Goal: Answer question/provide support: Share knowledge or assist other users

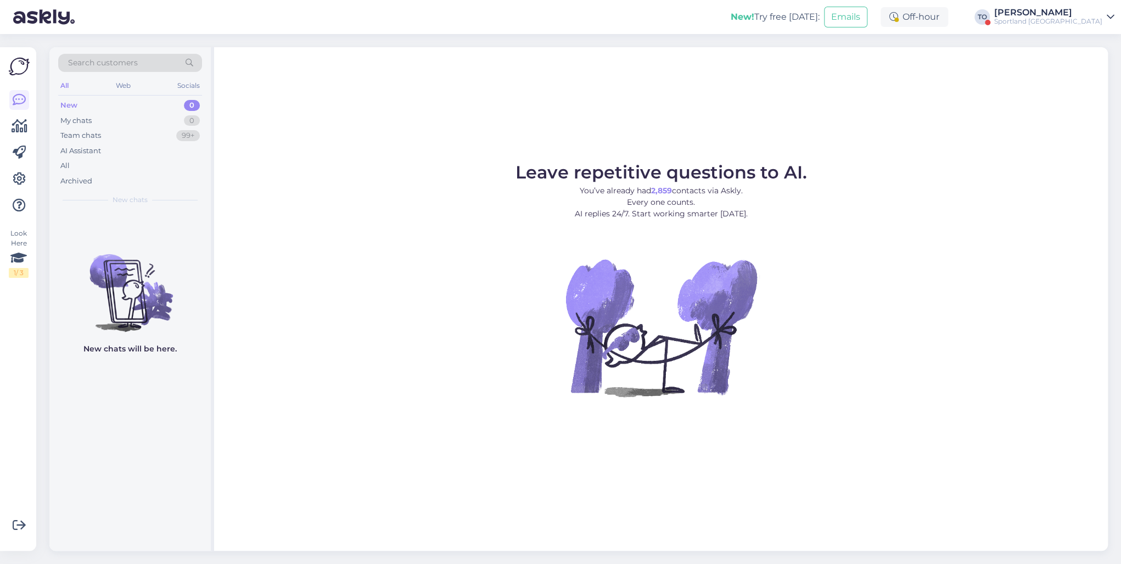
click at [991, 22] on div at bounding box center [987, 22] width 5 height 5
click at [1070, 26] on div "New! Try free [DATE]: Emails Off-hour TO [PERSON_NAME] Sportland [GEOGRAPHIC_DA…" at bounding box center [560, 17] width 1121 height 34
click at [1071, 24] on div "Sportland [GEOGRAPHIC_DATA]" at bounding box center [1048, 21] width 108 height 9
click at [1032, 116] on div "Log out" at bounding box center [1012, 118] width 206 height 20
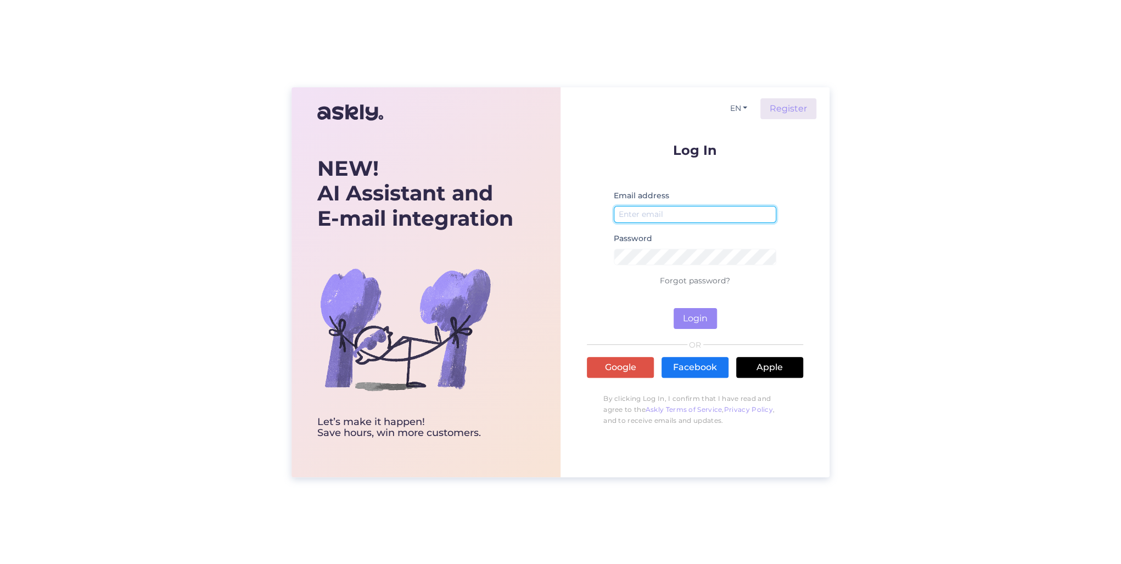
click at [646, 220] on input "email" at bounding box center [695, 214] width 163 height 17
type input "[PERSON_NAME][EMAIL_ADDRESS][DOMAIN_NAME]"
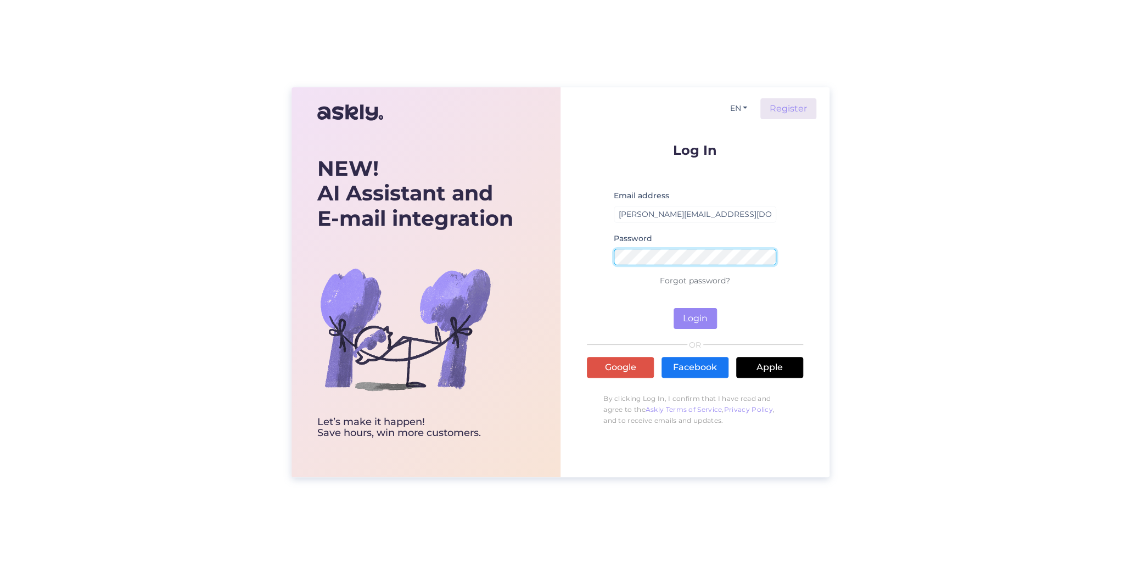
click at [674, 308] on button "Login" at bounding box center [695, 318] width 43 height 21
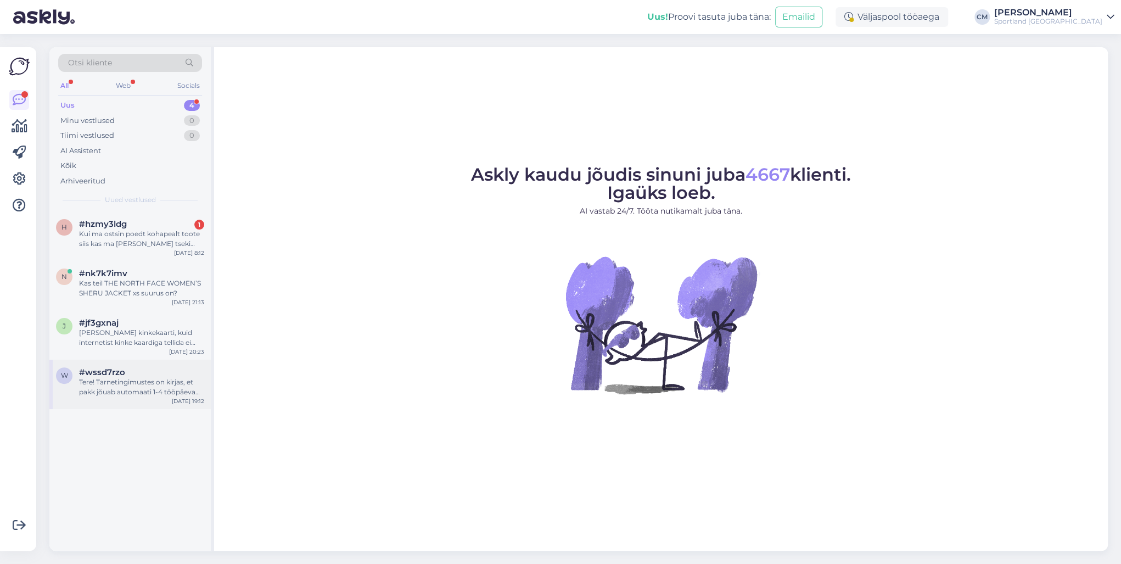
click at [173, 395] on div "Tere! Tarnetingimustes on kirjas, et pakk jõuab automaati 1-4 tööpäeva jooksul.…" at bounding box center [141, 387] width 125 height 20
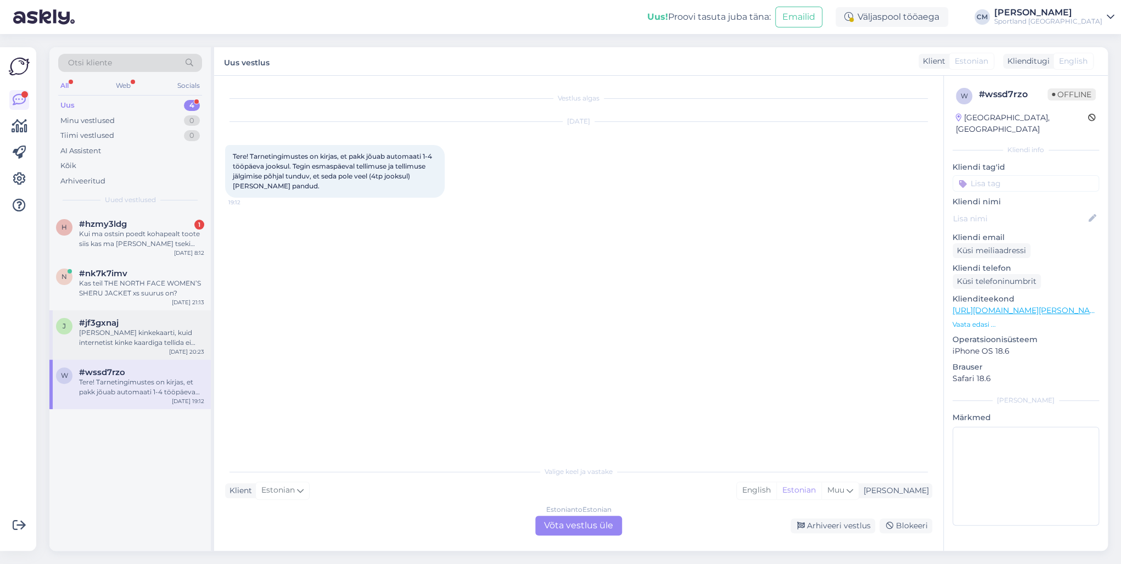
click at [158, 334] on div "[PERSON_NAME] kinkekaarti, kuid internetist kinke kaardiga tellida ei saa. Inte…" at bounding box center [141, 338] width 125 height 20
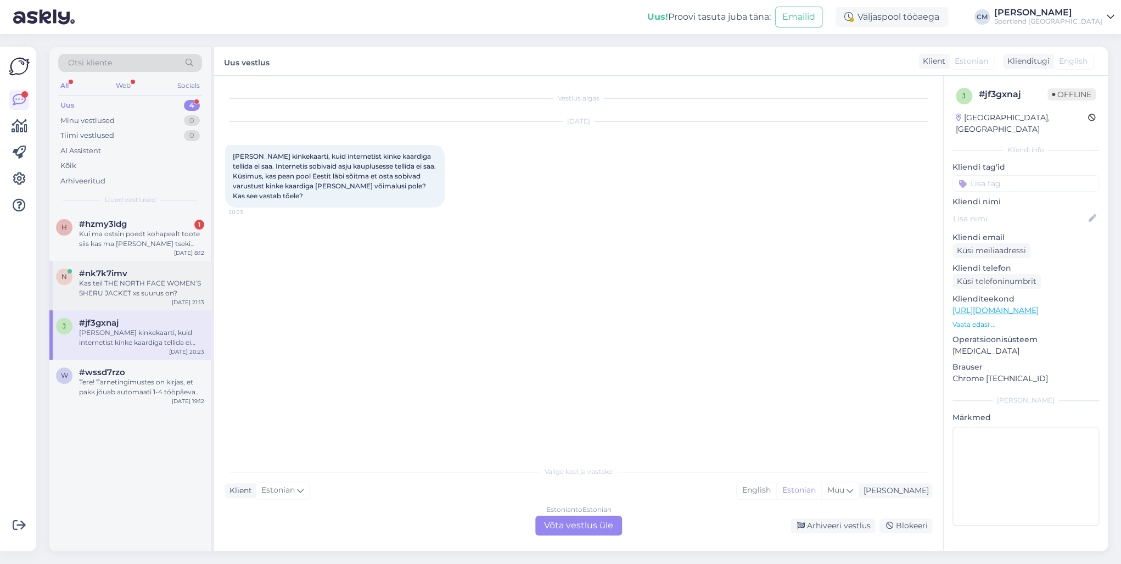
click at [139, 304] on div "n #nk7k7imv Kas teil THE NORTH FACE WOMEN’S SHERU JACKET xs suurus on? [DATE] 2…" at bounding box center [129, 285] width 161 height 49
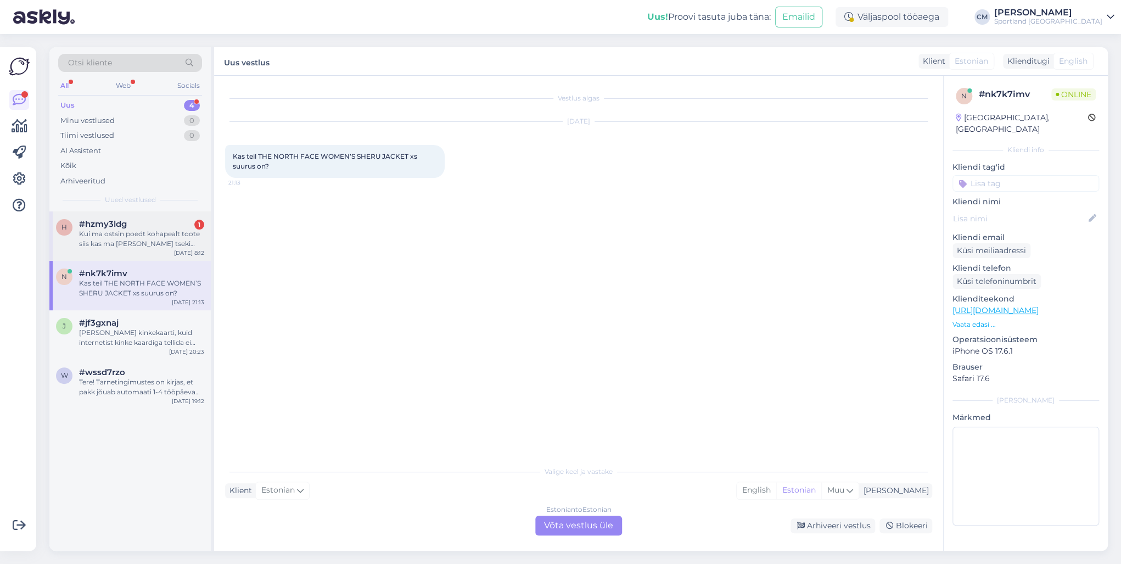
click at [144, 239] on div "Kui ma ostsin poedt kohapealt toote siis kas ma [PERSON_NAME] tseki alusel taga…" at bounding box center [141, 239] width 125 height 20
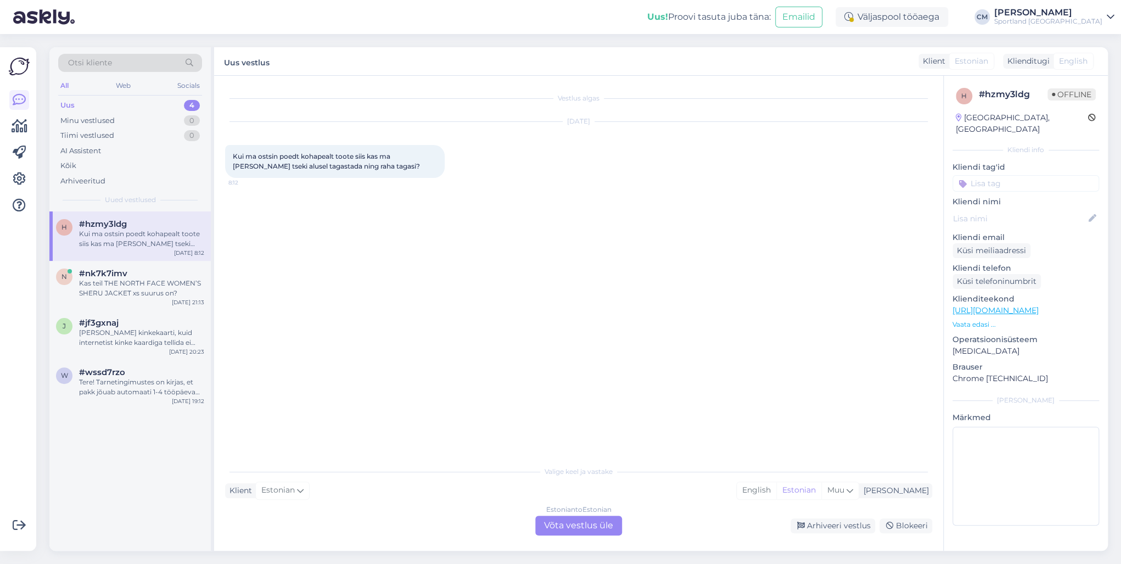
click at [155, 412] on div "h #hzmy3ldg Kui ma ostsin poedt kohapealt toote siis kas ma [PERSON_NAME] tseki…" at bounding box center [129, 380] width 161 height 339
click at [156, 402] on div "w #wssd7rzo Tere! Tarnetingimustes on kirjas, et pakk jõuab automaati 1-4 tööpä…" at bounding box center [129, 384] width 161 height 49
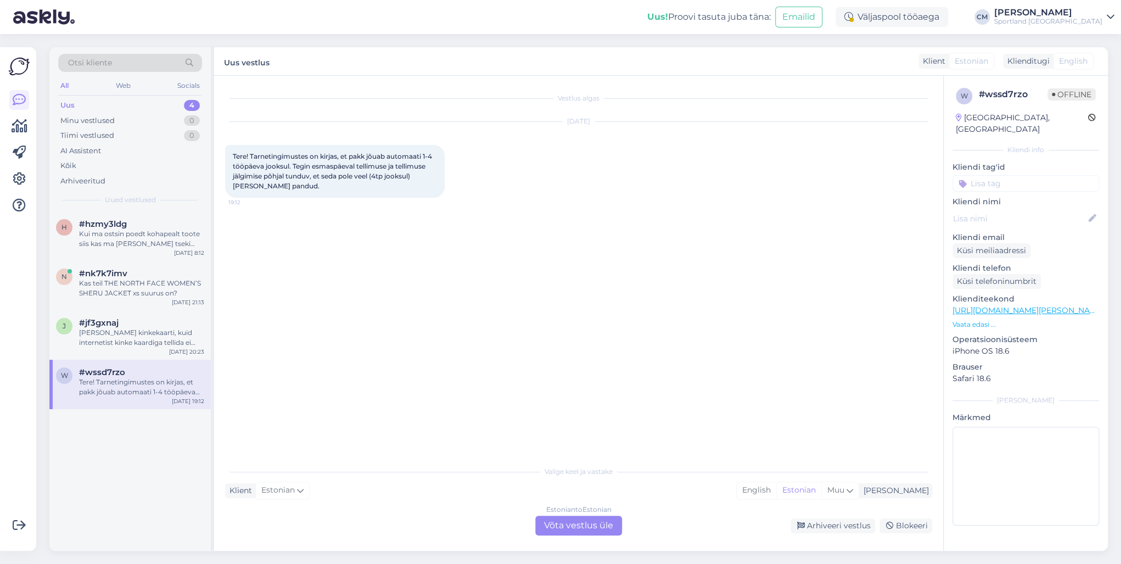
click at [595, 527] on div "Estonian to Estonian Võta vestlus üle" at bounding box center [578, 526] width 87 height 20
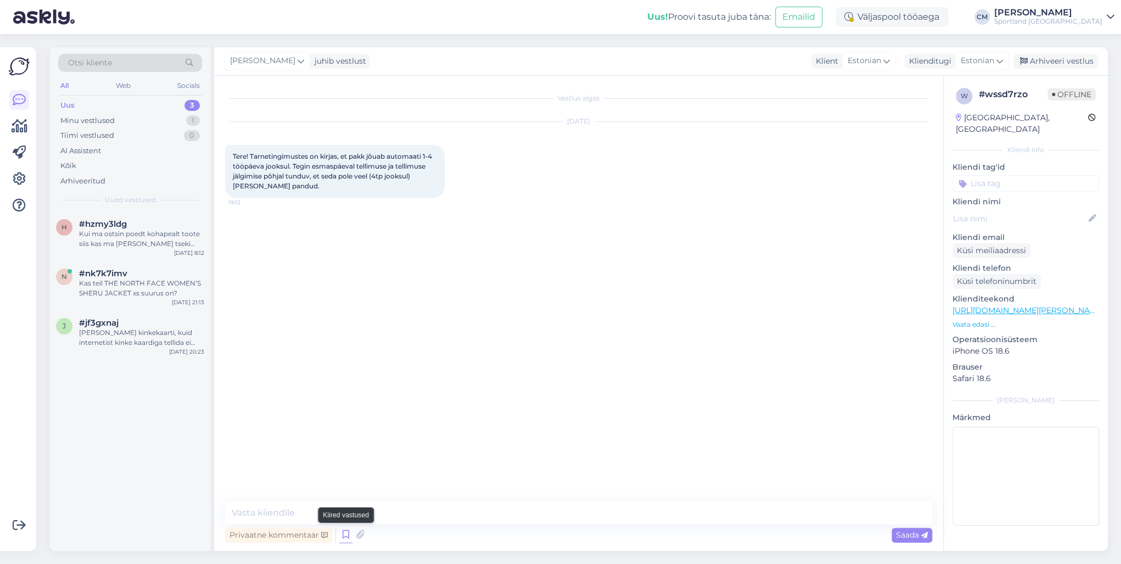
click at [344, 534] on icon at bounding box center [345, 535] width 13 height 16
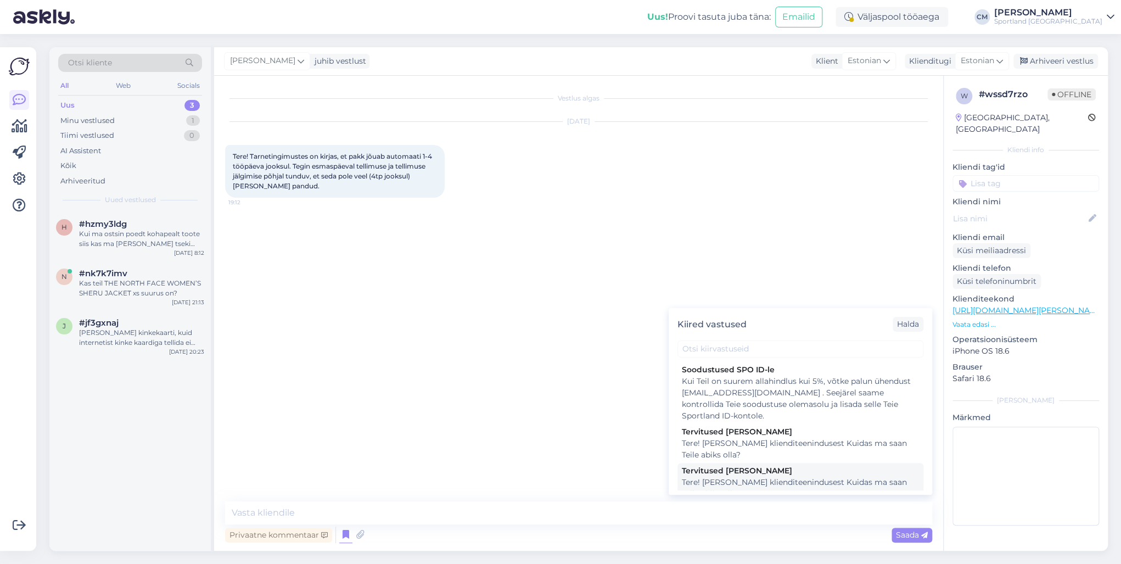
click at [746, 488] on div "Tere! [PERSON_NAME] klienditeenindusest Kuidas ma saan Teile abiks olla?" at bounding box center [800, 488] width 237 height 23
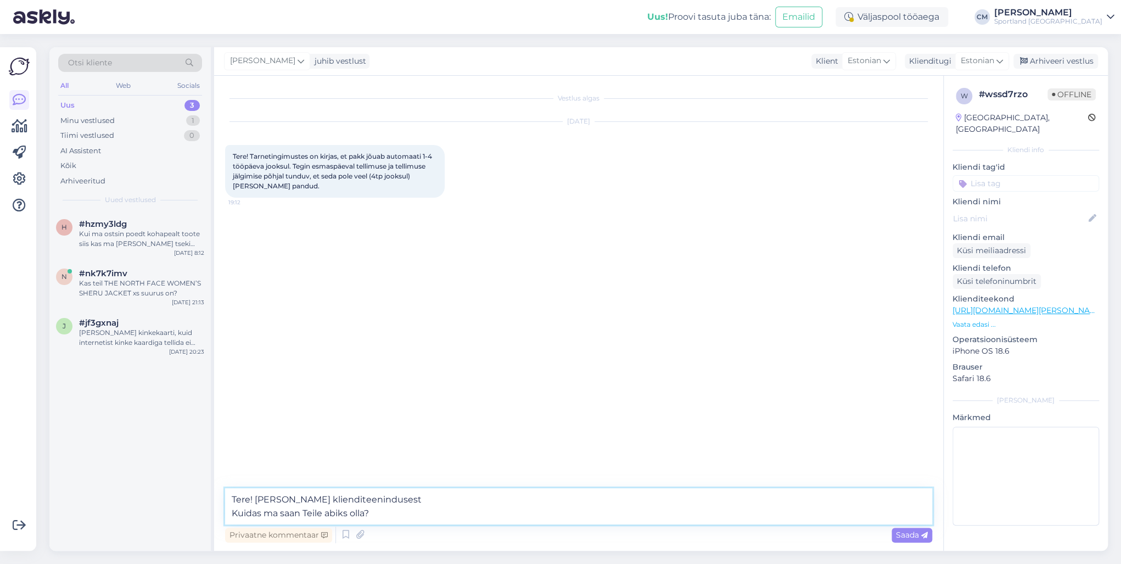
drag, startPoint x: 462, startPoint y: 505, endPoint x: 222, endPoint y: 501, distance: 240.0
click at [222, 501] on div "Vestlus algas [DATE] Tere! Tarnetingimustes on kirjas, et pakk jõuab automaati …" at bounding box center [578, 313] width 729 height 475
click at [343, 507] on textarea "Tere! [PERSON_NAME] klienditeenindusest Kuidas ma saan Teile abiks olla?" at bounding box center [578, 506] width 707 height 36
drag, startPoint x: 416, startPoint y: 514, endPoint x: 129, endPoint y: 517, distance: 286.7
click at [129, 517] on div "Otsi kliente All Web Socials Uus 3 Minu vestlused 1 Tiimi vestlused 0 AI Assist…" at bounding box center [578, 299] width 1059 height 504
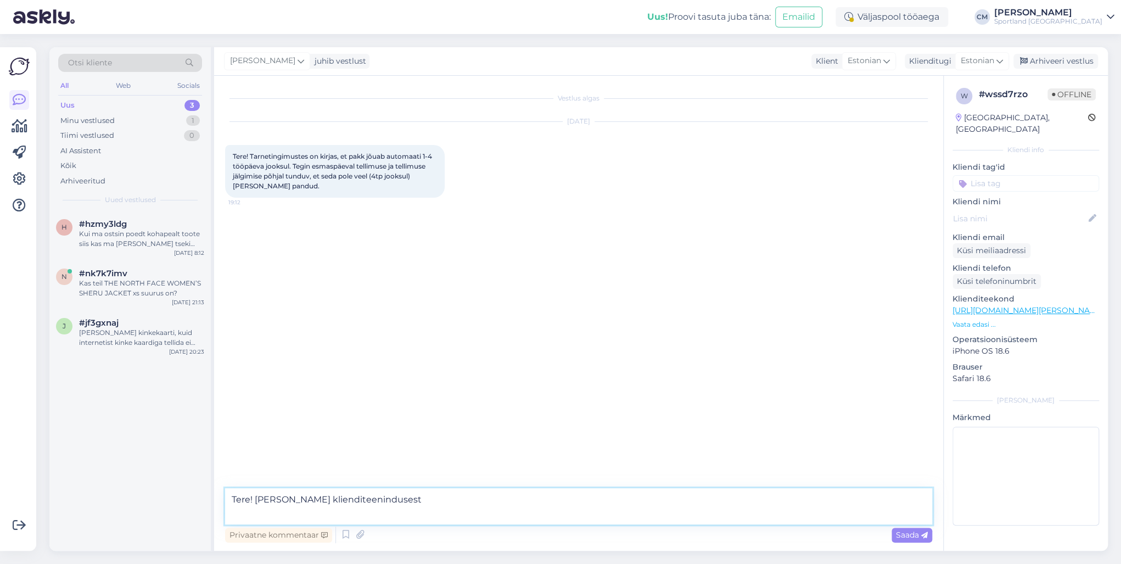
type textarea "Tere! [PERSON_NAME] klienditeenindusest"
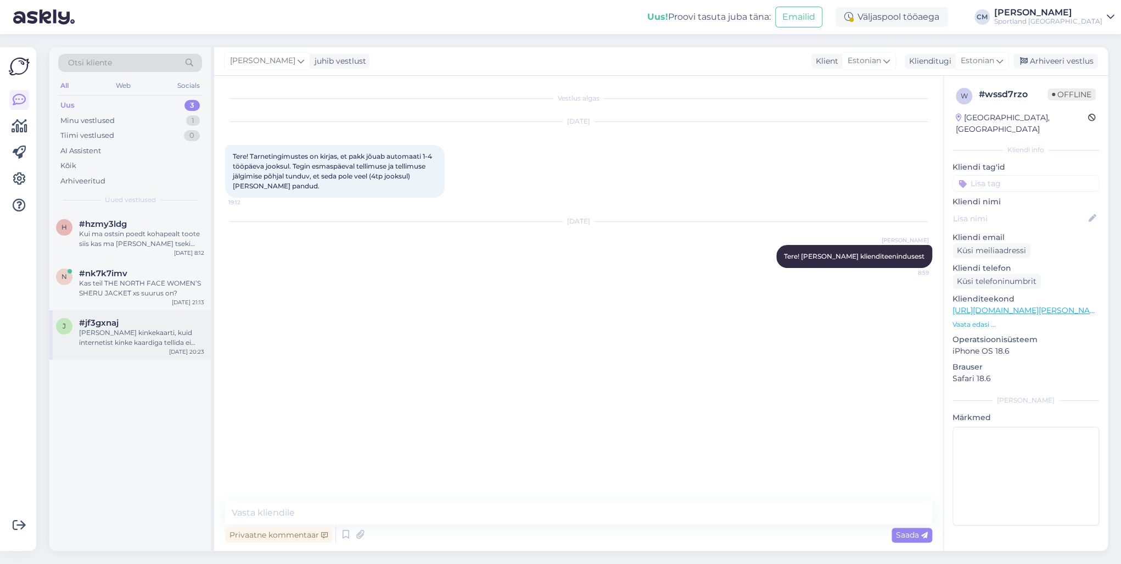
click at [130, 337] on div "[PERSON_NAME] kinkekaarti, kuid internetist kinke kaardiga tellida ei saa. Inte…" at bounding box center [141, 338] width 125 height 20
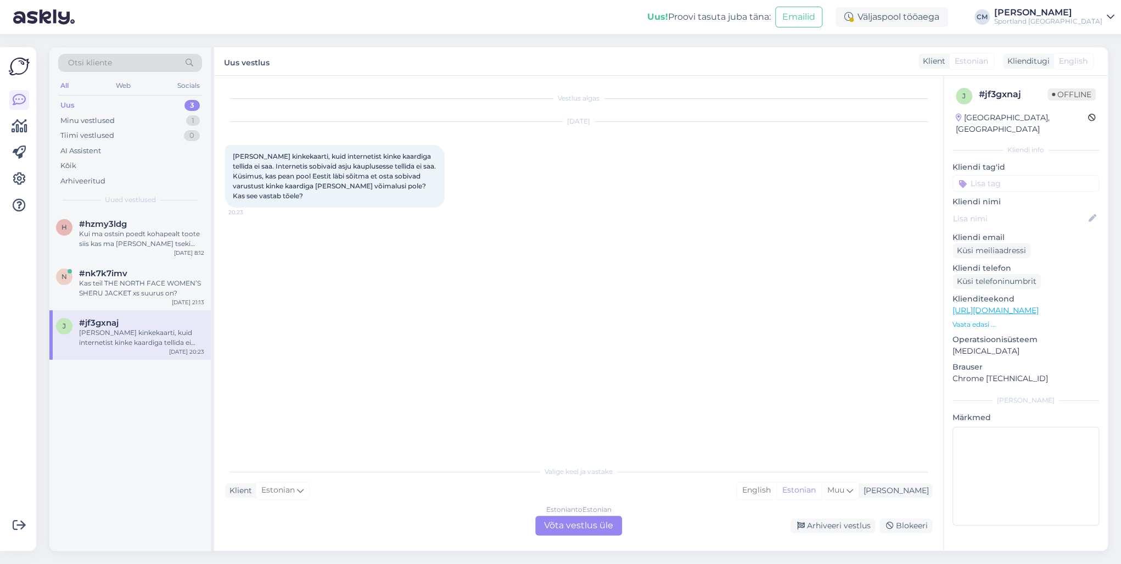
click at [580, 519] on div "Estonian to Estonian Võta vestlus üle" at bounding box center [578, 526] width 87 height 20
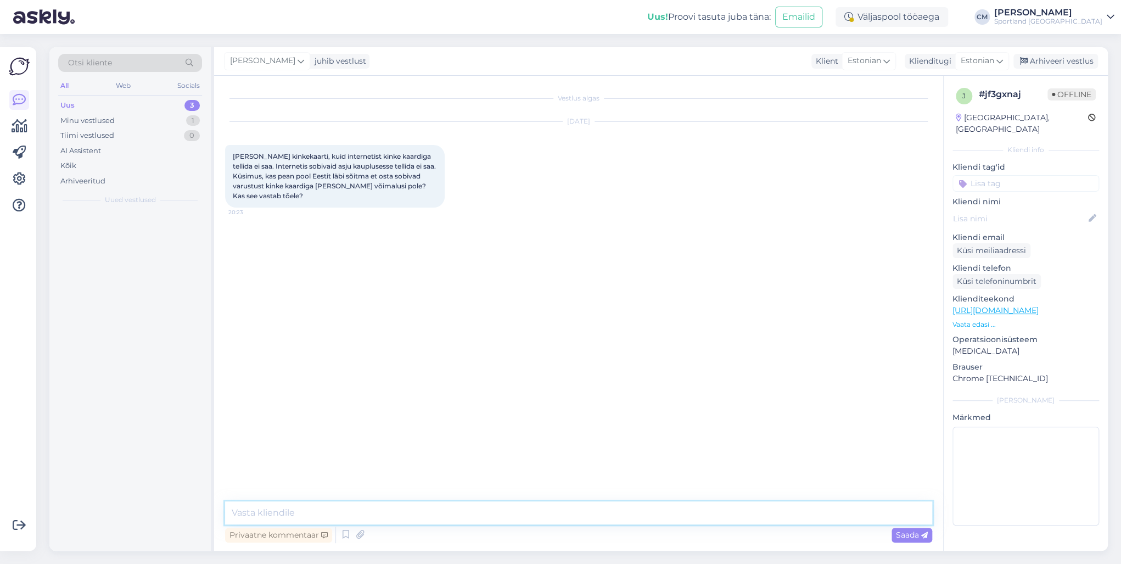
click at [530, 513] on textarea at bounding box center [578, 512] width 707 height 23
paste textarea "Tere! [PERSON_NAME] klienditeenindusest"
type textarea "Tere! [PERSON_NAME] klienditeenindusest"
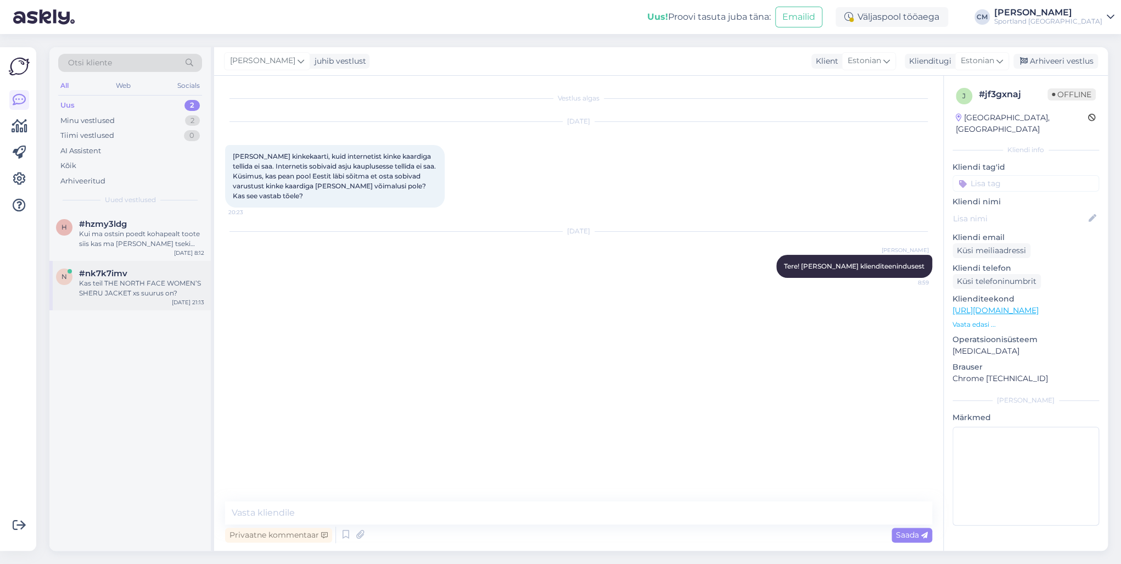
click at [193, 290] on div "Kas teil THE NORTH FACE WOMEN’S SHERU JACKET xs suurus on?" at bounding box center [141, 288] width 125 height 20
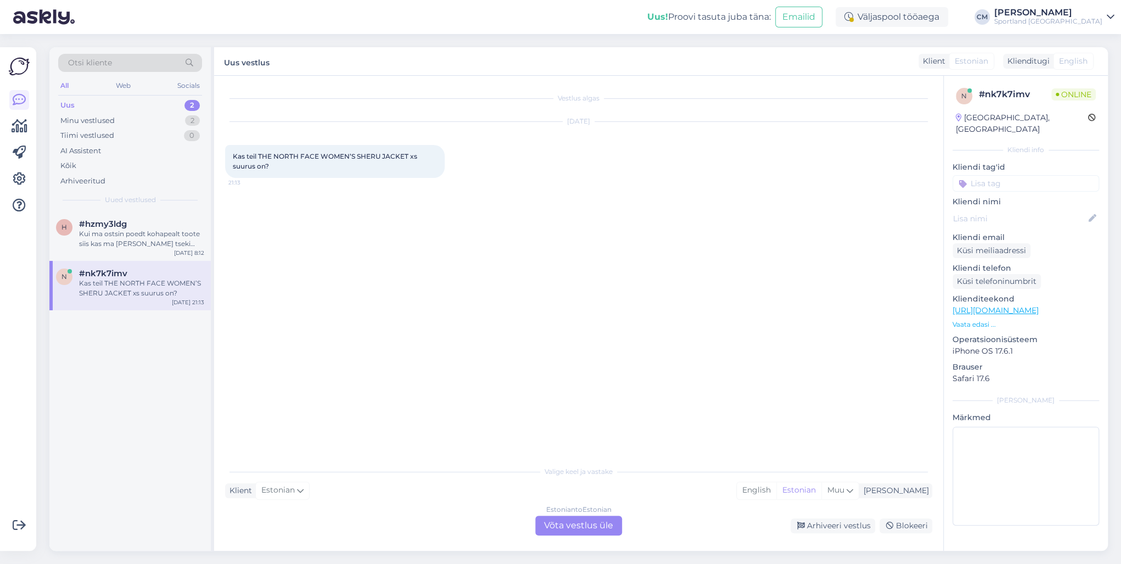
drag, startPoint x: 537, startPoint y: 505, endPoint x: 543, endPoint y: 512, distance: 9.4
click at [538, 506] on div "Valige [PERSON_NAME] vastake Klient Estonian Mina English Estonian Muu Estonian…" at bounding box center [578, 497] width 707 height 75
click at [558, 527] on div "Estonian to Estonian Võta vestlus üle" at bounding box center [578, 526] width 87 height 20
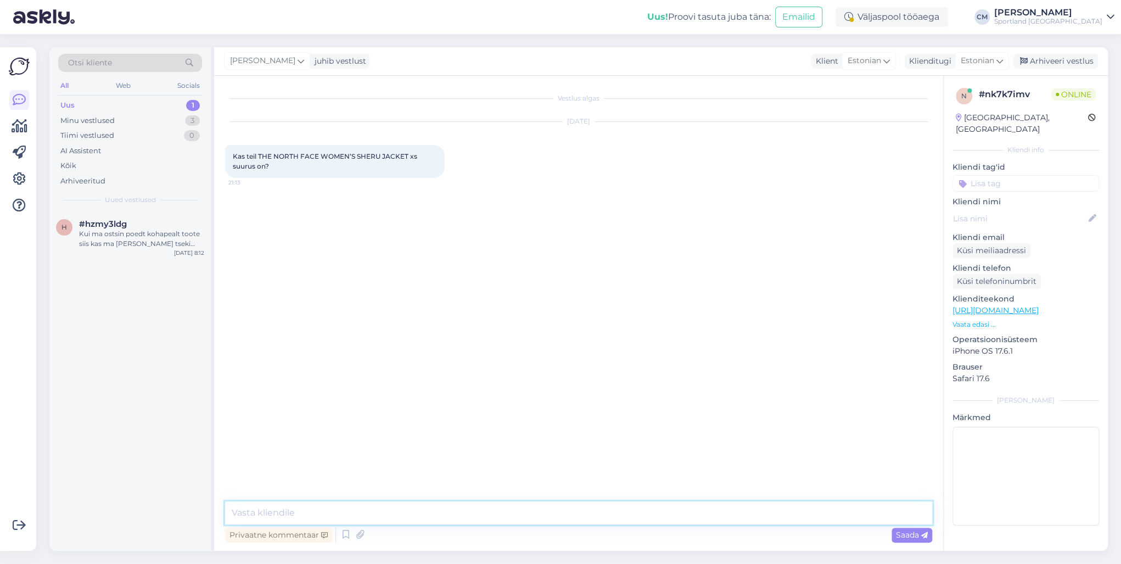
click at [516, 518] on textarea at bounding box center [578, 512] width 707 height 23
paste textarea "Tere! [PERSON_NAME] klienditeenindusest"
type textarea "Tere! [PERSON_NAME] klienditeenindusest"
click at [148, 233] on div "Kui ma ostsin poedt kohapealt toote siis kas ma [PERSON_NAME] tseki alusel taga…" at bounding box center [141, 239] width 125 height 20
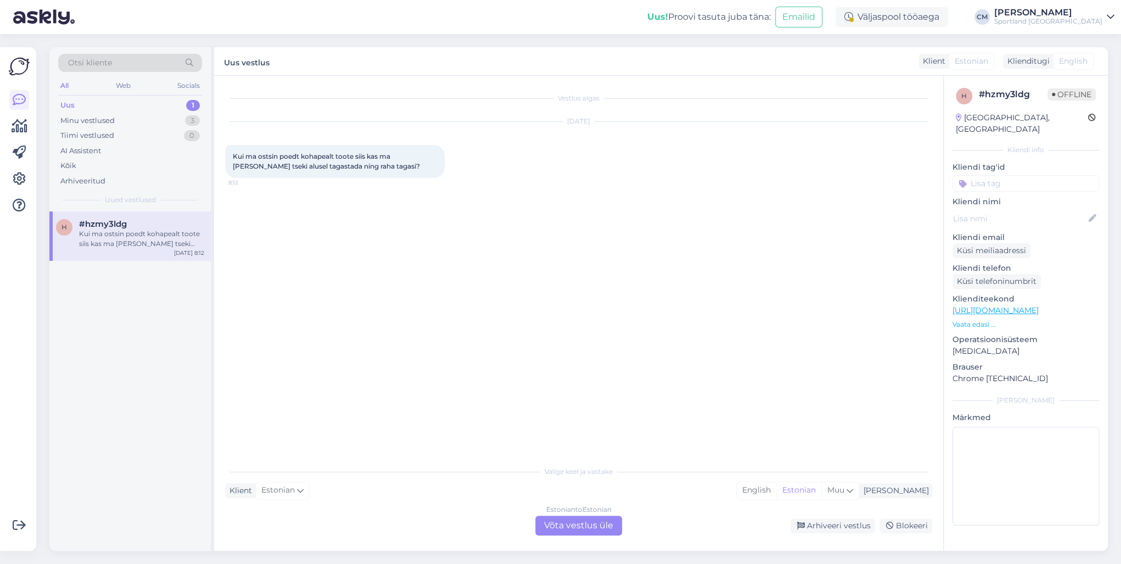
click at [565, 521] on div "Estonian to Estonian Võta vestlus üle" at bounding box center [578, 526] width 87 height 20
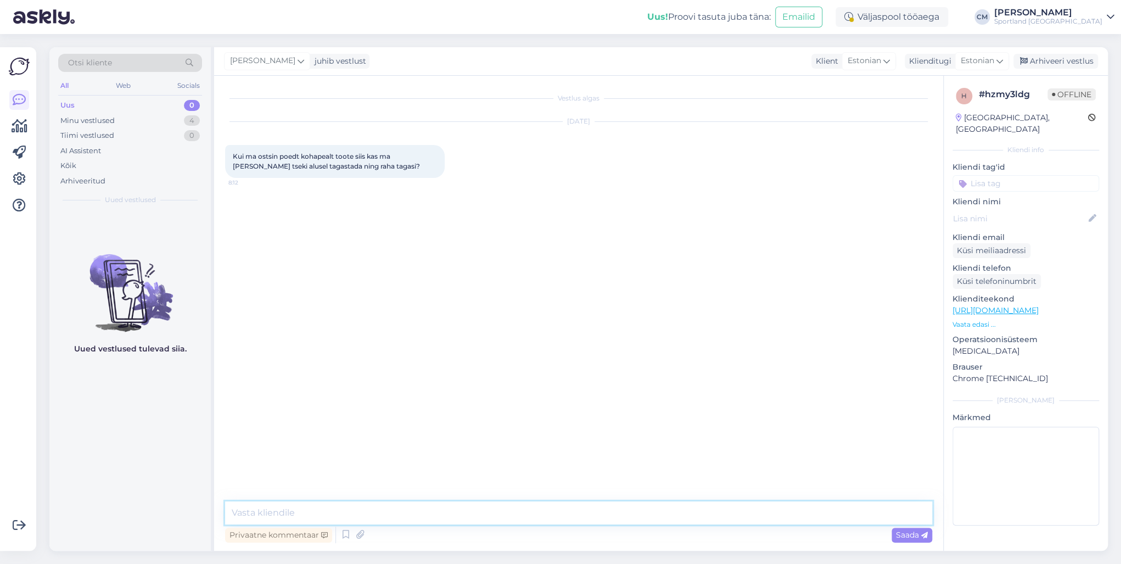
click at [535, 508] on textarea at bounding box center [578, 512] width 707 height 23
paste textarea "Tere! [PERSON_NAME] klienditeenindusest"
type textarea "Tere! [PERSON_NAME] klienditeenindusest"
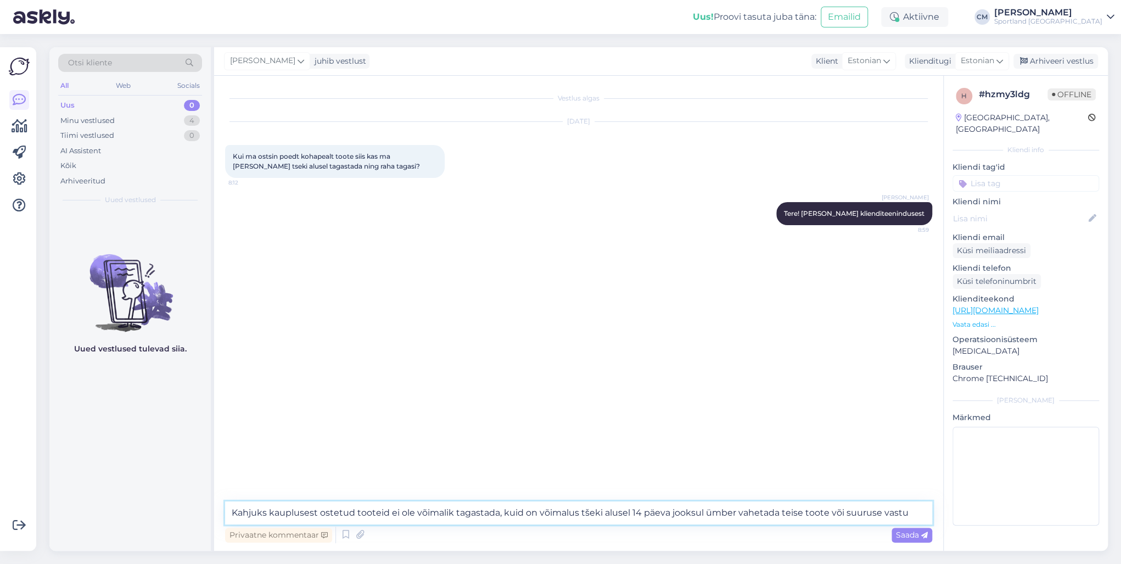
type textarea "Kahjuks kauplusest ostetud tooteid ei ole võimalik tagastada, kuid on võimalus …"
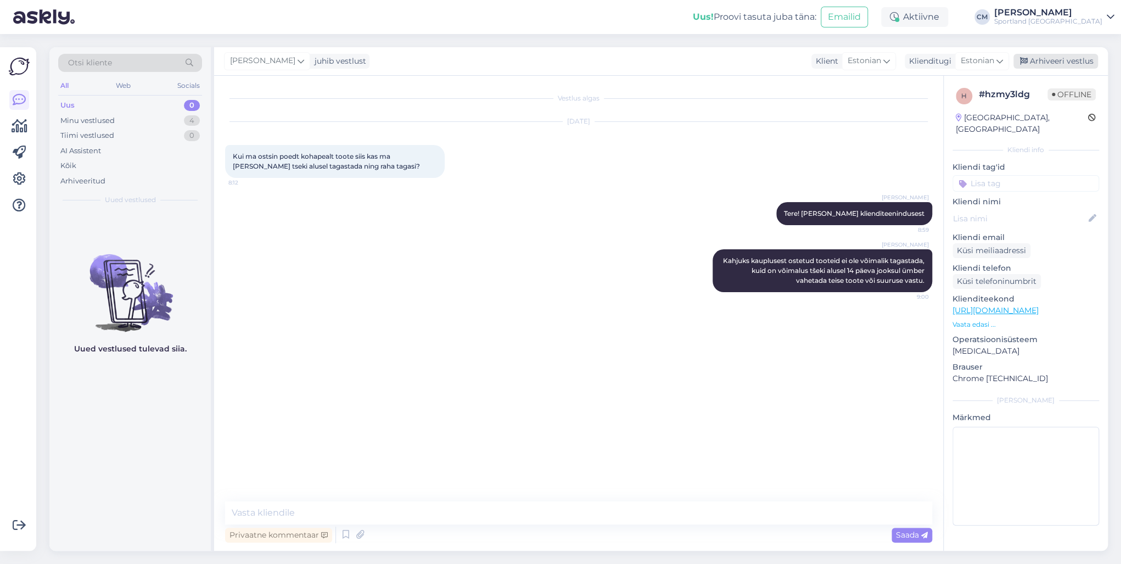
click at [1046, 54] on div "Arhiveeri vestlus" at bounding box center [1056, 61] width 85 height 15
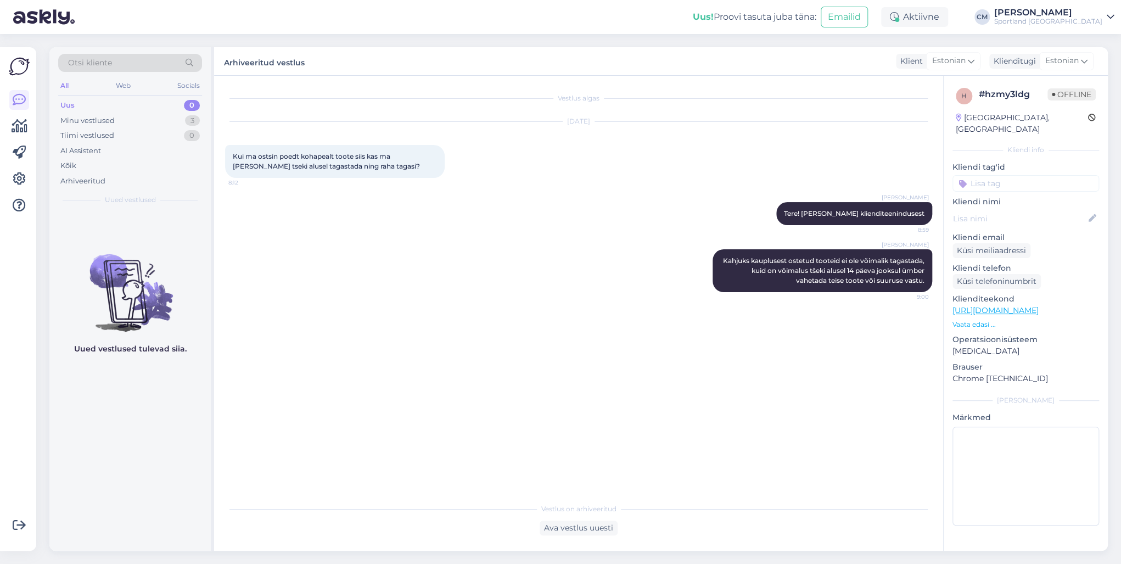
click at [1029, 176] on input at bounding box center [1026, 183] width 147 height 16
type input "tagasta"
click at [1021, 207] on div "Tagastamine (kauplus)" at bounding box center [1026, 212] width 86 height 11
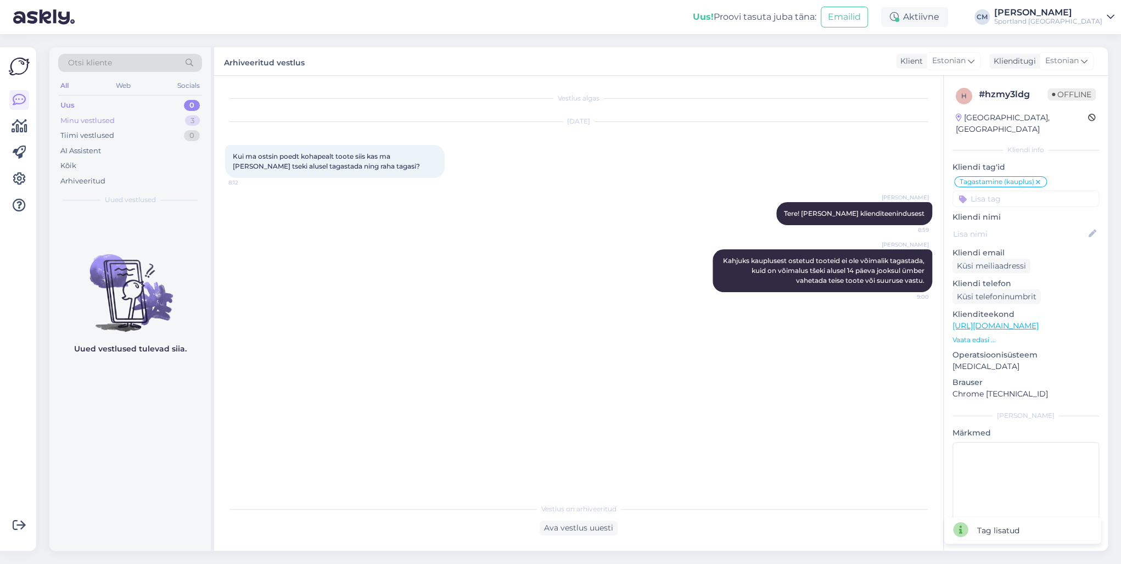
click at [159, 125] on div "Minu vestlused 3" at bounding box center [130, 120] width 144 height 15
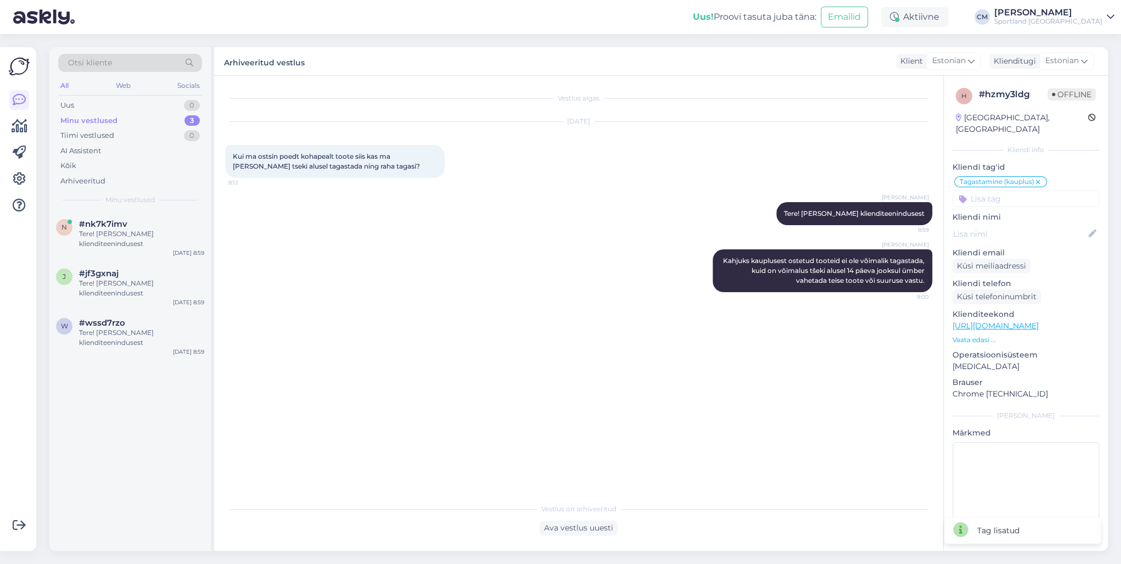
click at [149, 209] on div "Otsi kliente All Web Socials Uus 0 Minu vestlused 3 Tiimi vestlused 0 AI Assist…" at bounding box center [129, 129] width 161 height 164
click at [146, 264] on div "j #jf3gxnaj Tere! [PERSON_NAME] klienditeenindusest [DATE] 8:59" at bounding box center [129, 285] width 161 height 49
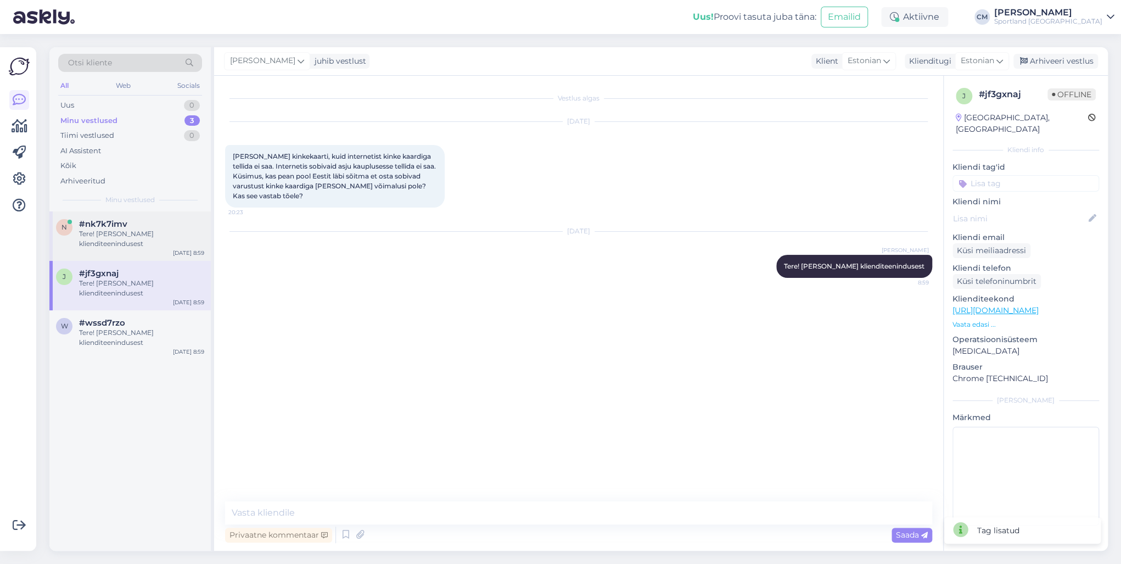
click at [160, 241] on div "Tere! [PERSON_NAME] klienditeenindusest" at bounding box center [141, 239] width 125 height 20
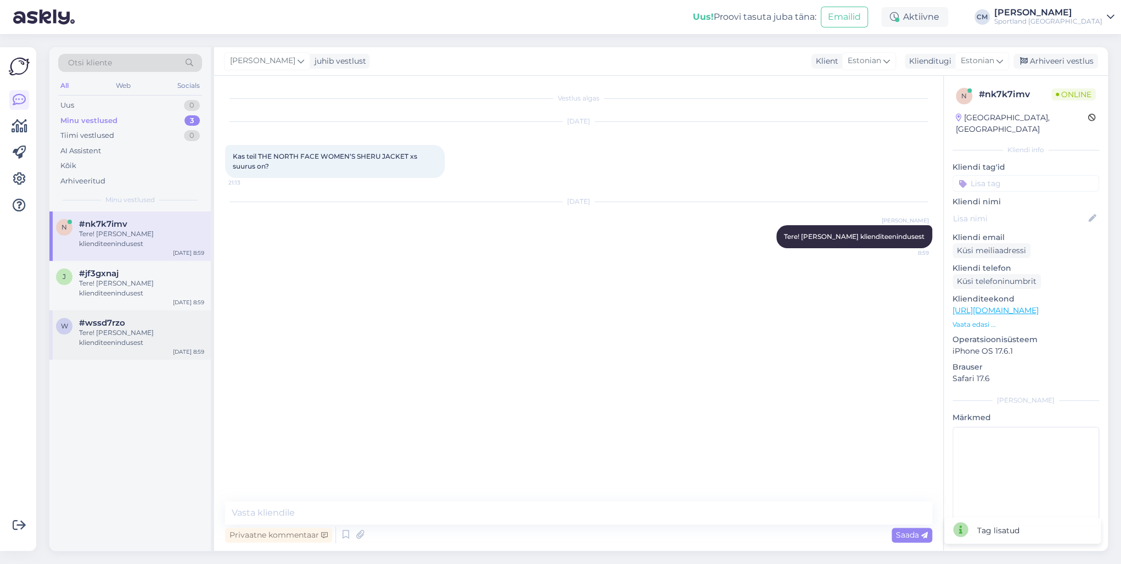
click at [137, 328] on div "Tere! [PERSON_NAME] klienditeenindusest" at bounding box center [141, 338] width 125 height 20
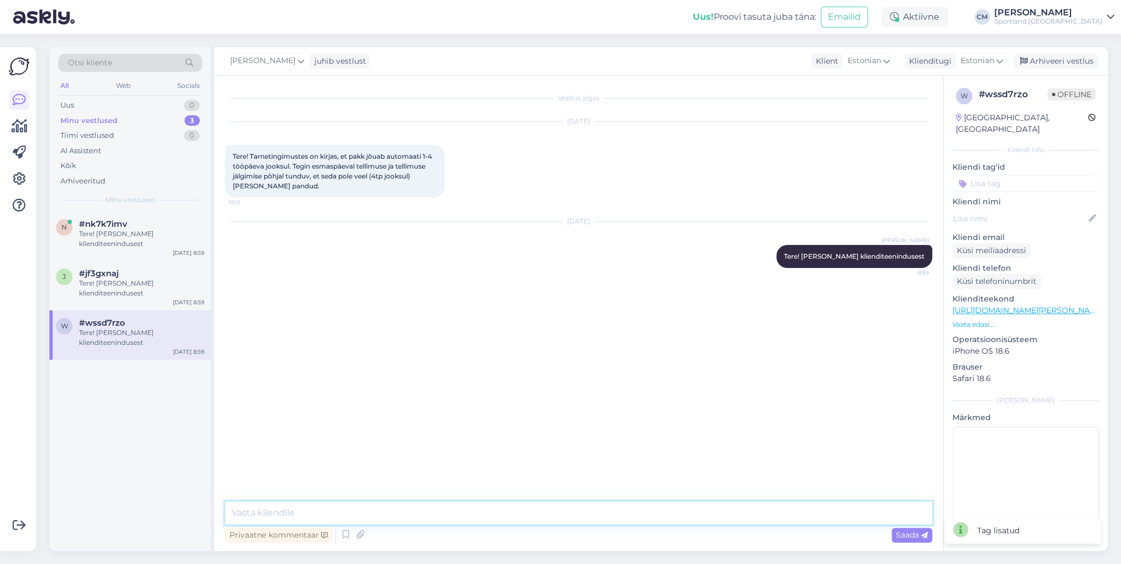
click at [307, 508] on textarea at bounding box center [578, 512] width 707 height 23
type textarea "Kuidas on Teie tellimuse number?"
click at [1041, 69] on div "[PERSON_NAME] juhib vestlust Klient [DEMOGRAPHIC_DATA] Klienditugi [DEMOGRAPHIC…" at bounding box center [661, 61] width 894 height 29
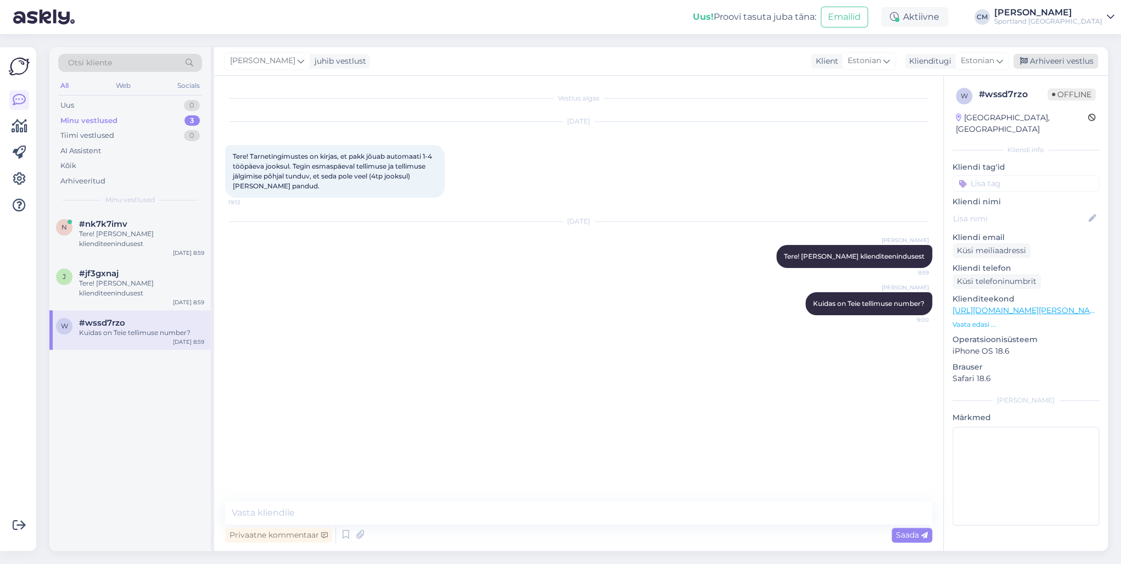
click at [1059, 65] on div "Arhiveeri vestlus" at bounding box center [1056, 61] width 85 height 15
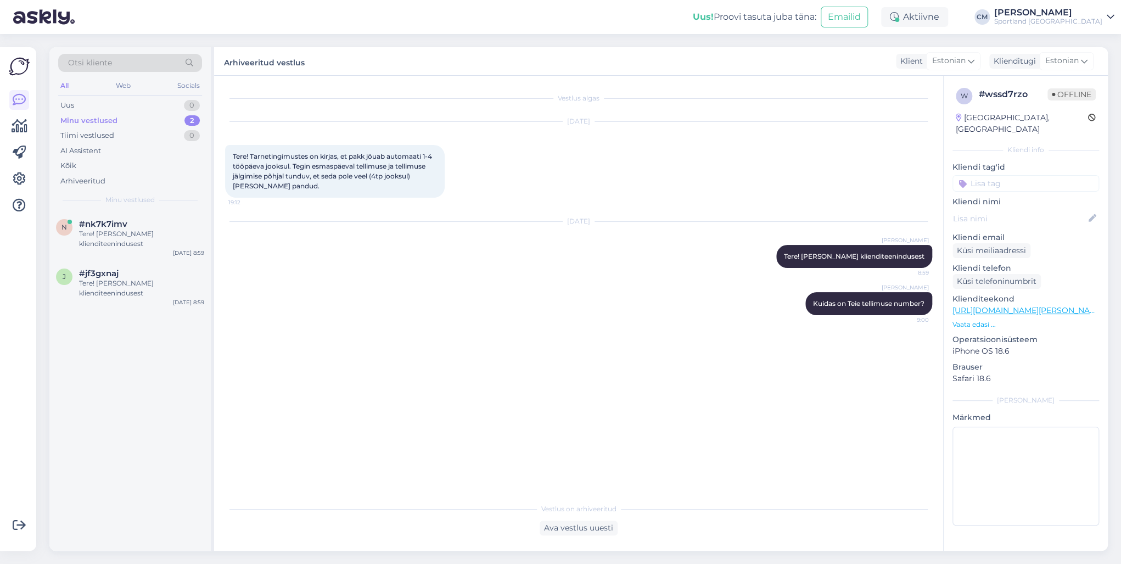
click at [1021, 179] on input at bounding box center [1026, 183] width 147 height 16
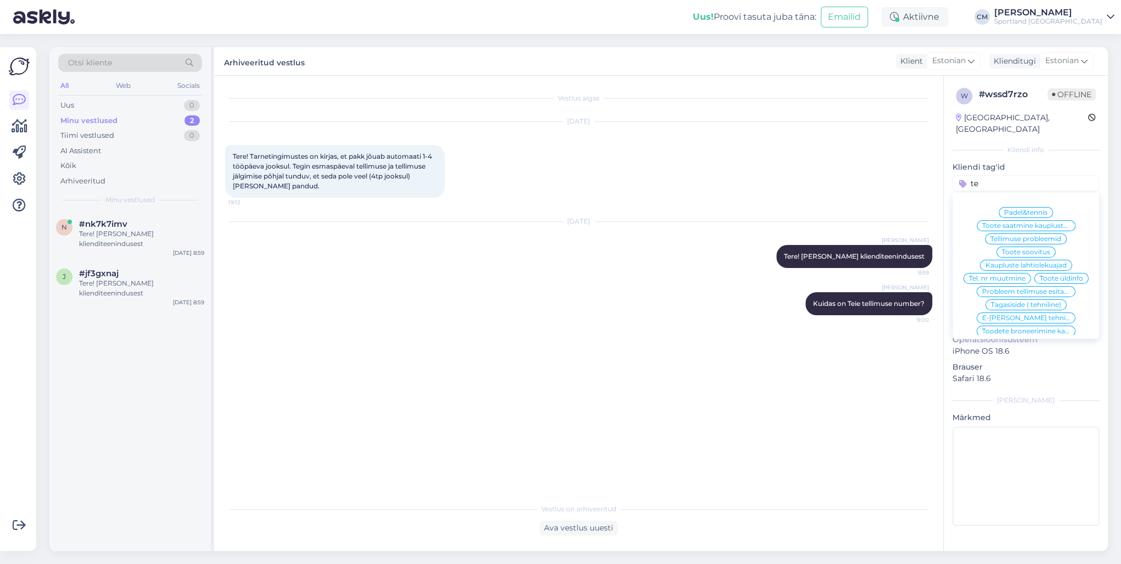
type input "t"
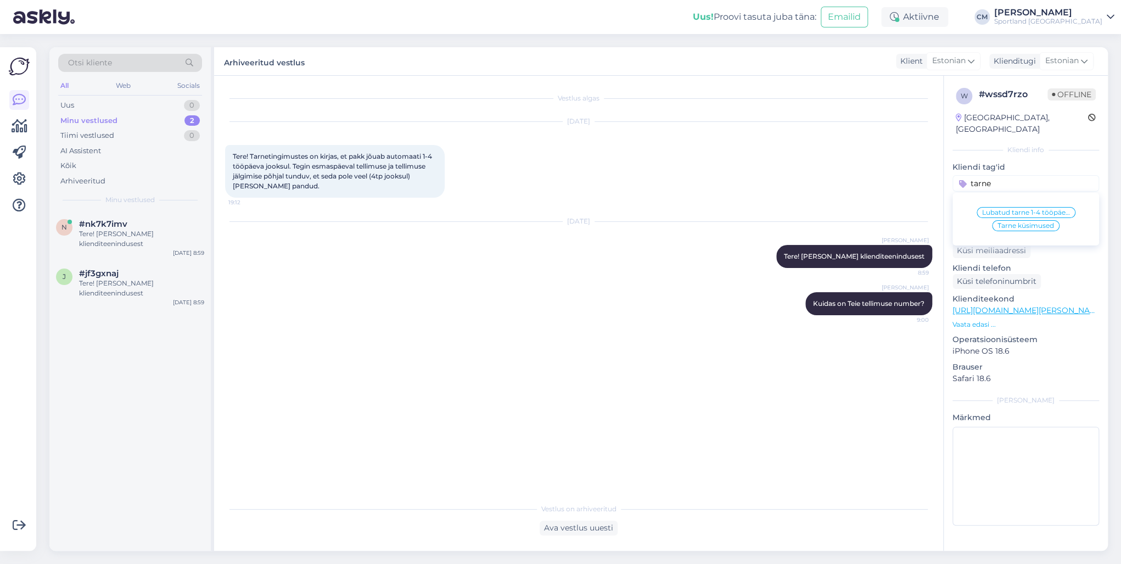
type input "tarne"
click at [1018, 219] on div "Lubatud tarne 1-4 tööpäeva ületatud Tarne küsimused" at bounding box center [1026, 219] width 147 height 44
click at [1036, 209] on span "Lubatud tarne 1-4 tööpäeva ületatud" at bounding box center [1026, 212] width 88 height 7
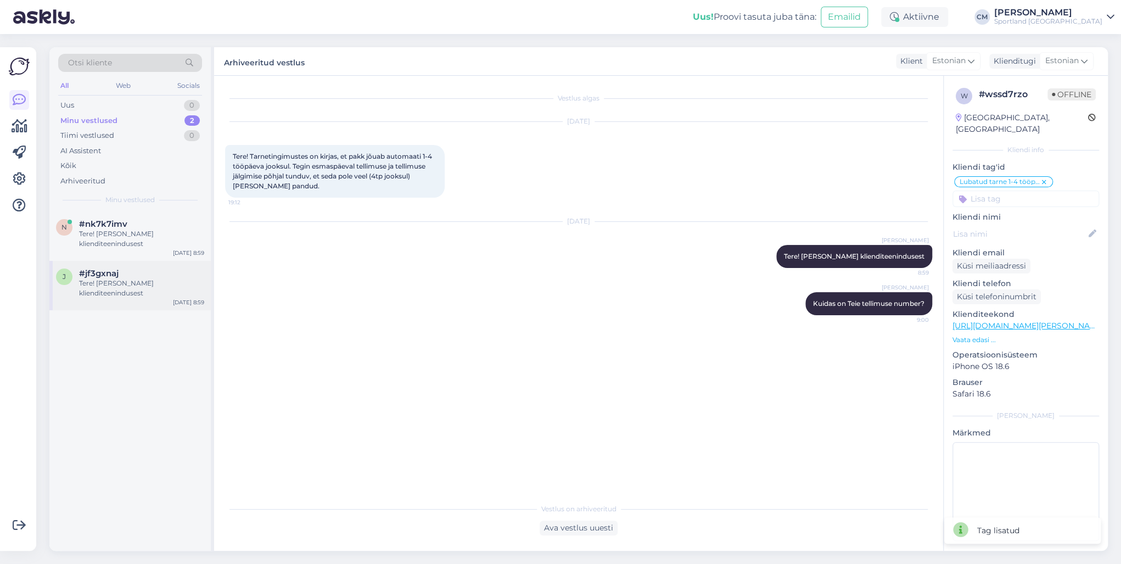
click at [109, 280] on div "Tere! [PERSON_NAME] klienditeenindusest" at bounding box center [141, 288] width 125 height 20
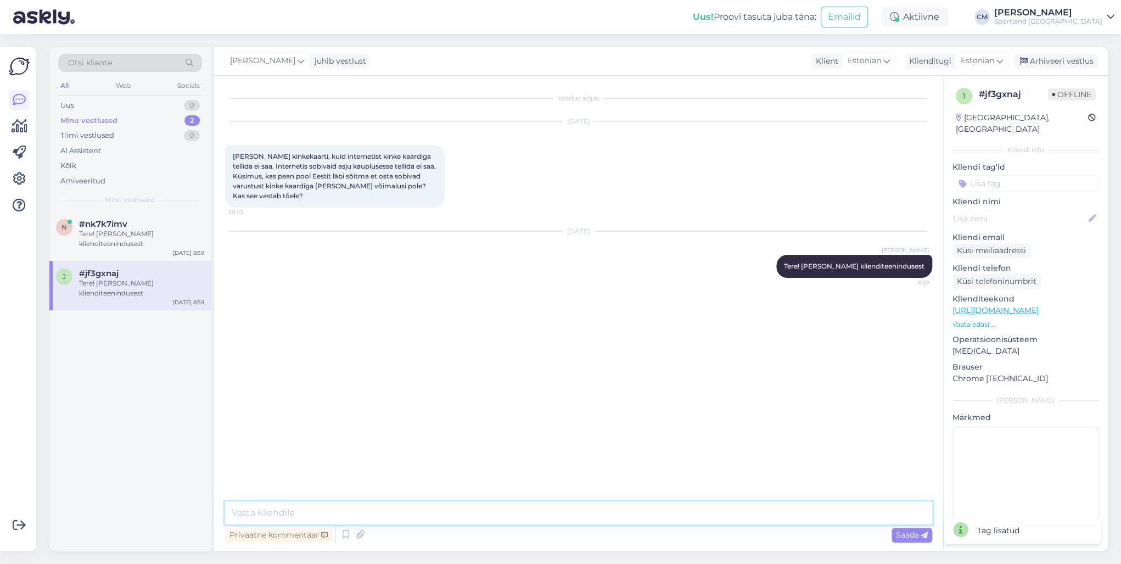
click at [346, 517] on textarea at bounding box center [578, 512] width 707 height 23
click at [462, 512] on textarea "Kinkekaarti saab kasutada [PERSON_NAME] kauplustes koha peal, selleks et kinkek…" at bounding box center [578, 512] width 707 height 23
click at [501, 513] on textarea "Kinkekaarti saab kasutada [PERSON_NAME] kauplustes koha peal, selleks et kinkek…" at bounding box center [578, 512] width 707 height 23
click at [611, 516] on textarea "Kinkekaarti saab kasutada [PERSON_NAME] kauplustes koha peal, selleks, et kinke…" at bounding box center [578, 512] width 707 height 23
click at [856, 512] on textarea "Kinkekaarti saab kasutada [PERSON_NAME] kauplustes koha peal, selleks, et kinke…" at bounding box center [578, 512] width 707 height 23
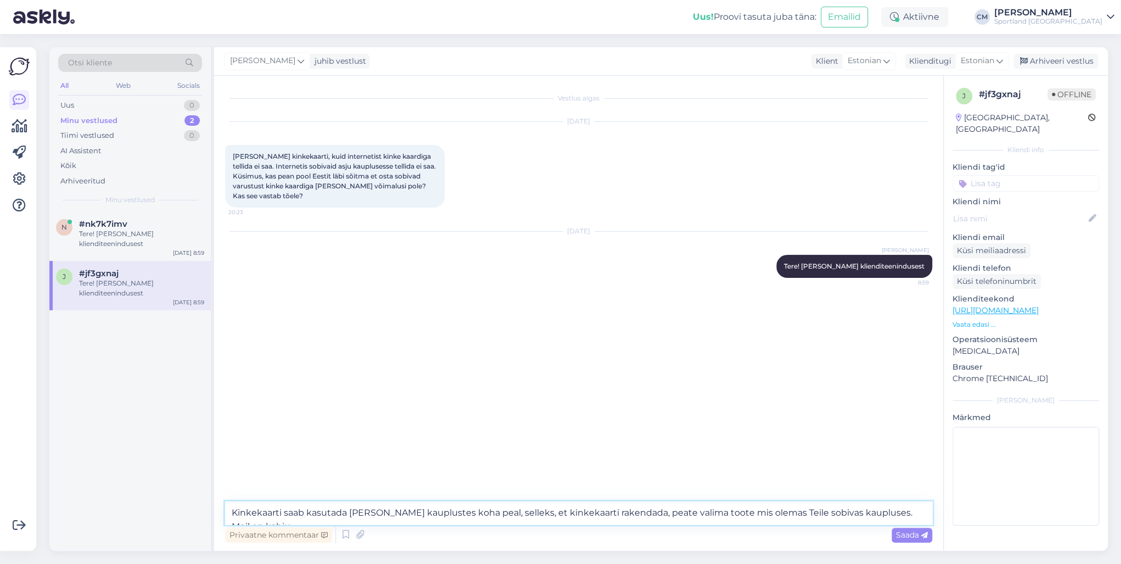
type textarea "Kinkekaarti saab kasutada [PERSON_NAME] kauplustes koha peal, selleks, et kinke…"
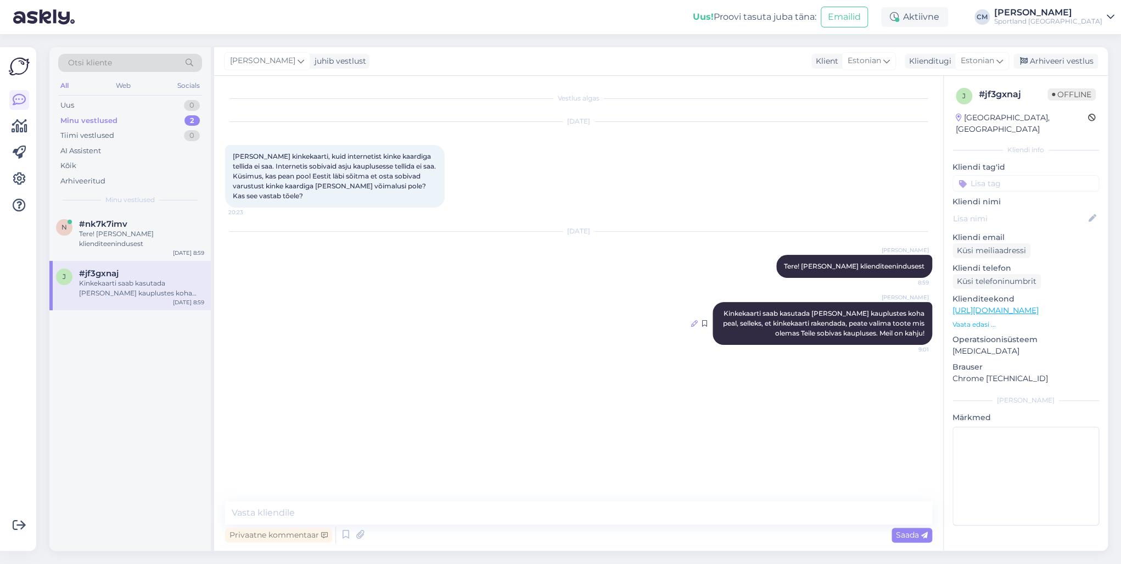
click at [694, 320] on icon at bounding box center [694, 323] width 7 height 7
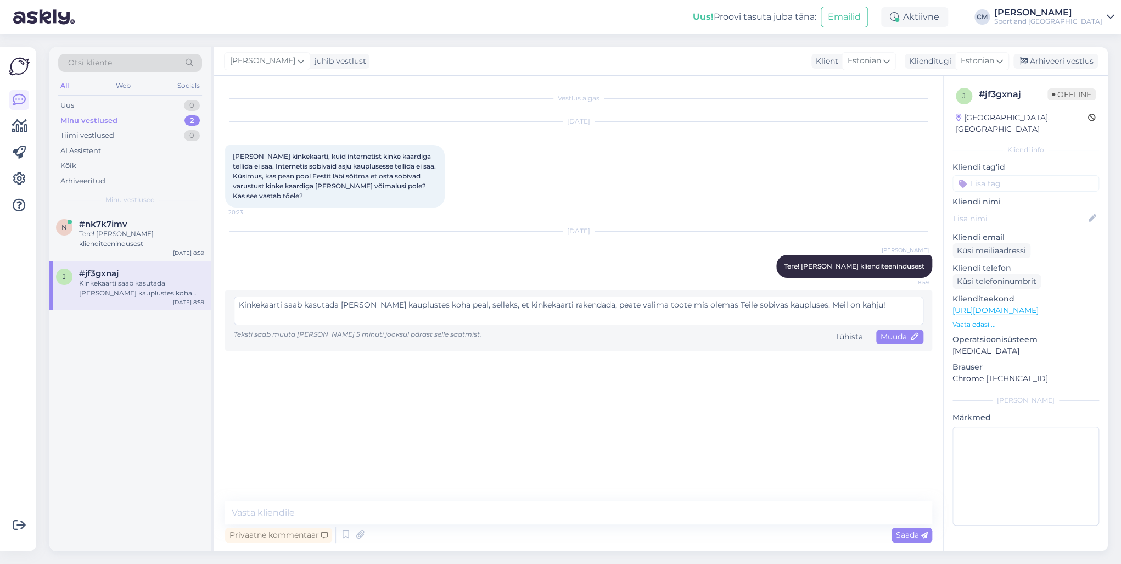
click at [648, 297] on textarea "Kinkekaarti saab kasutada [PERSON_NAME] kauplustes koha peal, selleks, et kinke…" at bounding box center [579, 311] width 690 height 29
click at [623, 297] on textarea "Kinkekaarti saab kasutada [PERSON_NAME] kauplustes koha peal, selleks, et kinke…" at bounding box center [579, 311] width 690 height 29
type textarea "Kinkekaarti saab kasutada [PERSON_NAME] kauplustes koha peal, selleks, et kinke…"
click at [918, 333] on icon at bounding box center [916, 337] width 8 height 8
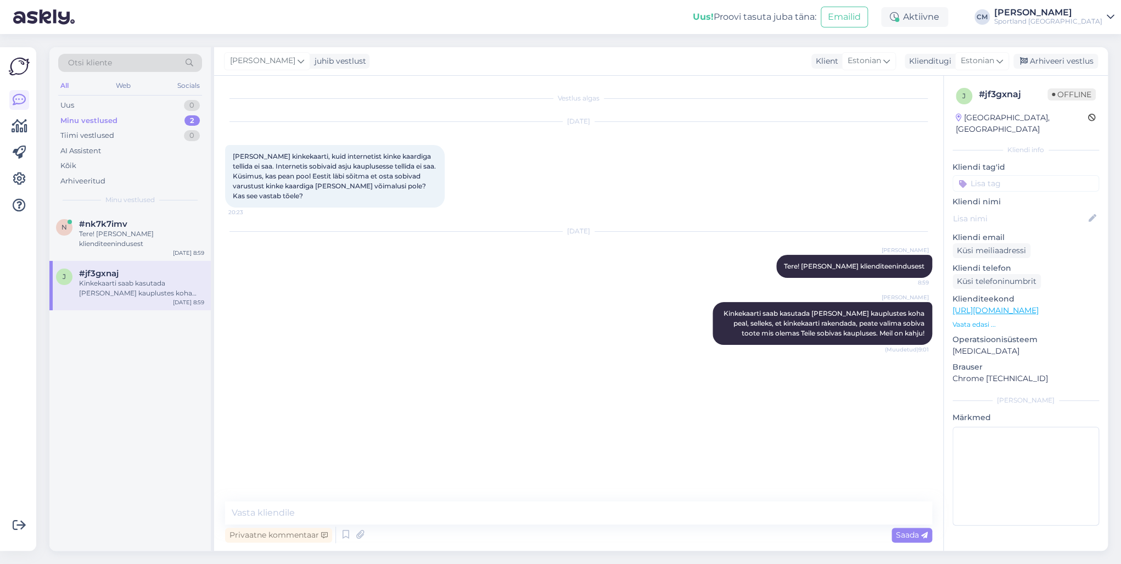
click at [690, 310] on div "[PERSON_NAME] Kinkekaarti saab kasutada [PERSON_NAME] kauplustes koha peal, sel…" at bounding box center [578, 323] width 707 height 67
click at [691, 320] on icon at bounding box center [694, 323] width 7 height 7
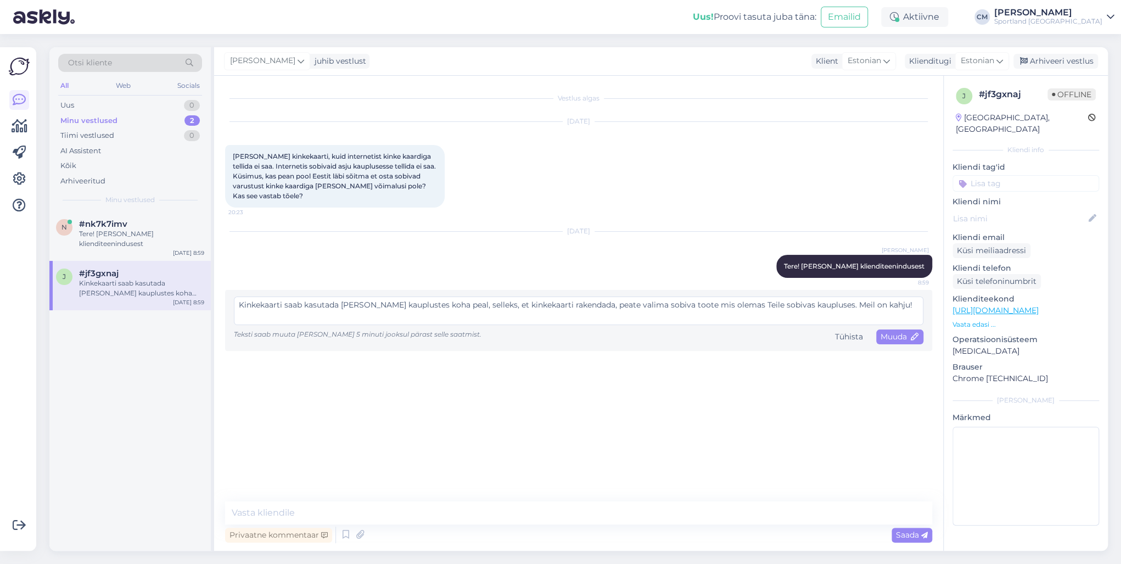
click at [690, 299] on textarea "Kinkekaarti saab kasutada [PERSON_NAME] kauplustes koha peal, selleks, et kinke…" at bounding box center [579, 311] width 690 height 29
type textarea "Kinkekaarti saab kasutada [PERSON_NAME] kauplustes koha peal, selleks, et kinke…"
click at [903, 332] on span "Muuda" at bounding box center [900, 337] width 38 height 10
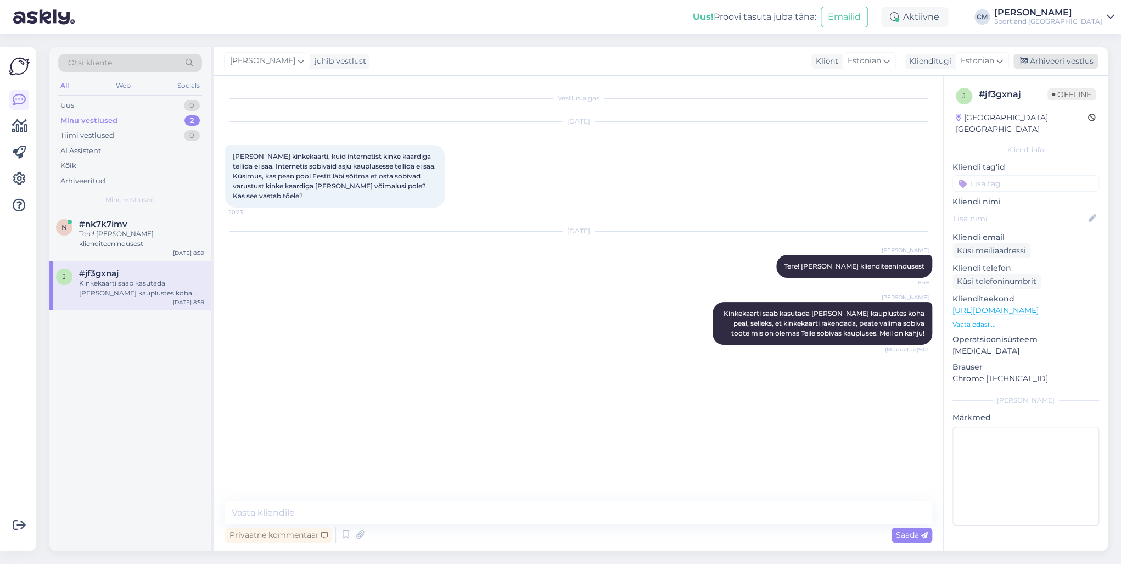
click at [1074, 56] on div "Arhiveeri vestlus" at bounding box center [1056, 61] width 85 height 15
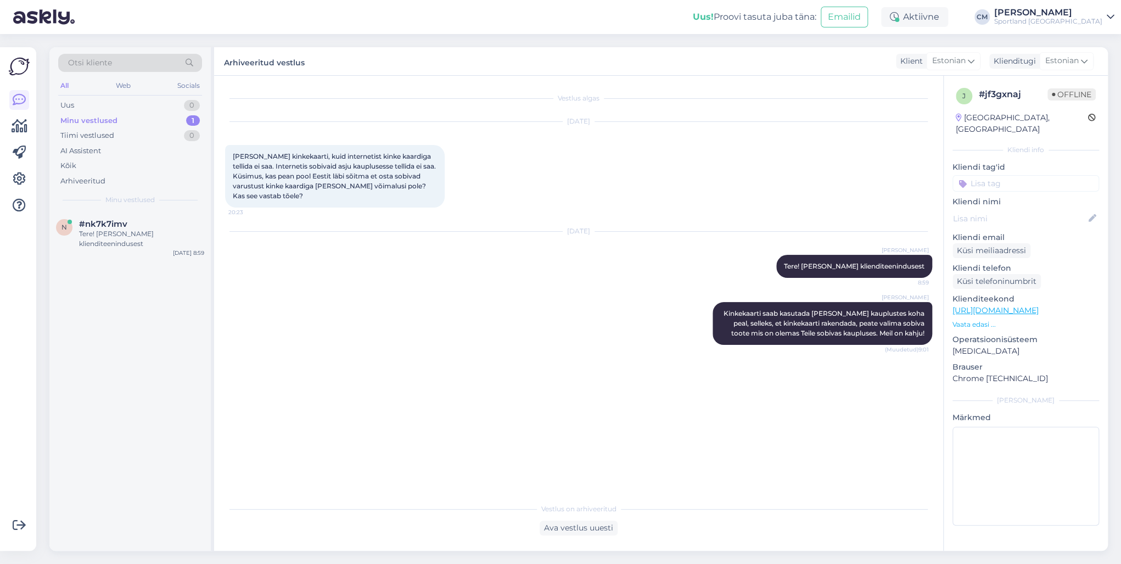
click at [1026, 175] on input at bounding box center [1026, 183] width 147 height 16
type input "kinke"
click at [1023, 209] on span "kinkekaart (e-poes)" at bounding box center [1025, 212] width 63 height 7
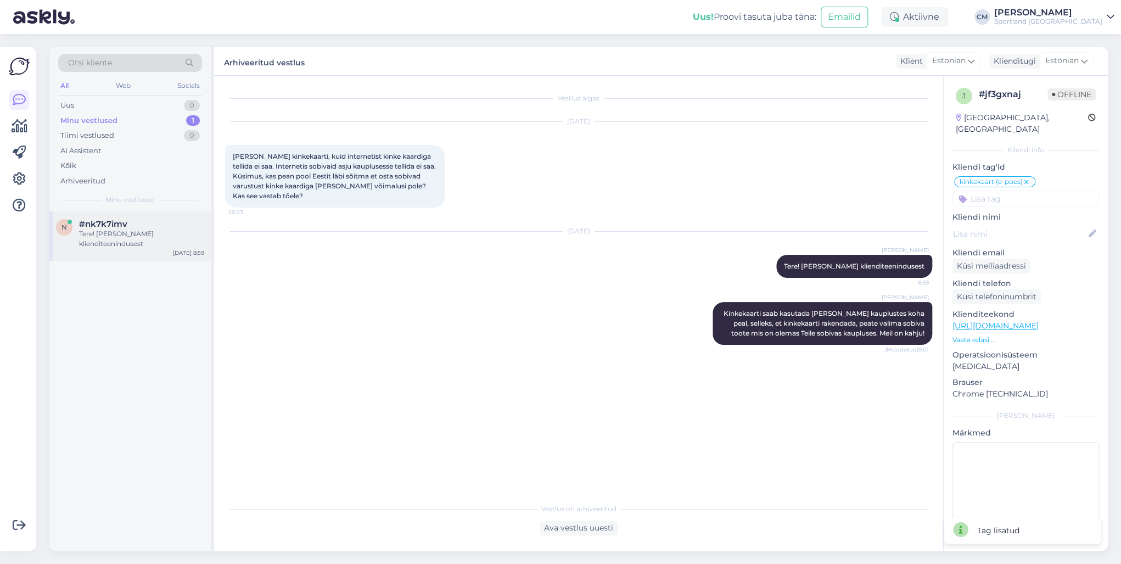
click at [131, 235] on div "Tere! [PERSON_NAME] klienditeenindusest" at bounding box center [141, 239] width 125 height 20
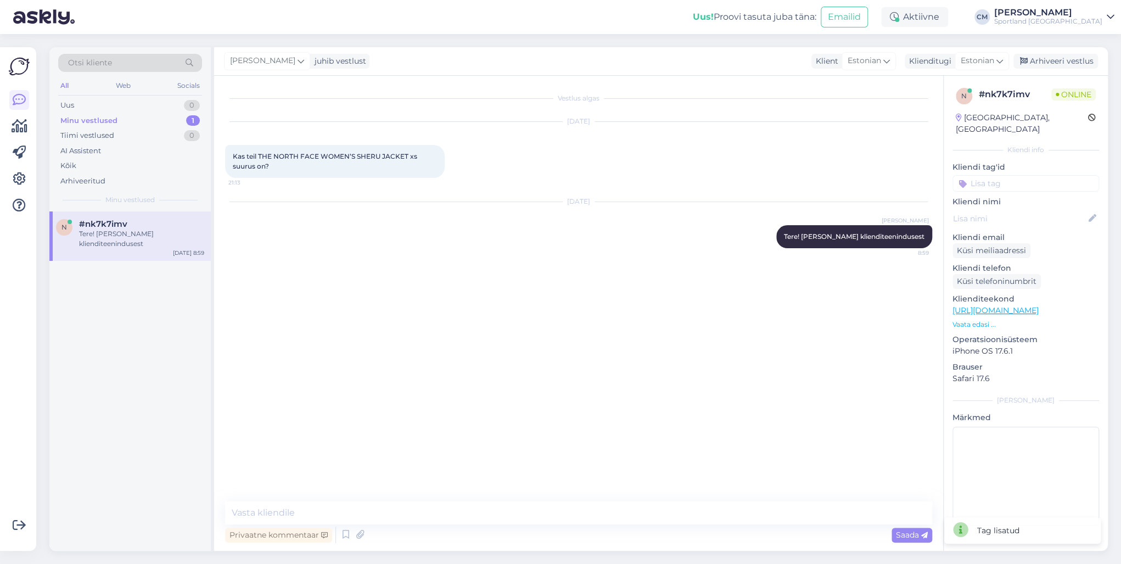
click at [1039, 305] on link "[URL][DOMAIN_NAME]" at bounding box center [996, 310] width 86 height 10
click at [415, 518] on textarea at bounding box center [578, 512] width 707 height 23
type textarea "Hetkel näen, et XS on olemas Ülemiste Sportlandis."
click at [998, 175] on input at bounding box center [1026, 183] width 147 height 16
type input "saad"
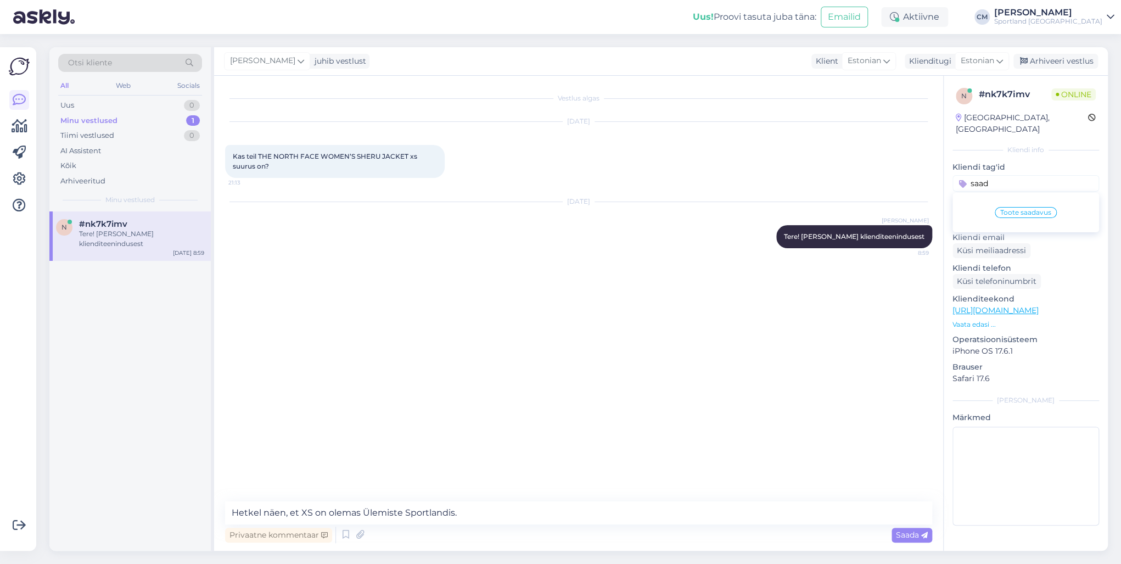
click at [1002, 209] on span "Toote saadavus" at bounding box center [1026, 212] width 51 height 7
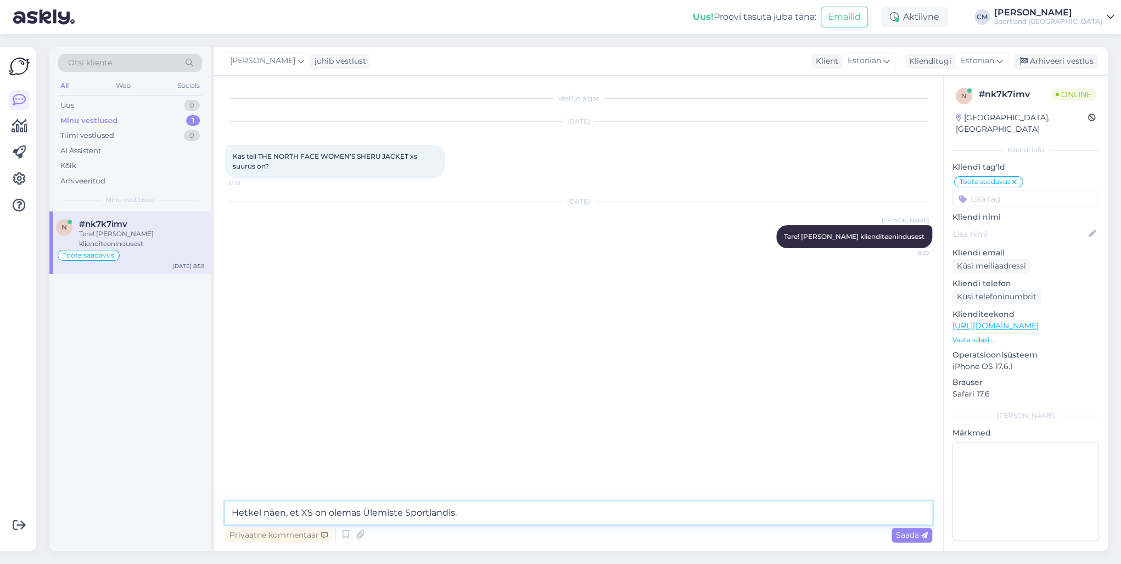
click at [407, 519] on textarea "Hetkel näen, et XS on olemas Ülemiste Sportlandis." at bounding box center [578, 512] width 707 height 23
click at [470, 511] on textarea "Hetkel näen, et XS on olemas Ülemiste Sportlandis." at bounding box center [578, 512] width 707 height 23
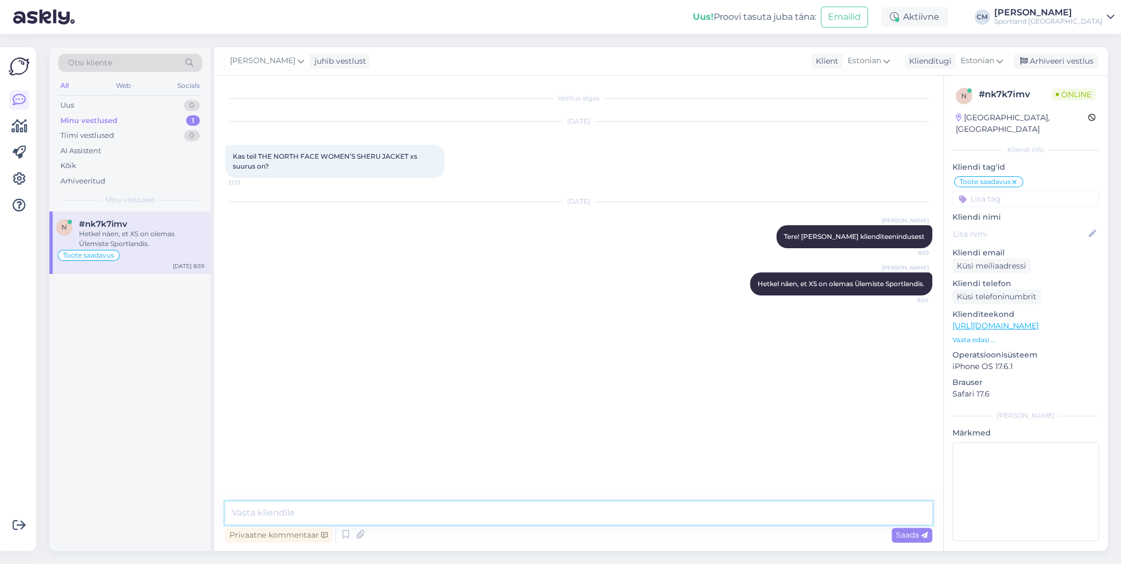
click at [337, 521] on textarea at bounding box center [578, 512] width 707 height 23
type textarea "Kas saan veel abiks olla?"
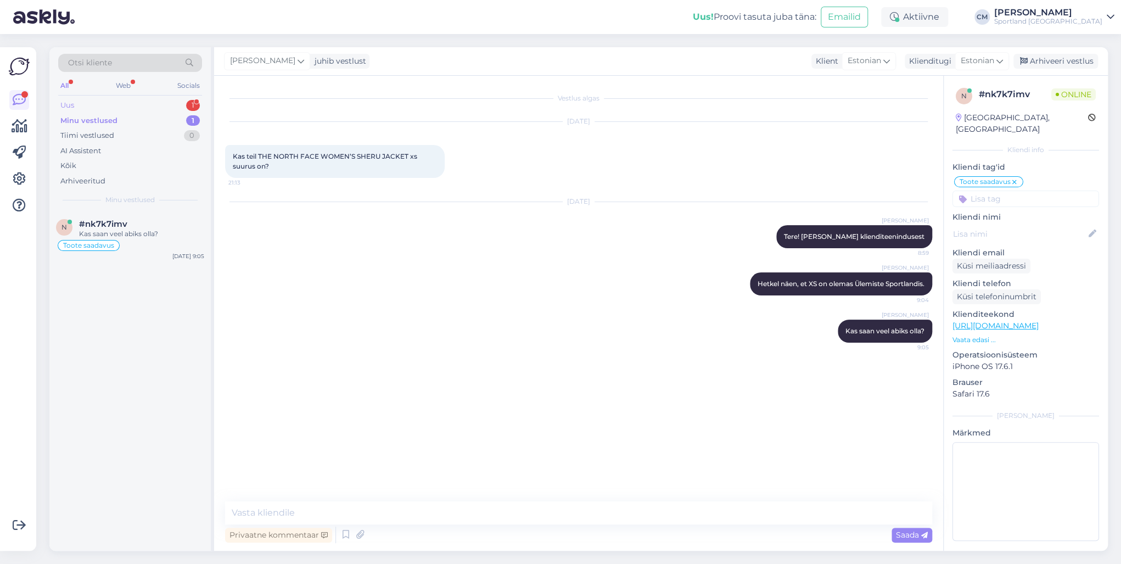
click at [182, 108] on div "Uus 1" at bounding box center [130, 105] width 144 height 15
click at [159, 227] on div "#aa09un9n 1" at bounding box center [141, 224] width 125 height 10
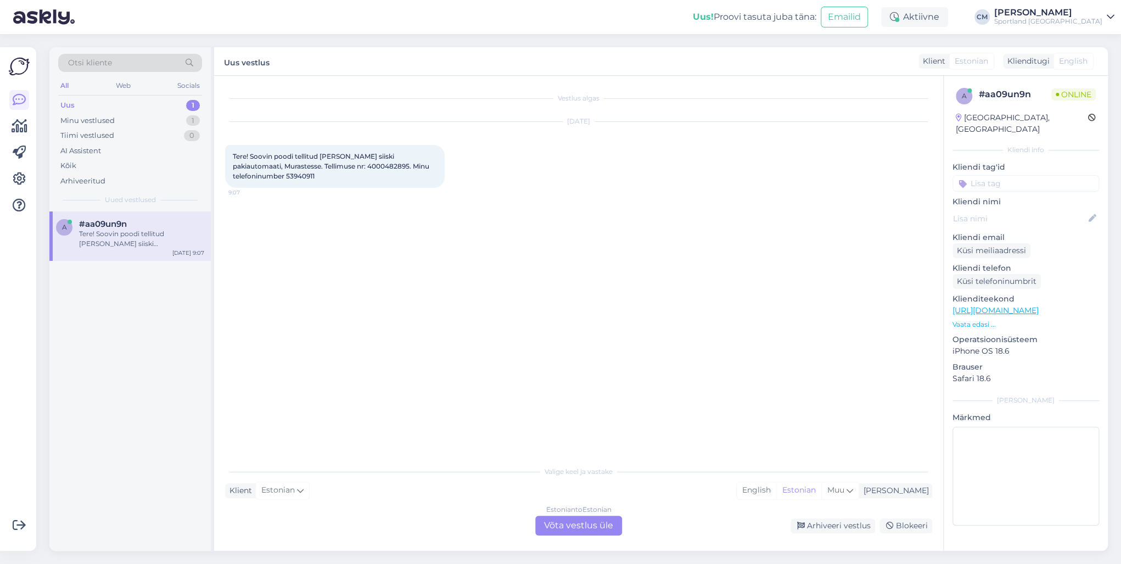
click at [559, 517] on div "Estonian to Estonian Võta vestlus üle" at bounding box center [578, 526] width 87 height 20
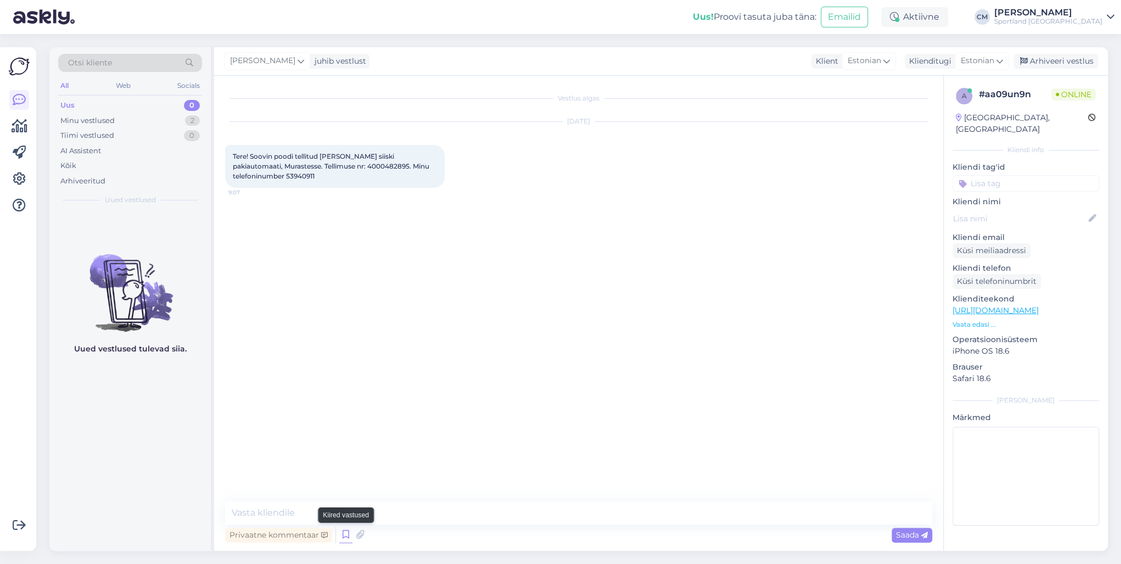
click at [343, 535] on icon at bounding box center [345, 535] width 13 height 16
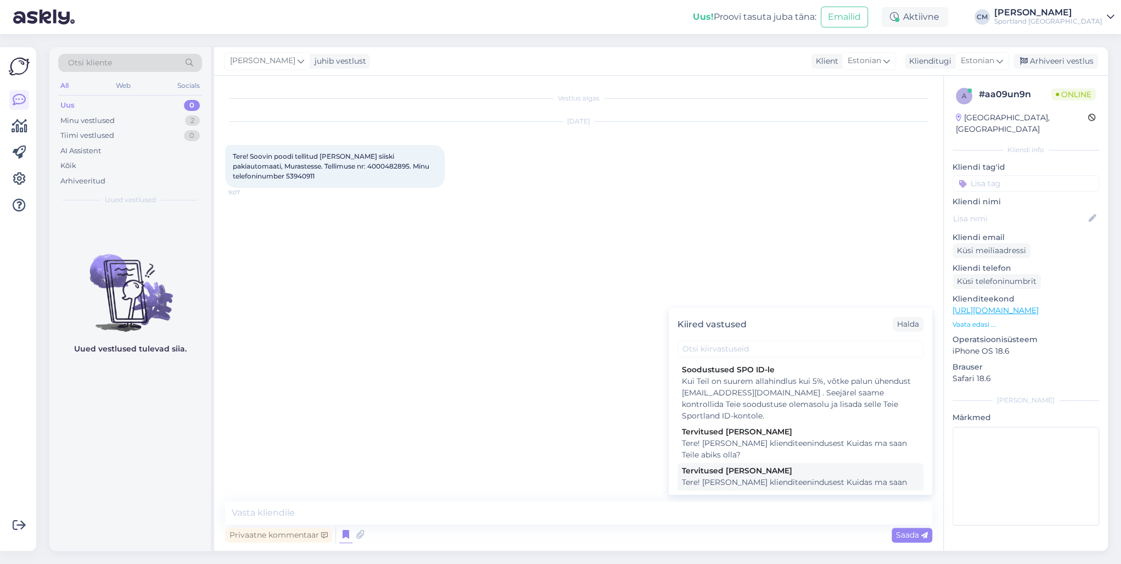
drag, startPoint x: 736, startPoint y: 484, endPoint x: 722, endPoint y: 482, distance: 14.4
click at [734, 484] on div "Tere! [PERSON_NAME] klienditeenindusest Kuidas ma saan Teile abiks olla?" at bounding box center [800, 488] width 237 height 23
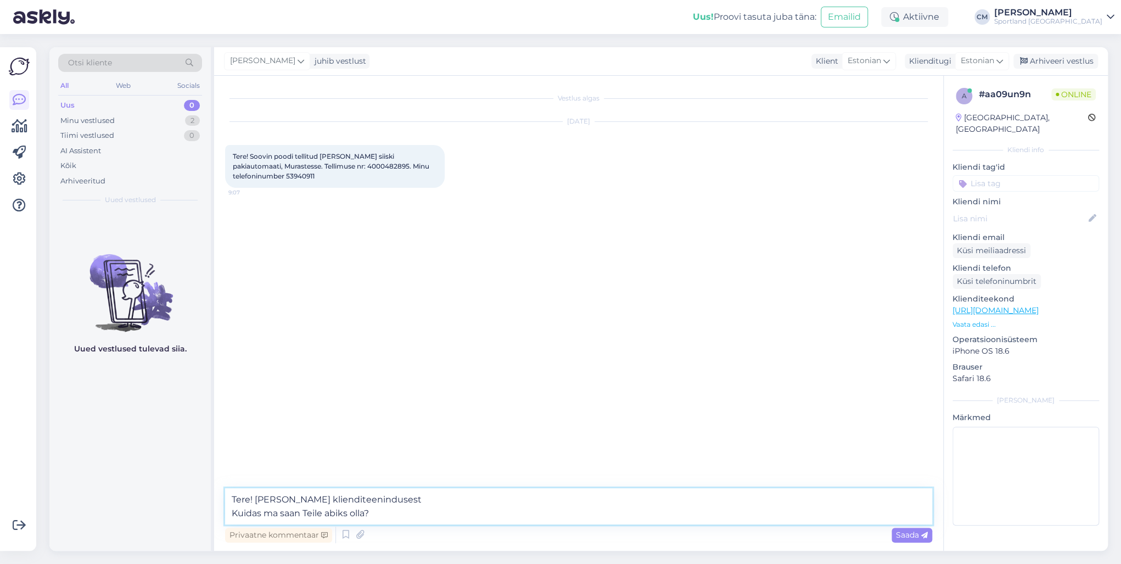
drag, startPoint x: 476, startPoint y: 512, endPoint x: 153, endPoint y: 511, distance: 322.3
click at [153, 511] on div "Otsi kliente All Web Socials Uus 0 Minu vestlused 2 Tiimi vestlused 0 AI Assist…" at bounding box center [578, 299] width 1059 height 504
type textarea "Tere! [PERSON_NAME] klienditeenindusest"
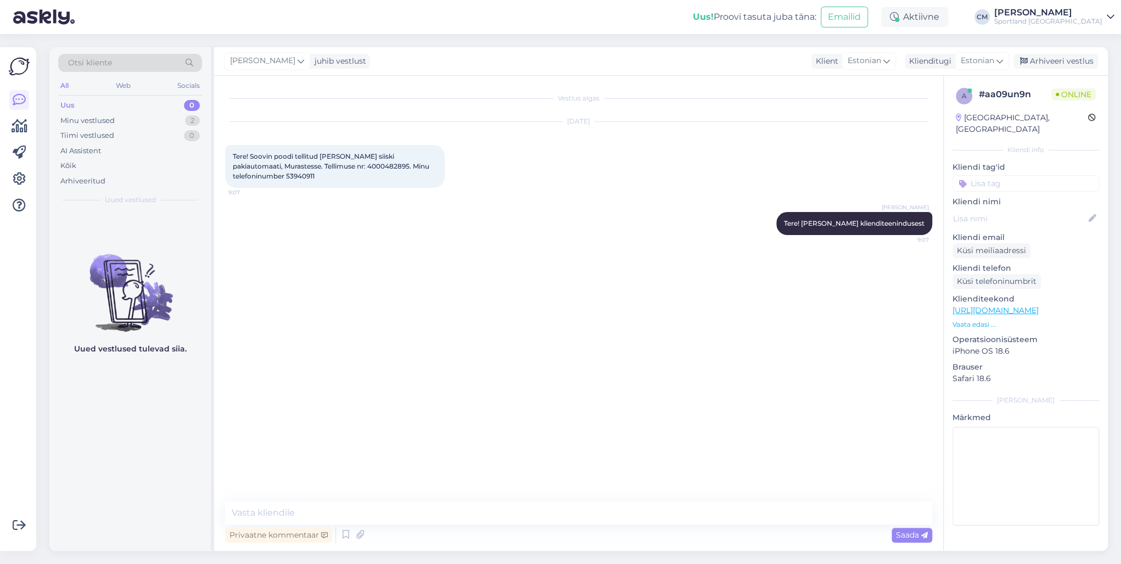
click at [337, 167] on span "Tere! Soovin poodi tellitud [PERSON_NAME] siiski pakiautomaati, Murastesse. Tel…" at bounding box center [332, 166] width 198 height 28
copy span "4000482895"
click at [322, 506] on textarea at bounding box center [578, 512] width 707 height 23
paste textarea "Saame Teie tellimuse (4000480790) suunata pakiautomaati. [PERSON_NAME] tähelepa…"
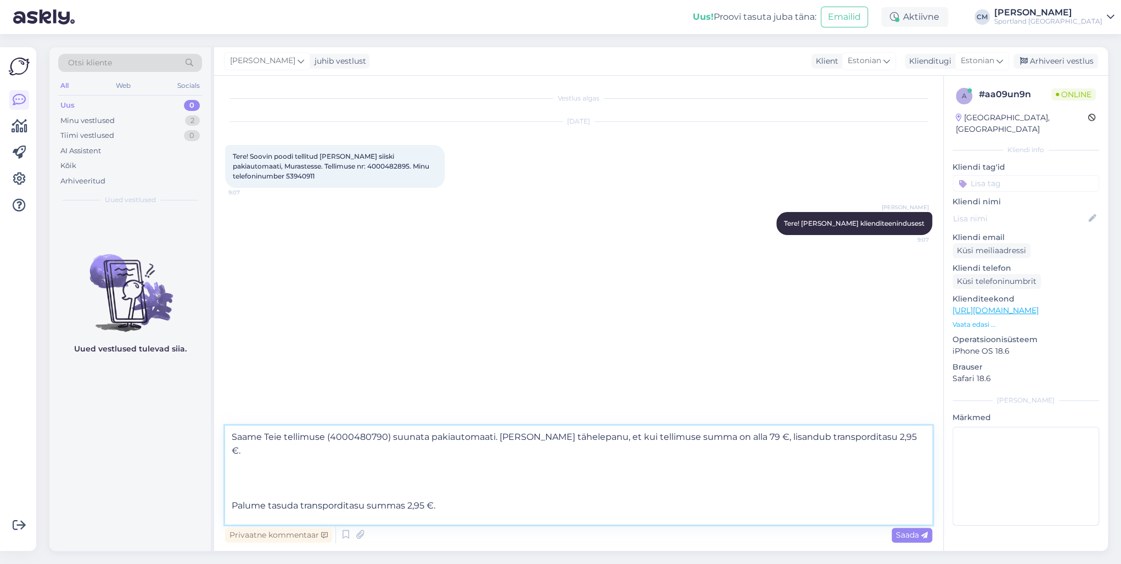
click at [252, 468] on textarea "Saame Teie tellimuse (4000480790) suunata pakiautomaati. [PERSON_NAME] tähelepa…" at bounding box center [578, 475] width 707 height 99
drag, startPoint x: 249, startPoint y: 480, endPoint x: 246, endPoint y: 459, distance: 21.6
click at [246, 459] on textarea "Saame Teie tellimuse (4000480790) suunata pakiautomaati. [PERSON_NAME] tähelepa…" at bounding box center [578, 475] width 707 height 99
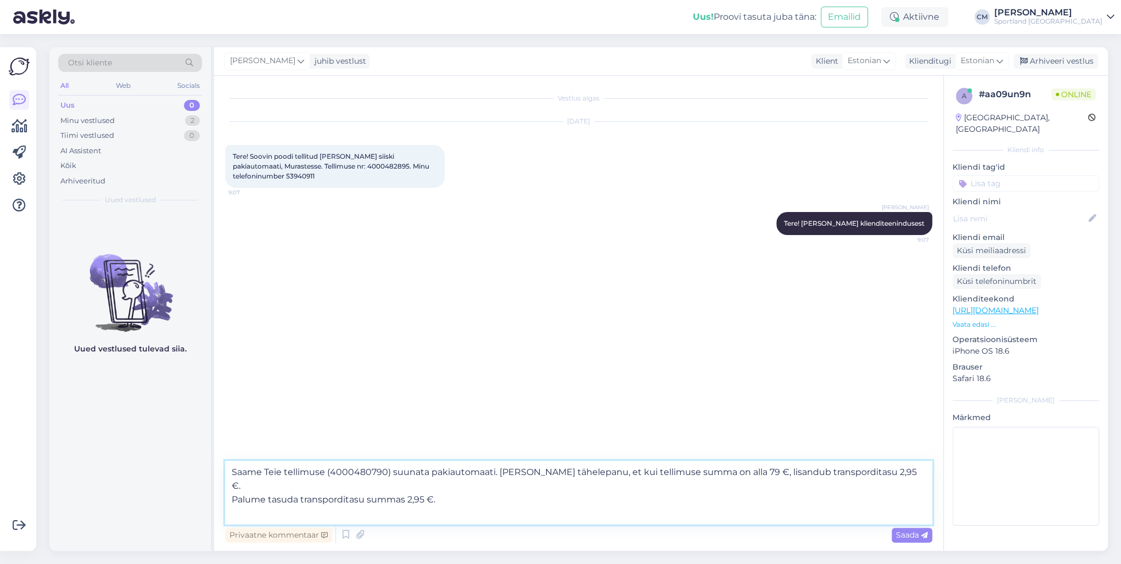
click at [250, 498] on textarea "Saame Teie tellimuse (4000480790) suunata pakiautomaati. [PERSON_NAME] tähelepa…" at bounding box center [578, 493] width 707 height 64
click at [246, 513] on textarea "Saame Teie tellimuse (4000480790) suunata pakiautomaati. [PERSON_NAME] tähelepa…" at bounding box center [578, 493] width 707 height 64
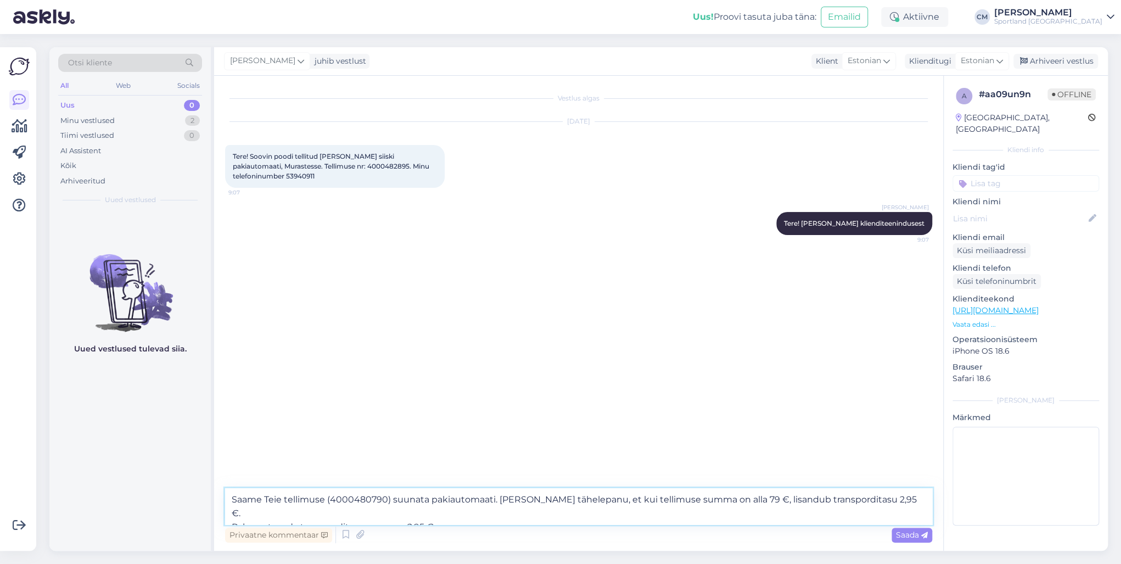
click at [367, 501] on textarea "Saame Teie tellimuse (4000480790) suunata pakiautomaati. [PERSON_NAME] tähelepa…" at bounding box center [578, 506] width 707 height 36
paste textarea "2895"
type textarea "Saame Teie tellimuse (4000482895 ) suunata pakiautomaati. [PERSON_NAME] tähelep…"
click at [567, 514] on textarea "Saame Teie tellimuse (4000482895 ) suunata pakiautomaati. [PERSON_NAME] tähelep…" at bounding box center [578, 506] width 707 height 36
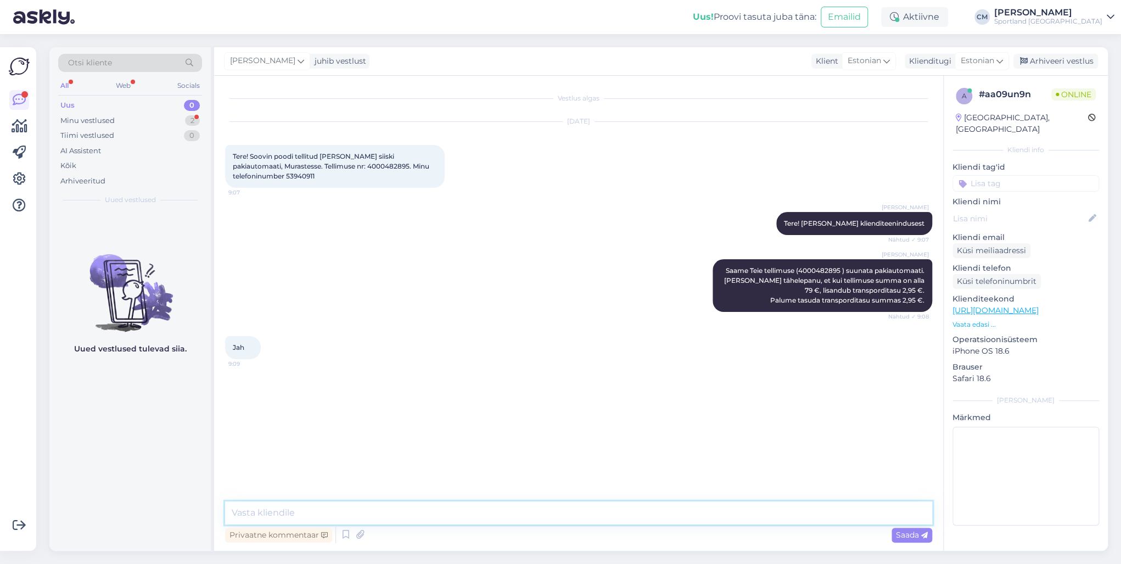
click at [350, 510] on textarea at bounding box center [578, 512] width 707 height 23
click at [538, 512] on textarea "Edastan Teile e-mailile konto detailid. Kas see on korrektne:" at bounding box center [578, 512] width 707 height 23
paste textarea "[EMAIL_ADDRESS][DOMAIN_NAME]"
type textarea "Edastan Teile e-mailile konto detailid. Kas see on korrektne: [EMAIL_ADDRESS][D…"
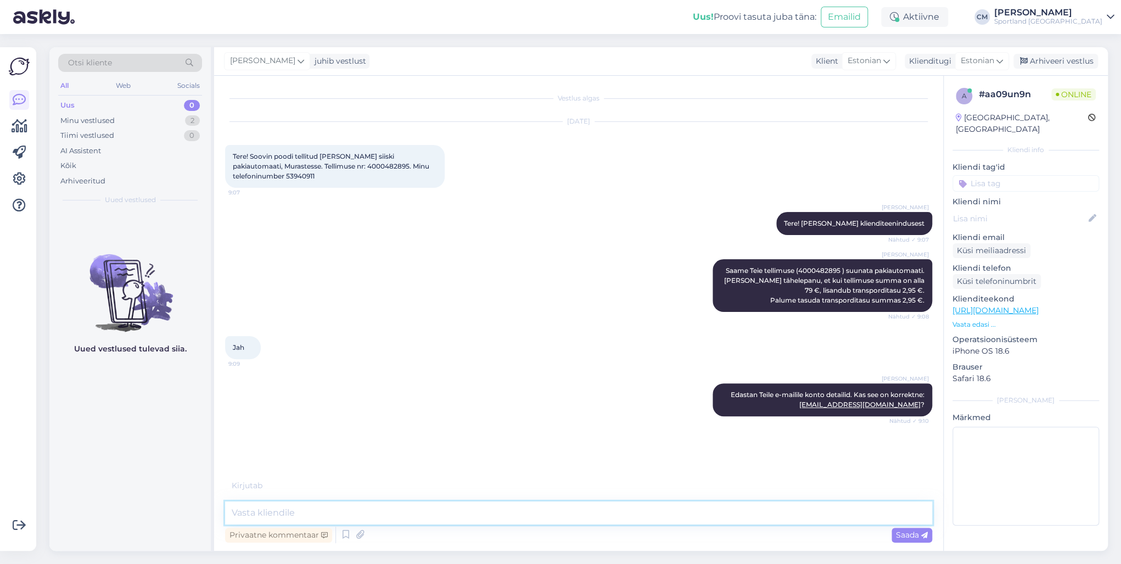
click at [418, 517] on textarea at bounding box center [578, 512] width 707 height 23
click at [249, 508] on textarea "Panen kirja [PERSON_NAME]." at bounding box center [578, 512] width 707 height 23
click at [252, 512] on textarea "Panen kirja [PERSON_NAME]." at bounding box center [578, 512] width 707 height 23
type textarea "Panin kirja [PERSON_NAME]."
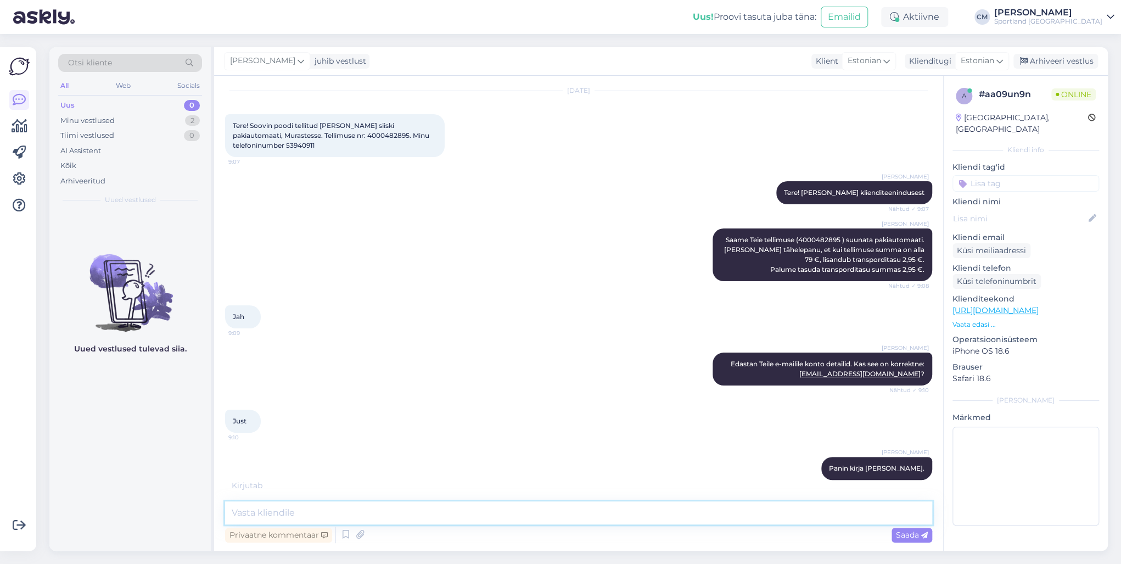
scroll to position [78, 0]
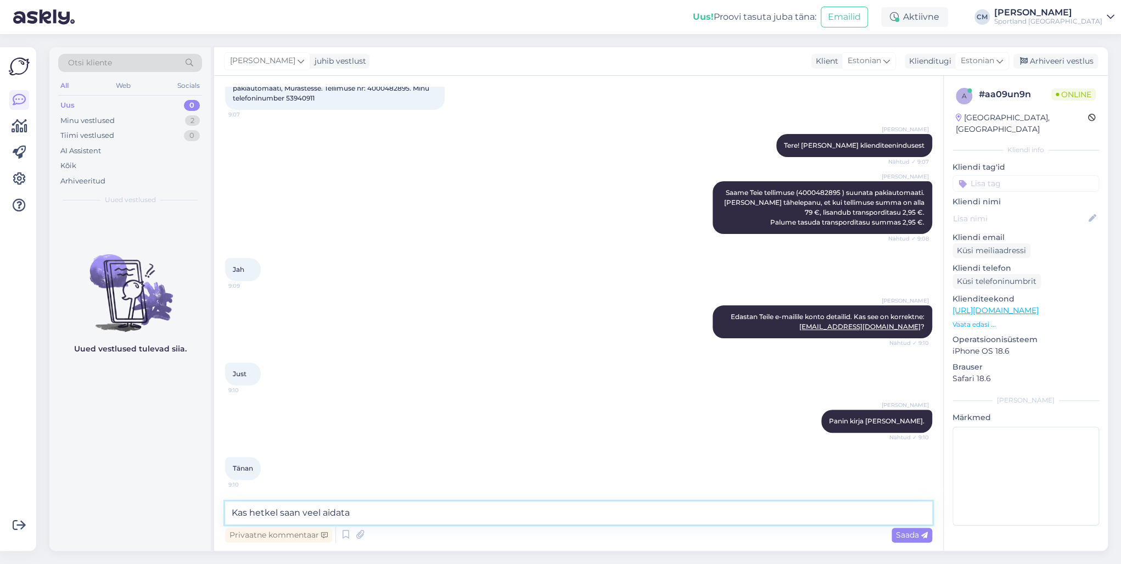
type textarea "Kas hetkel saan veel aidata?"
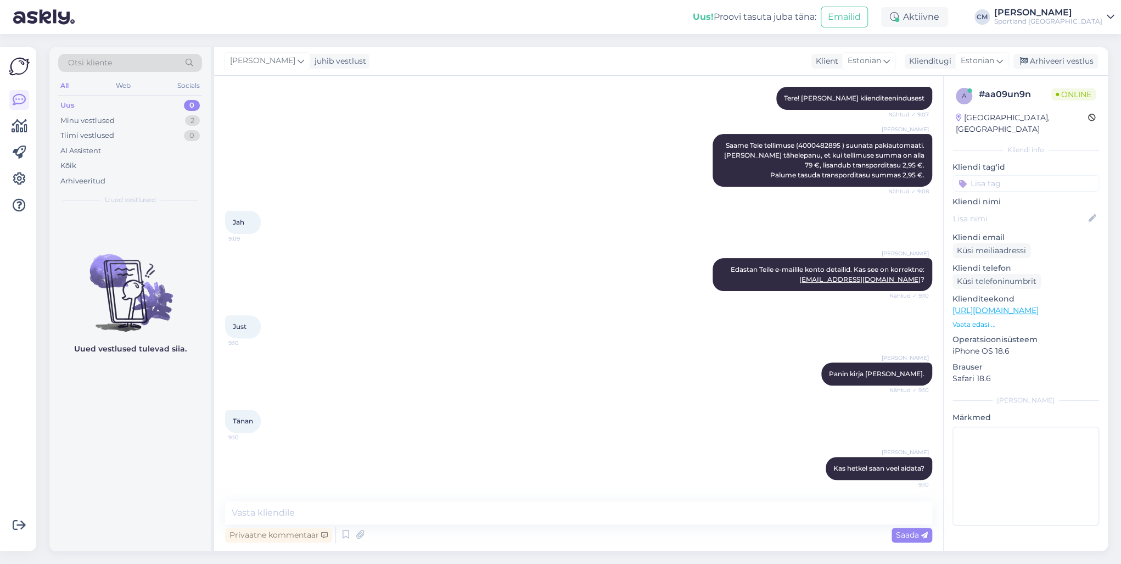
click at [1010, 175] on input at bounding box center [1026, 183] width 147 height 16
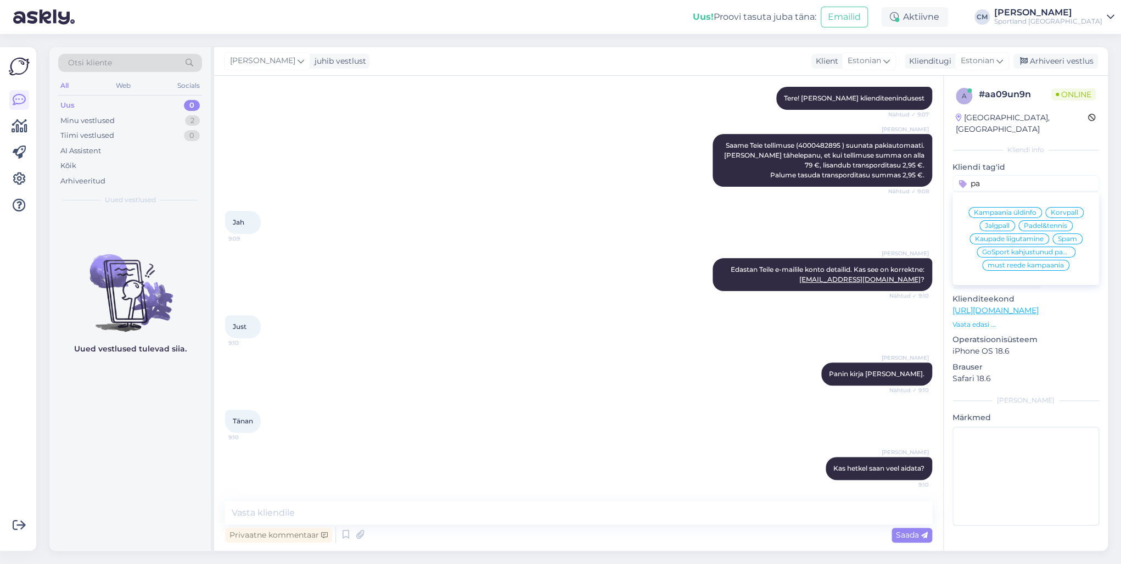
type input "p"
type input "tellim"
click at [1021, 249] on span "Tellimuse muutmine" at bounding box center [1026, 252] width 68 height 7
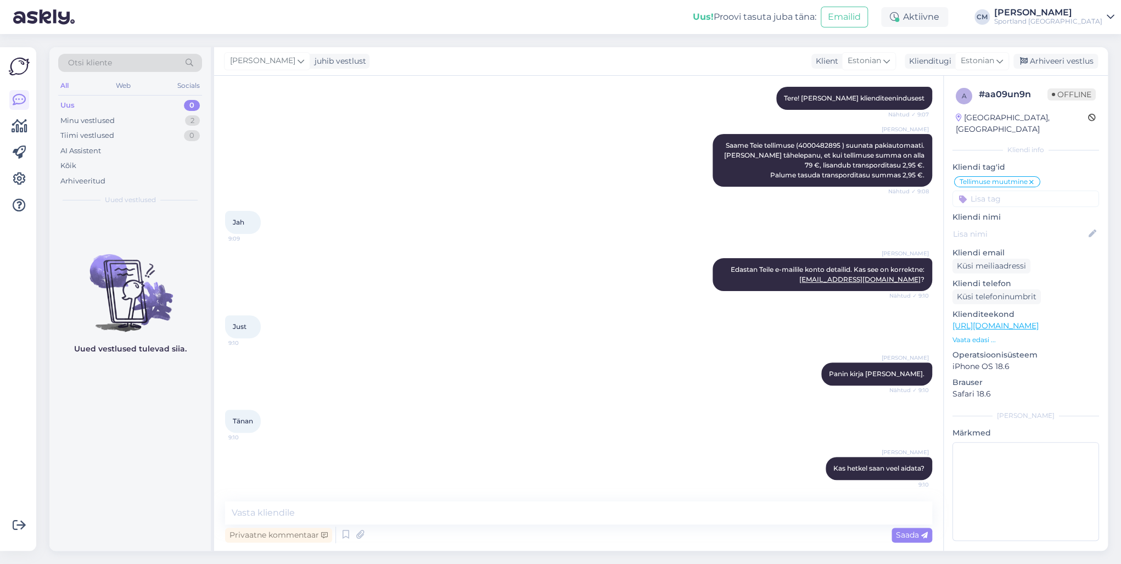
click at [515, 460] on div "[PERSON_NAME] Kas hetkel saan veel aidata? 9:10" at bounding box center [578, 468] width 707 height 47
click at [1052, 64] on div "Arhiveeri vestlus" at bounding box center [1056, 61] width 85 height 15
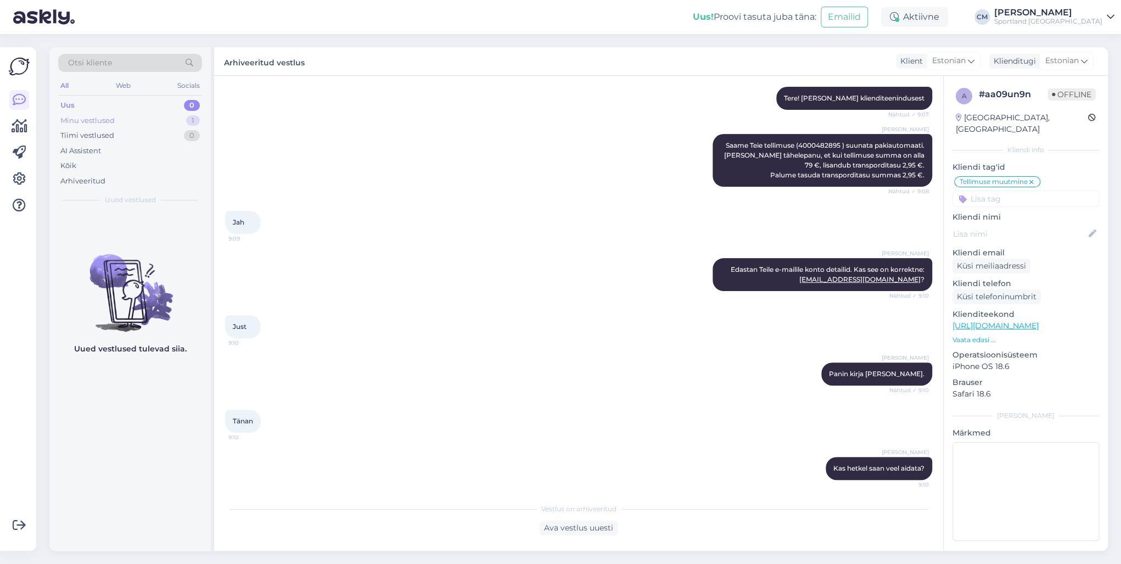
click at [130, 128] on div "Tiimi vestlused 0" at bounding box center [130, 135] width 144 height 15
click at [136, 121] on div "Minu vestlused 1" at bounding box center [130, 120] width 144 height 15
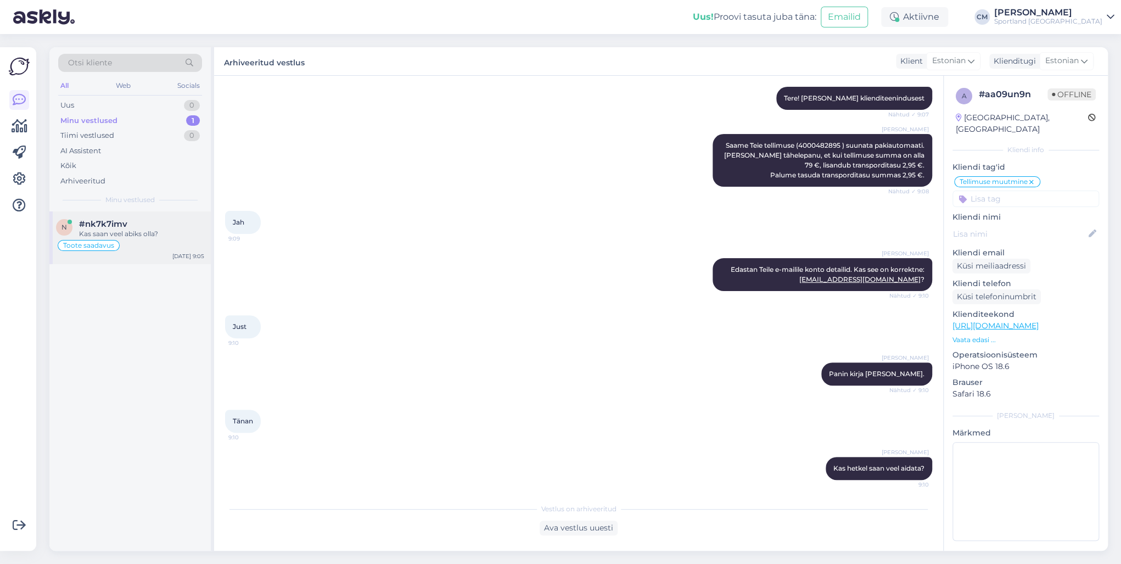
click at [154, 237] on div "Kas saan veel abiks olla?" at bounding box center [141, 234] width 125 height 10
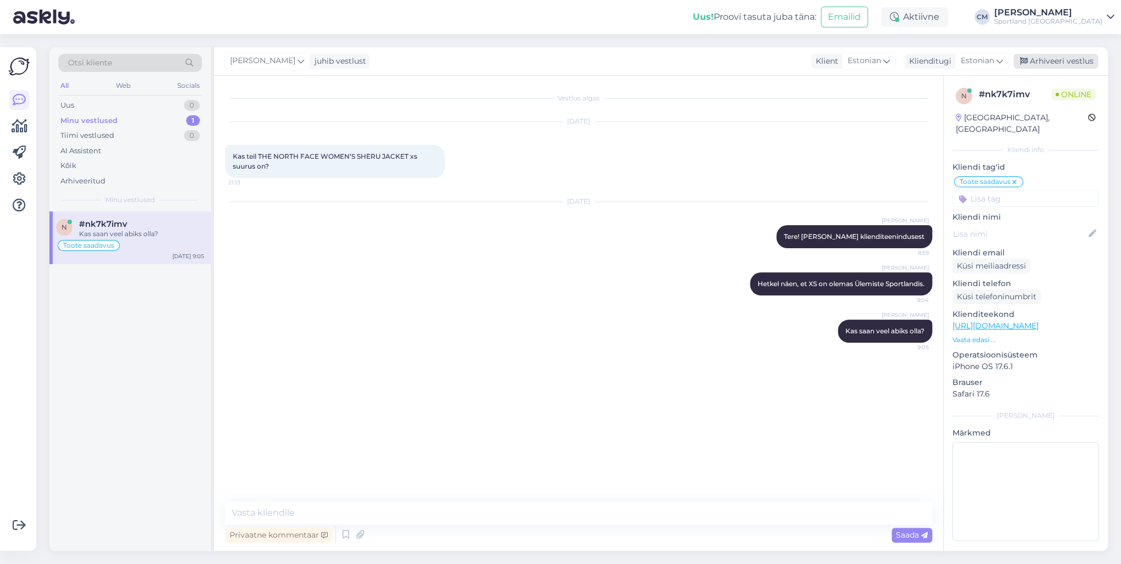
click at [1072, 63] on div "Arhiveeri vestlus" at bounding box center [1056, 61] width 85 height 15
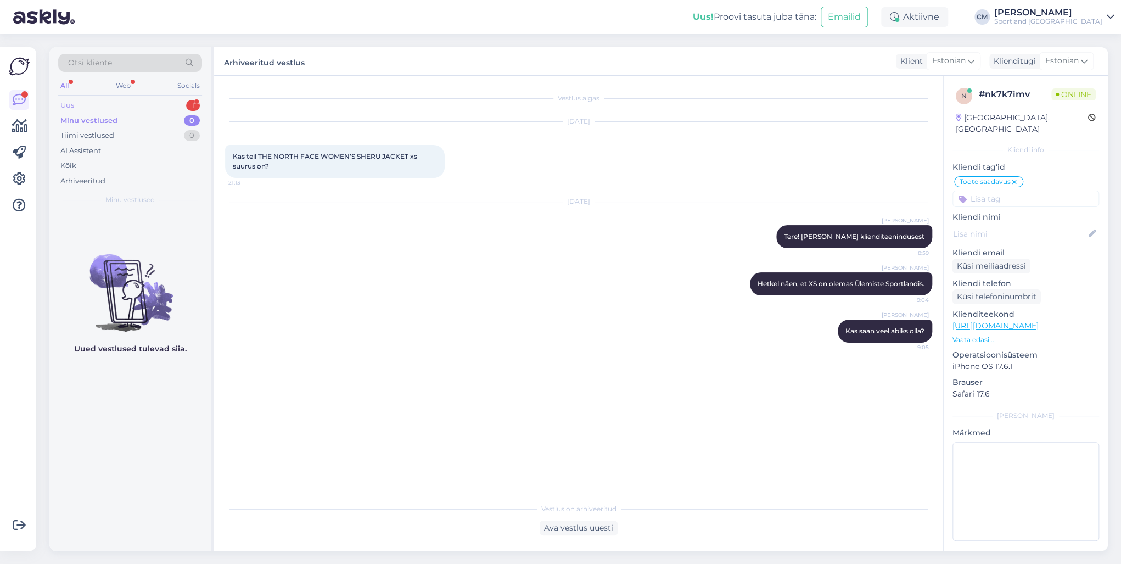
click at [180, 107] on div "Uus 1" at bounding box center [130, 105] width 144 height 15
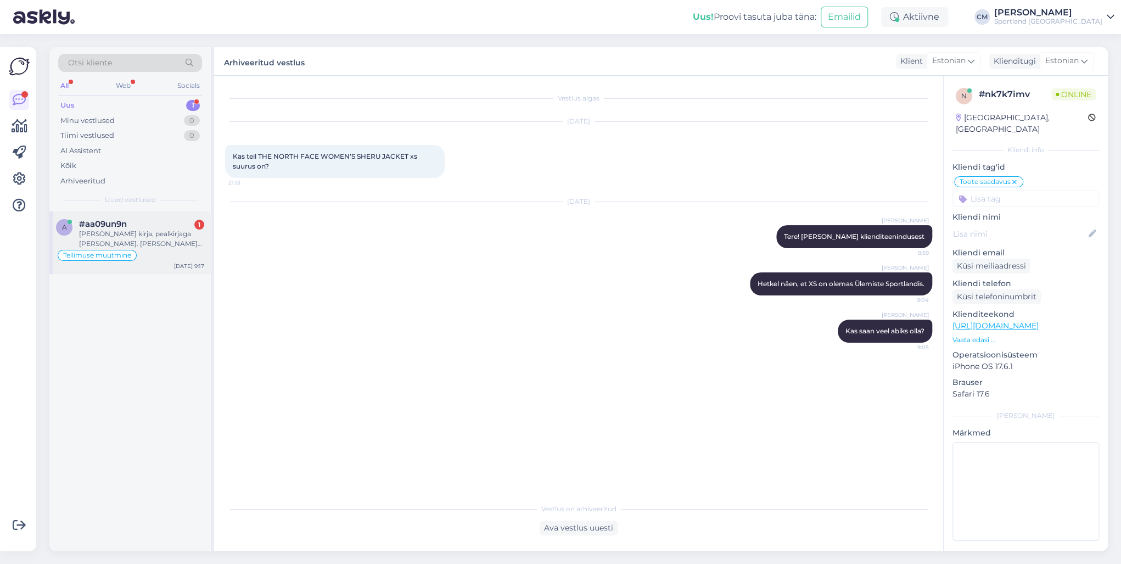
click at [170, 234] on div "[PERSON_NAME] kirja, pealkirjaga [PERSON_NAME]. [PERSON_NAME] muidu [PERSON_NAM…" at bounding box center [141, 239] width 125 height 20
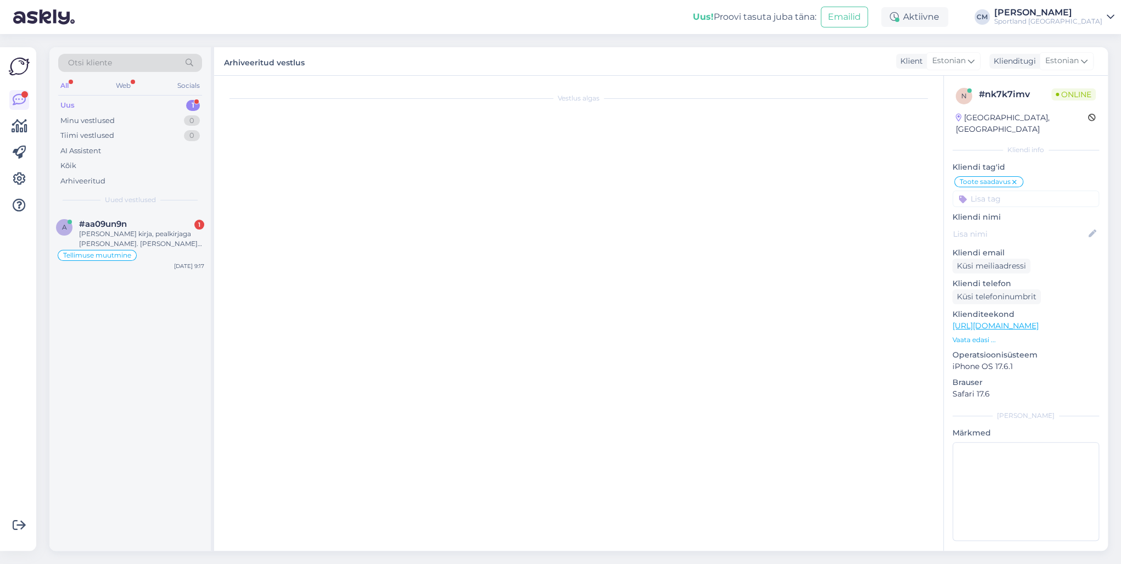
scroll to position [214, 0]
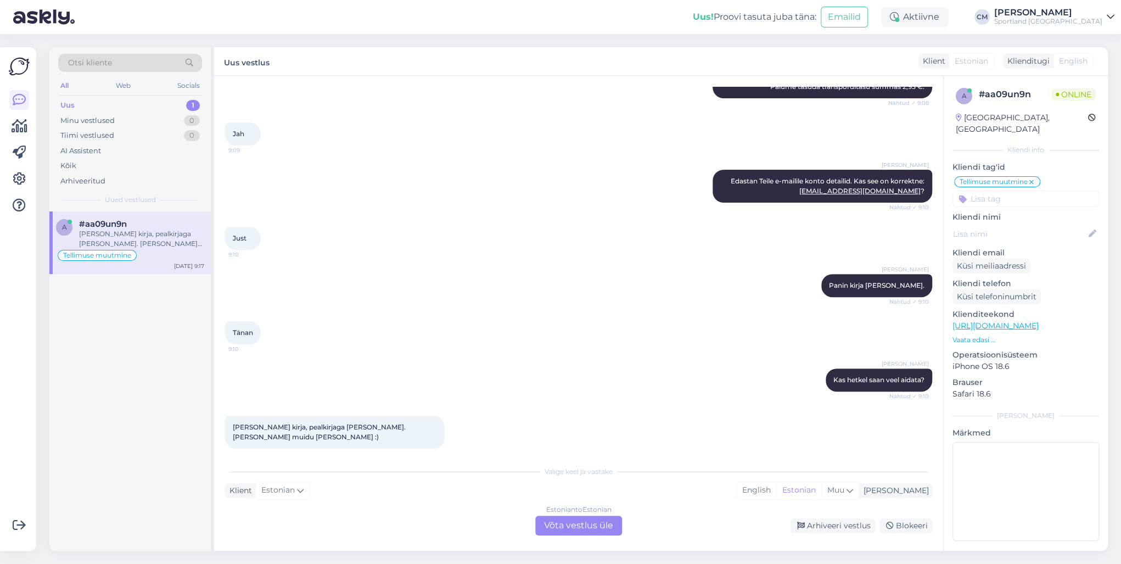
click at [567, 523] on div "Estonian to Estonian Võta vestlus üle" at bounding box center [578, 526] width 87 height 20
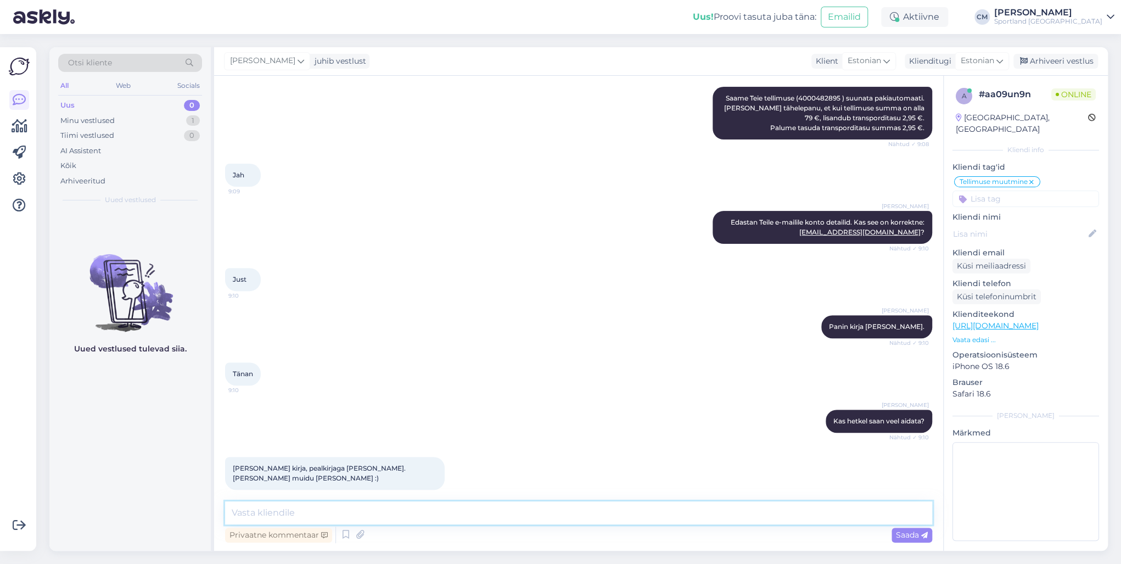
click at [527, 517] on textarea at bounding box center [578, 512] width 707 height 23
click at [630, 515] on textarea "Vabandame tekkinud eksituse pärast! Ekslikult oli alguses ette jäänud teise kli…" at bounding box center [578, 512] width 707 height 23
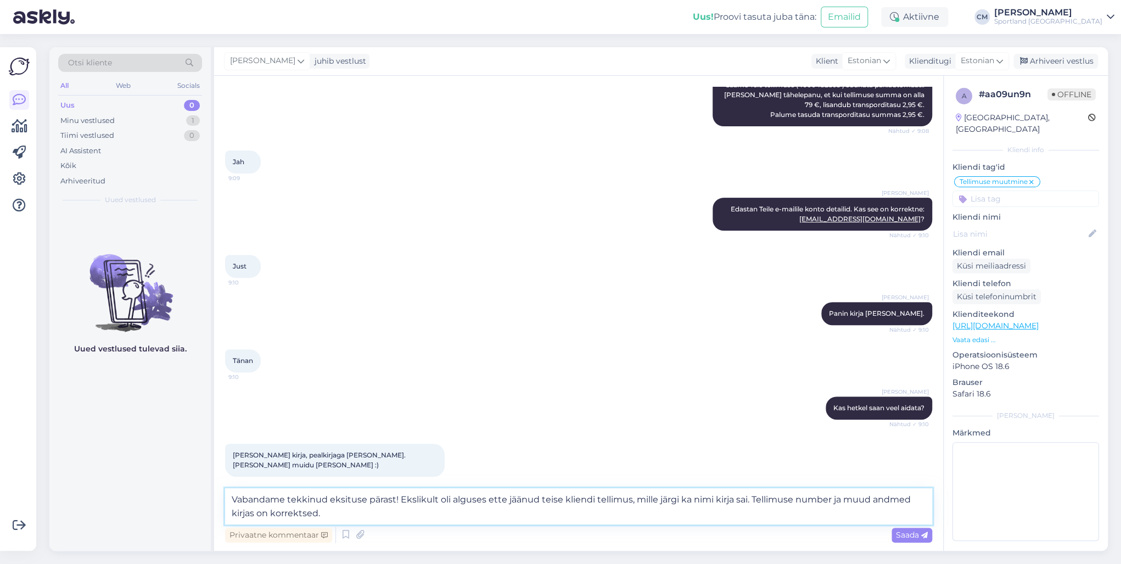
click at [436, 521] on textarea "Vabandame tekkinud eksituse pärast! Ekslikult oli alguses ette jäänud teise kli…" at bounding box center [578, 506] width 707 height 36
type textarea "Vabandame tekkinud eksituse pärast! Ekslikult oli alguses ette jäänud teise kli…"
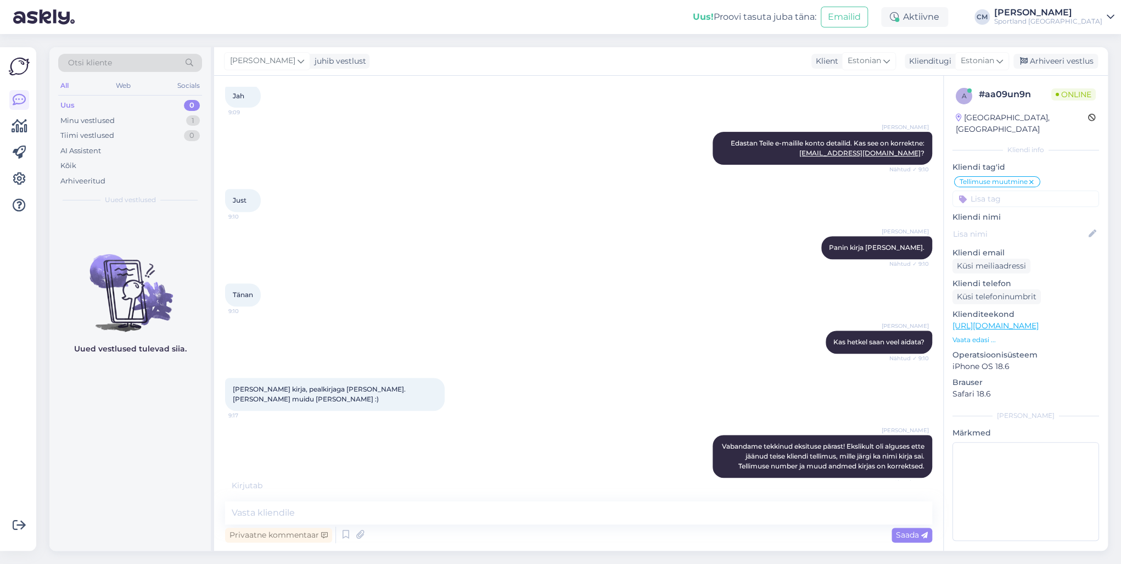
scroll to position [287, 0]
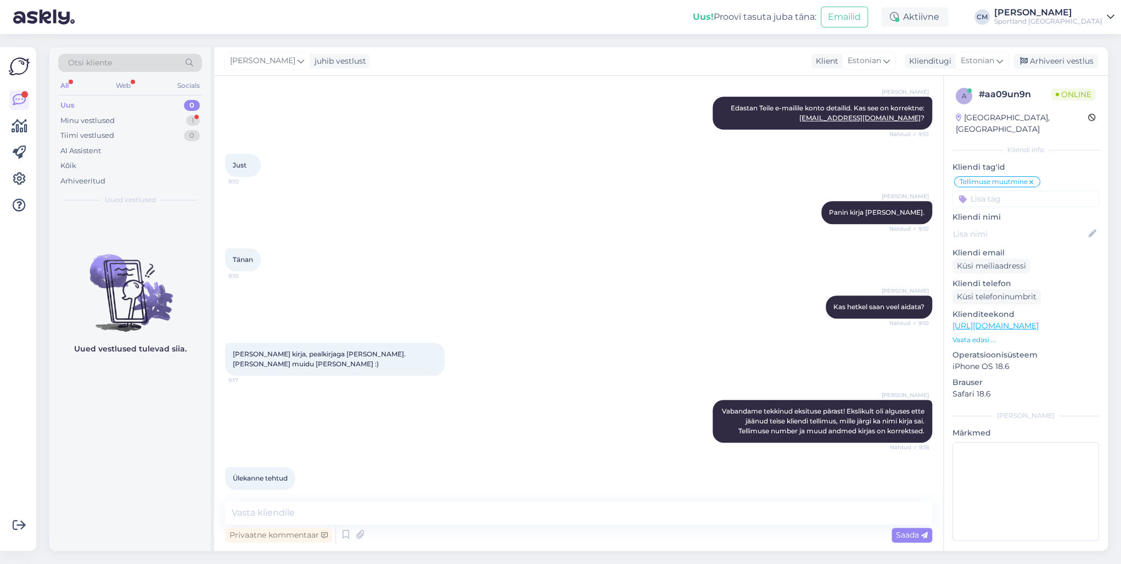
click at [338, 497] on div "Vestlus algas [DATE] Tere! Soovin poodi tellitud [PERSON_NAME] siiski pakiautom…" at bounding box center [578, 313] width 729 height 475
click at [333, 503] on textarea at bounding box center [578, 512] width 707 height 23
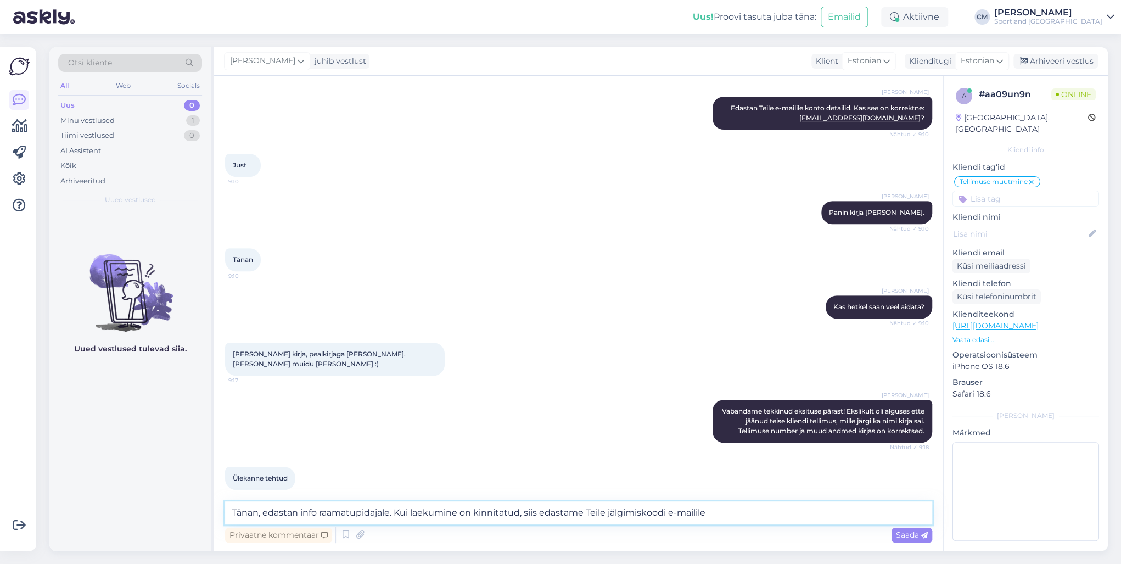
type textarea "Tänan, edastan info raamatupidajale. Kui laekumine on kinnitatud, siis edastame…"
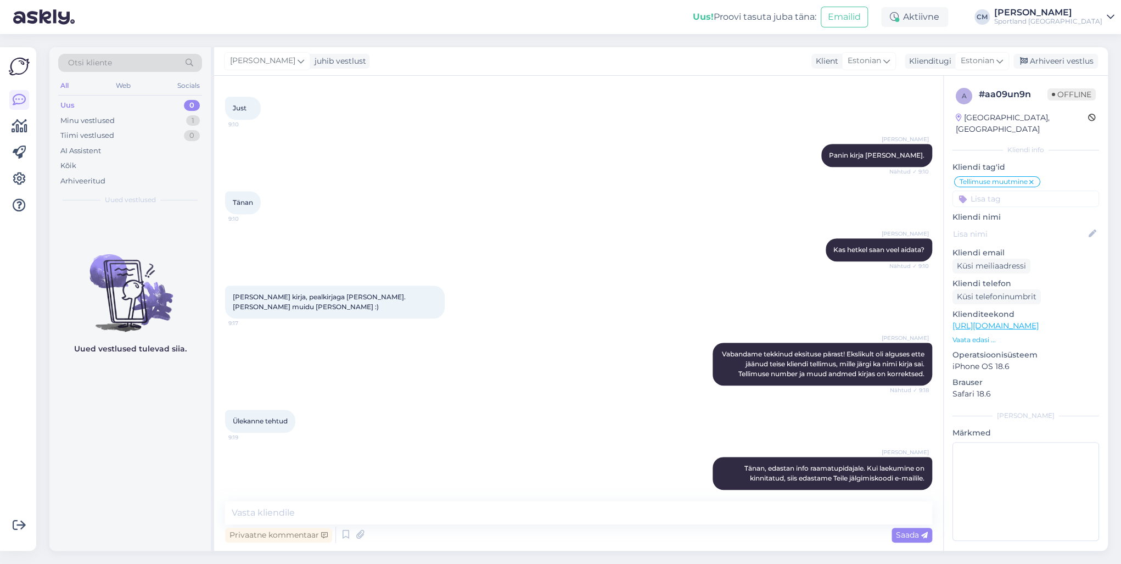
click at [1053, 52] on div "[PERSON_NAME] juhib vestlust Klient [DEMOGRAPHIC_DATA] Klienditugi [DEMOGRAPHIC…" at bounding box center [661, 61] width 894 height 29
click at [1054, 63] on div "Arhiveeri vestlus" at bounding box center [1056, 61] width 85 height 15
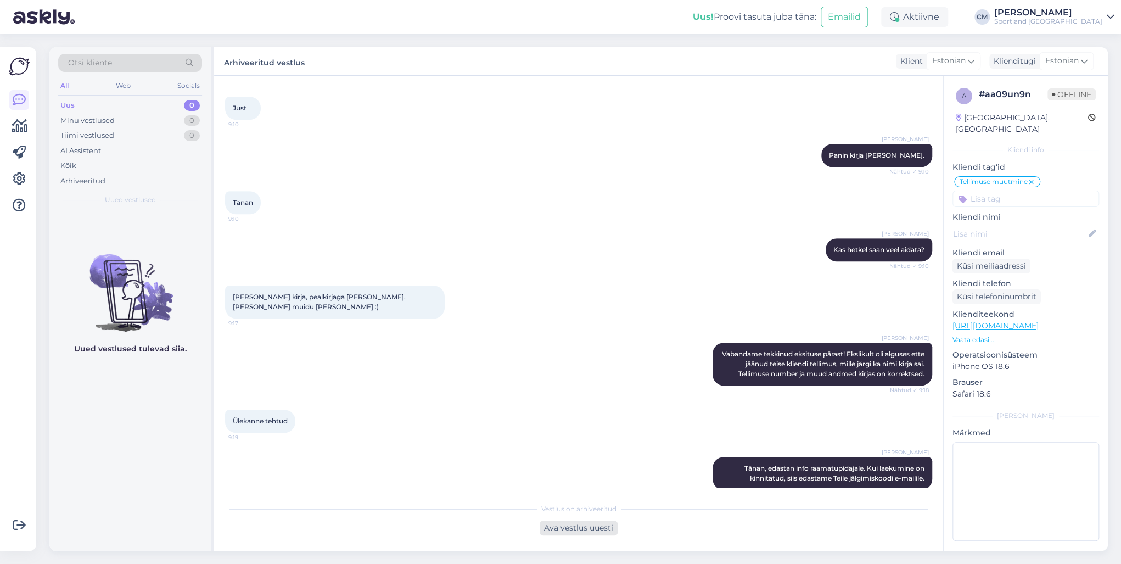
click at [570, 533] on div "Ava vestlus uuesti" at bounding box center [579, 528] width 78 height 15
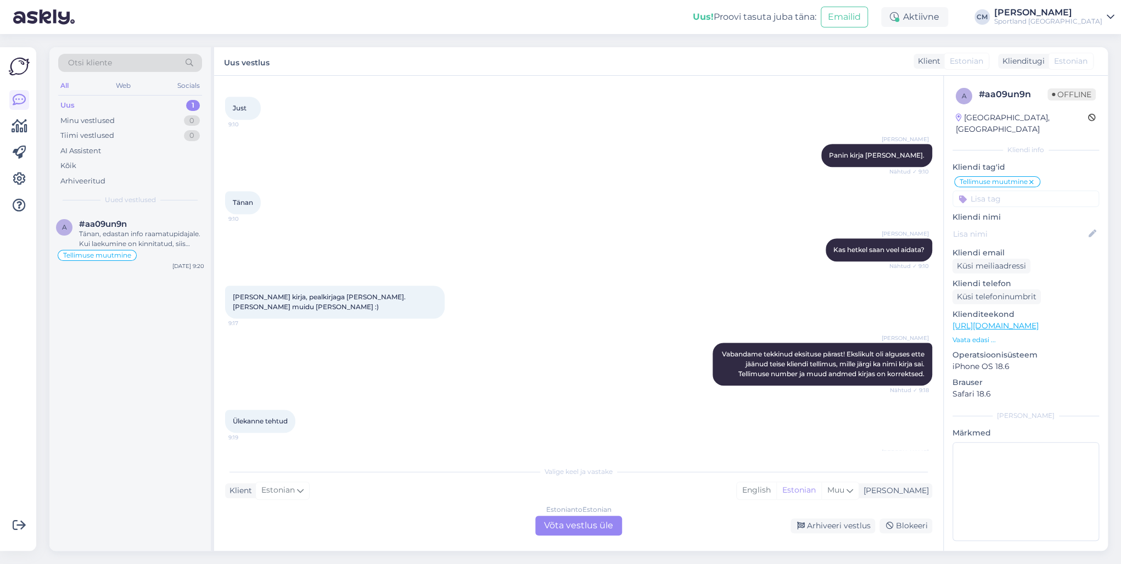
click at [584, 529] on div "Estonian to Estonian Võta vestlus üle" at bounding box center [578, 526] width 87 height 20
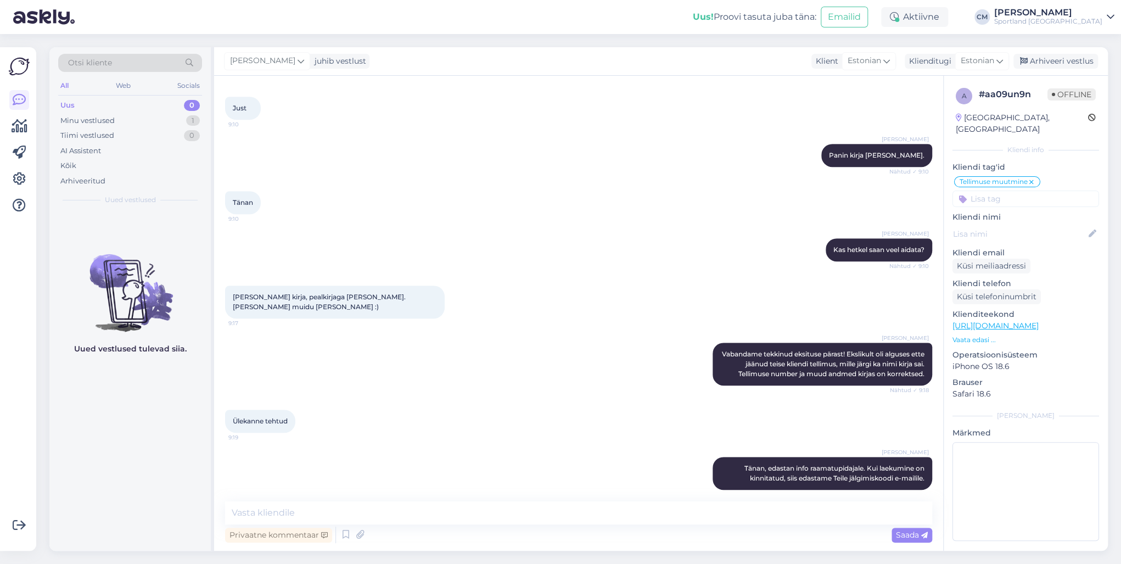
click at [572, 525] on div "Privaatne kommentaar Saada" at bounding box center [578, 534] width 707 height 21
click at [569, 519] on textarea at bounding box center [578, 512] width 707 height 23
type textarea "Palun täpsustage ka pakiautomaat kuhu tellimus saata."
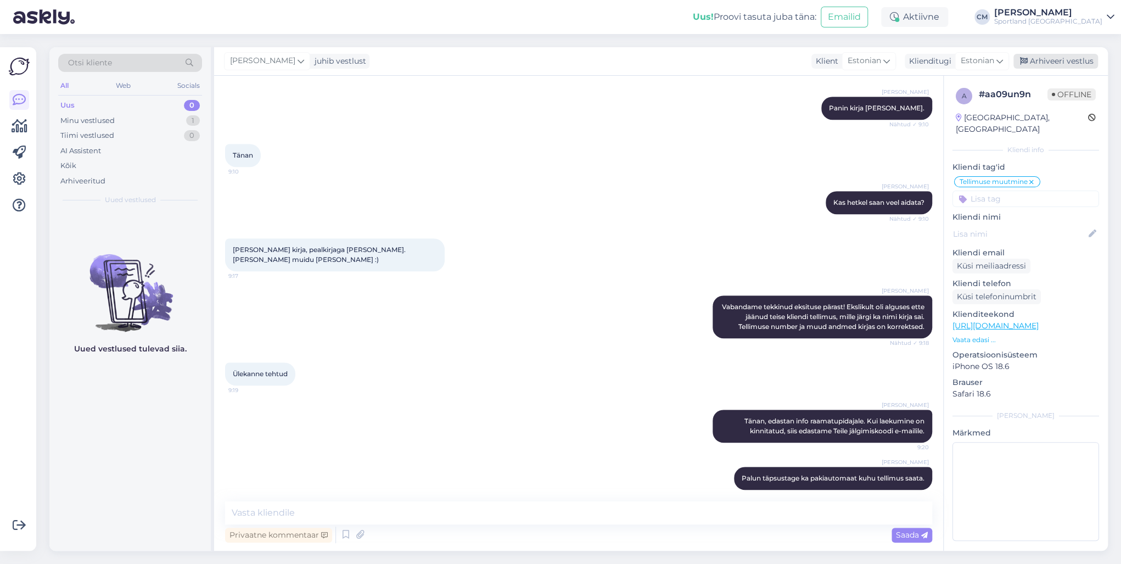
click at [1057, 64] on div "Arhiveeri vestlus" at bounding box center [1056, 61] width 85 height 15
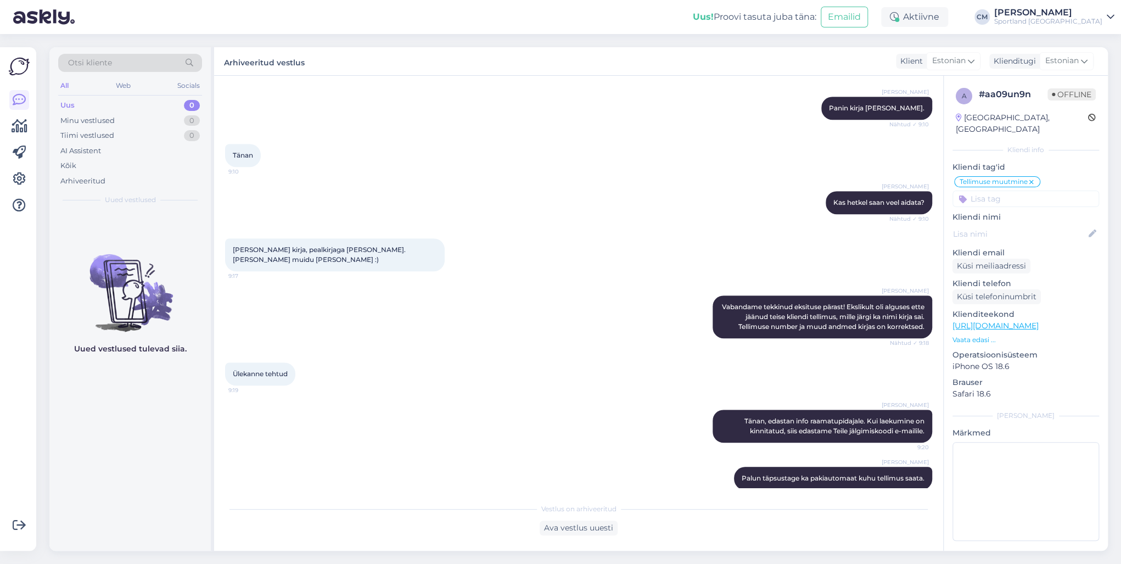
click at [164, 64] on div "Otsi kliente" at bounding box center [130, 63] width 144 height 18
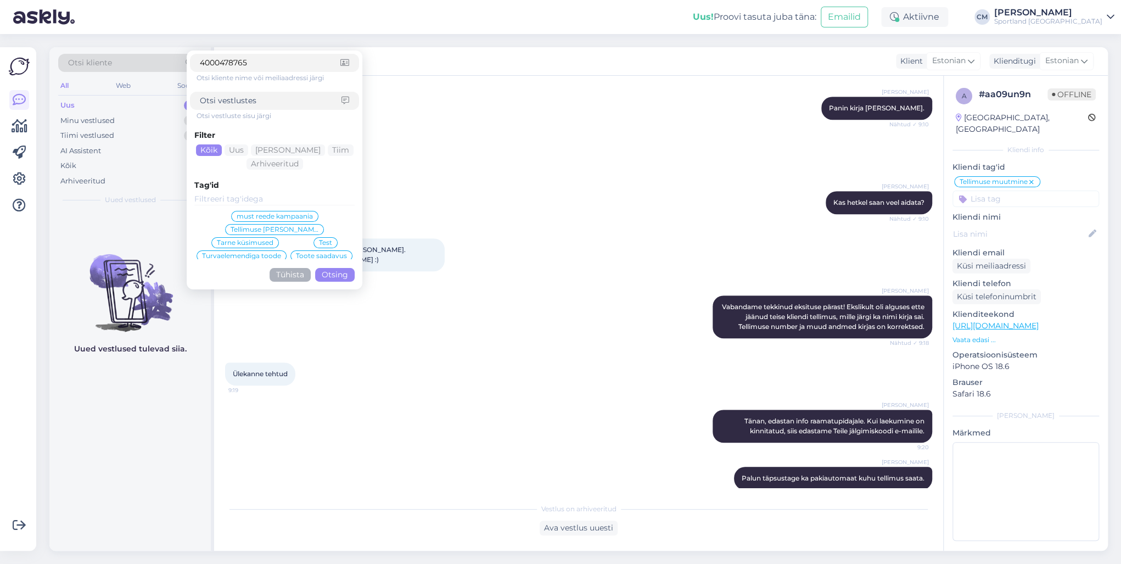
drag, startPoint x: 269, startPoint y: 62, endPoint x: 204, endPoint y: 66, distance: 65.5
click at [204, 66] on input "4000478765" at bounding box center [270, 63] width 141 height 12
type input "4"
click at [280, 110] on div "Otsi kliente nime või meiliaadressi järgi Otsi vestluste sisu järgi Filter Kõik…" at bounding box center [274, 170] width 169 height 232
click at [254, 99] on input at bounding box center [271, 101] width 142 height 12
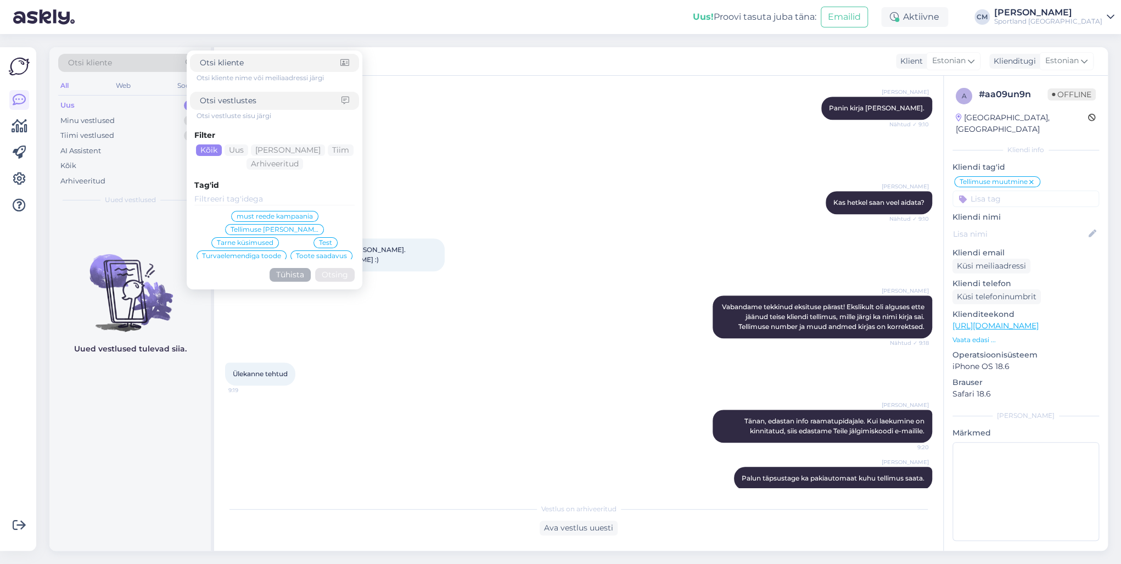
paste input "DB HUGGER BACKPACK 25L"
type input "DB HUGGER BACKPACK 25L"
click button "Otsing" at bounding box center [335, 275] width 40 height 14
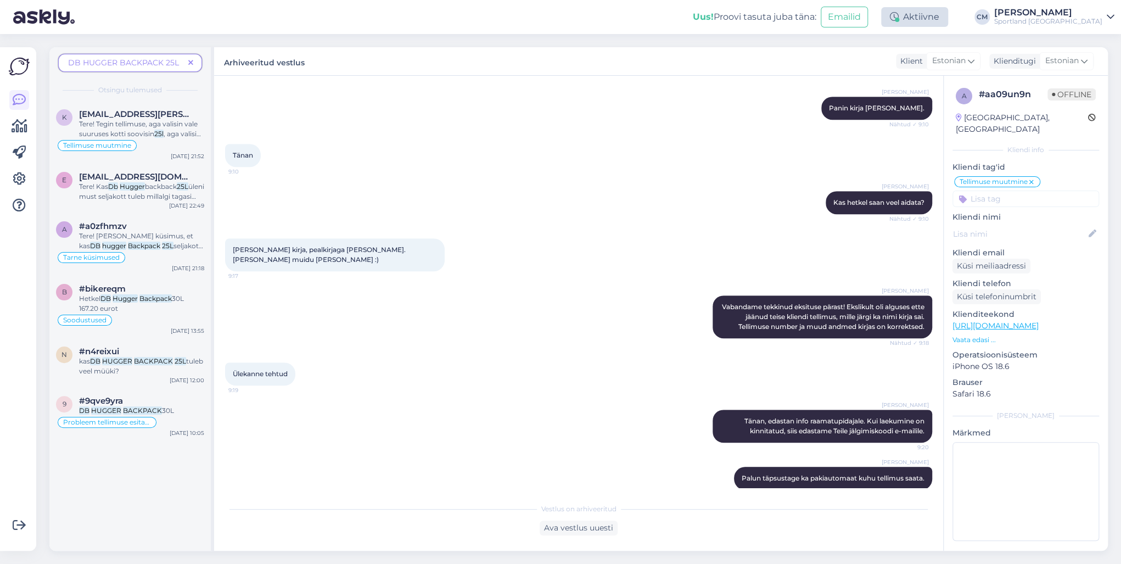
click at [948, 24] on div "Aktiivne" at bounding box center [914, 17] width 67 height 20
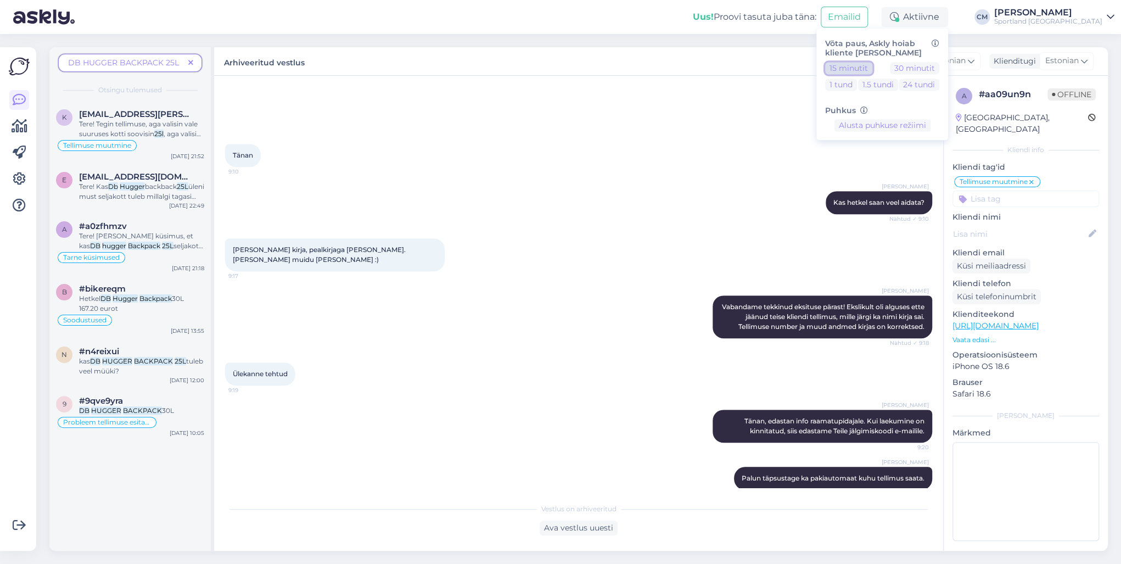
click at [873, 66] on button "15 minutit" at bounding box center [848, 68] width 47 height 12
click at [1060, 14] on div "[PERSON_NAME]" at bounding box center [1048, 12] width 108 height 9
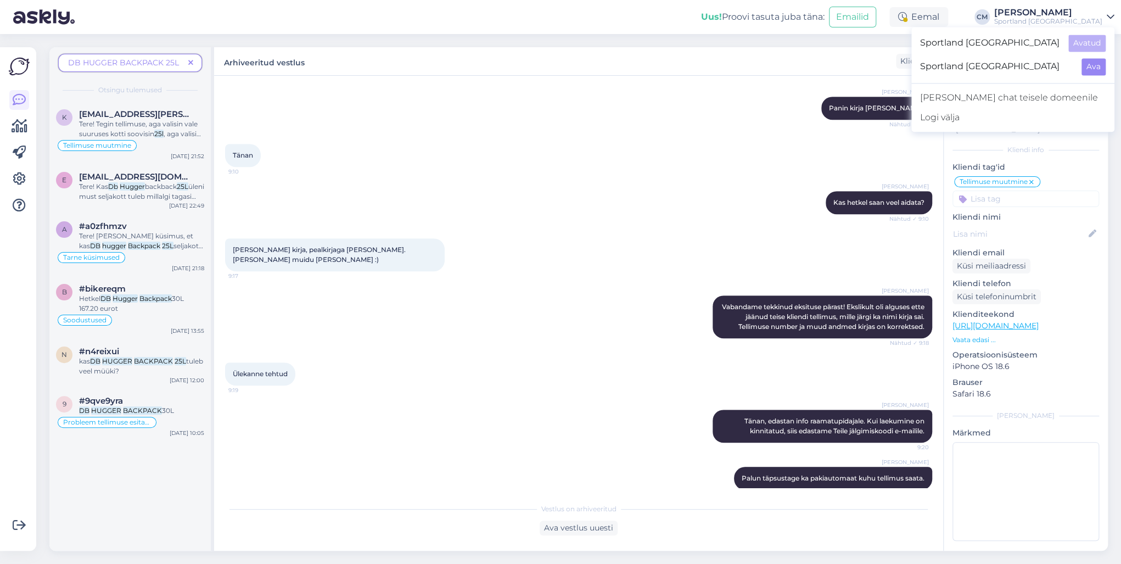
drag, startPoint x: 1086, startPoint y: 57, endPoint x: 1087, endPoint y: 70, distance: 13.3
click at [1086, 59] on div "Sportland [GEOGRAPHIC_DATA] Ava" at bounding box center [1013, 67] width 203 height 24
click at [1088, 71] on button "Ava" at bounding box center [1094, 66] width 24 height 17
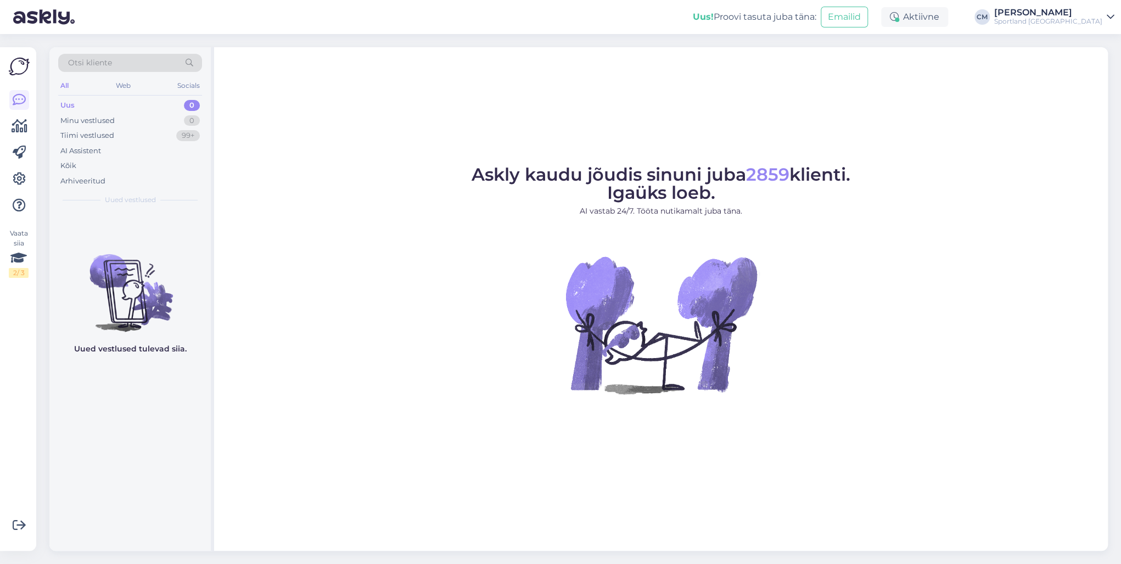
drag, startPoint x: 925, startPoint y: 48, endPoint x: 935, endPoint y: 30, distance: 21.1
click at [921, 26] on div "Uus! Proovi tasuta [PERSON_NAME]: Emailid Aktiivne [PERSON_NAME] Sportland [GEO…" at bounding box center [560, 17] width 1121 height 34
click at [935, 30] on div "Uus! Proovi tasuta [PERSON_NAME]: Emailid Aktiivne [PERSON_NAME] Sportland [GEO…" at bounding box center [560, 17] width 1121 height 34
click at [936, 16] on div "Aktiivne" at bounding box center [914, 17] width 67 height 20
click at [873, 71] on button "15 minutit" at bounding box center [848, 68] width 47 height 12
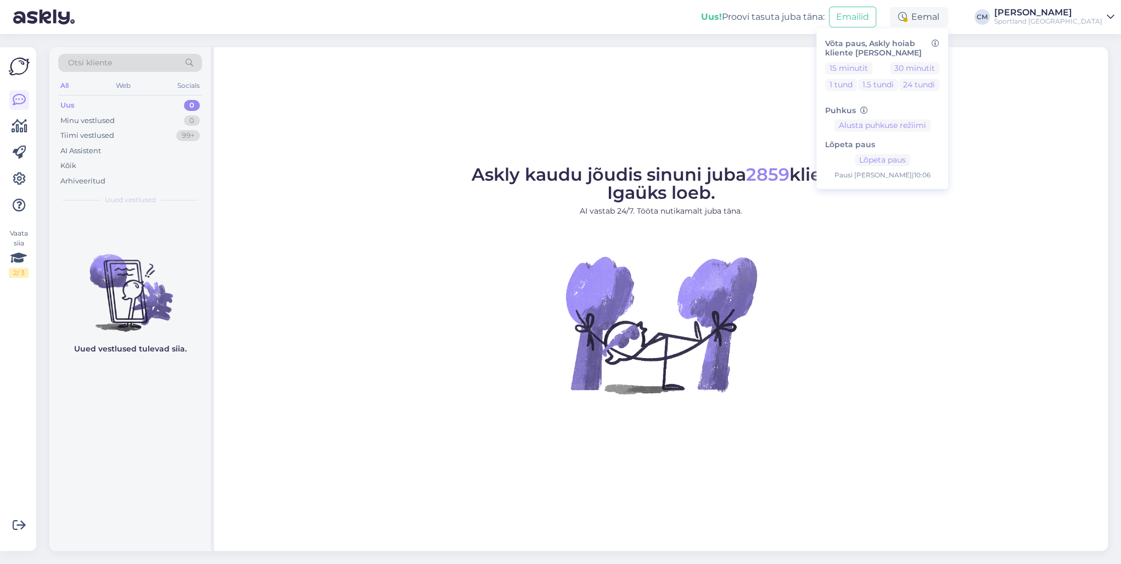
drag, startPoint x: 412, startPoint y: 137, endPoint x: 470, endPoint y: 126, distance: 59.2
click at [412, 137] on div "Askly kaudu jõudis sinuni juba 2859 klienti. Igaüks loeb. AI vastab 24/7. Tööta…" at bounding box center [661, 299] width 894 height 504
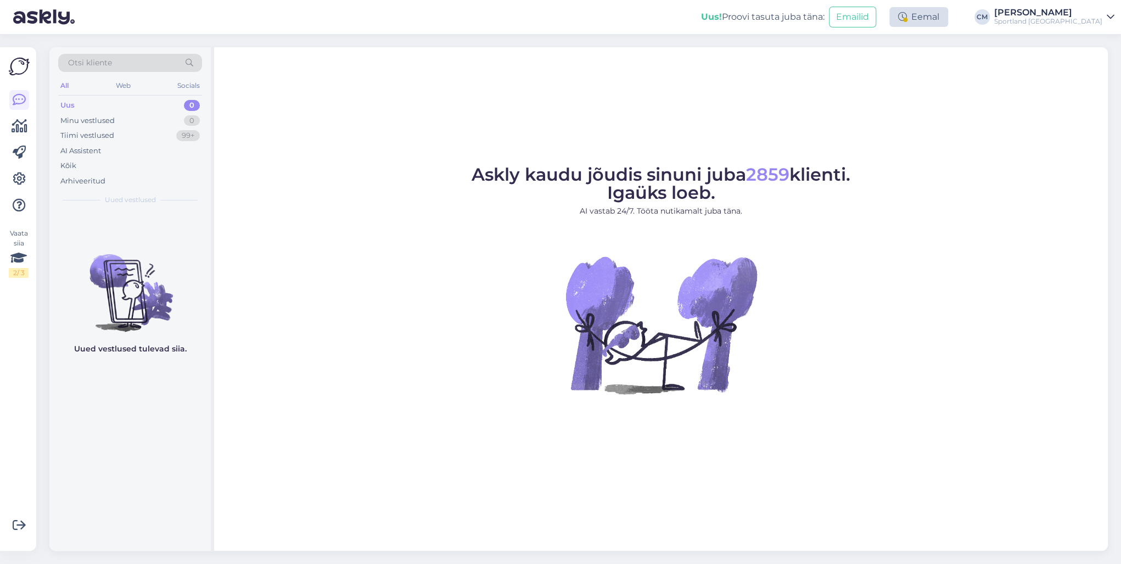
click at [948, 13] on div "Eemal" at bounding box center [919, 17] width 59 height 20
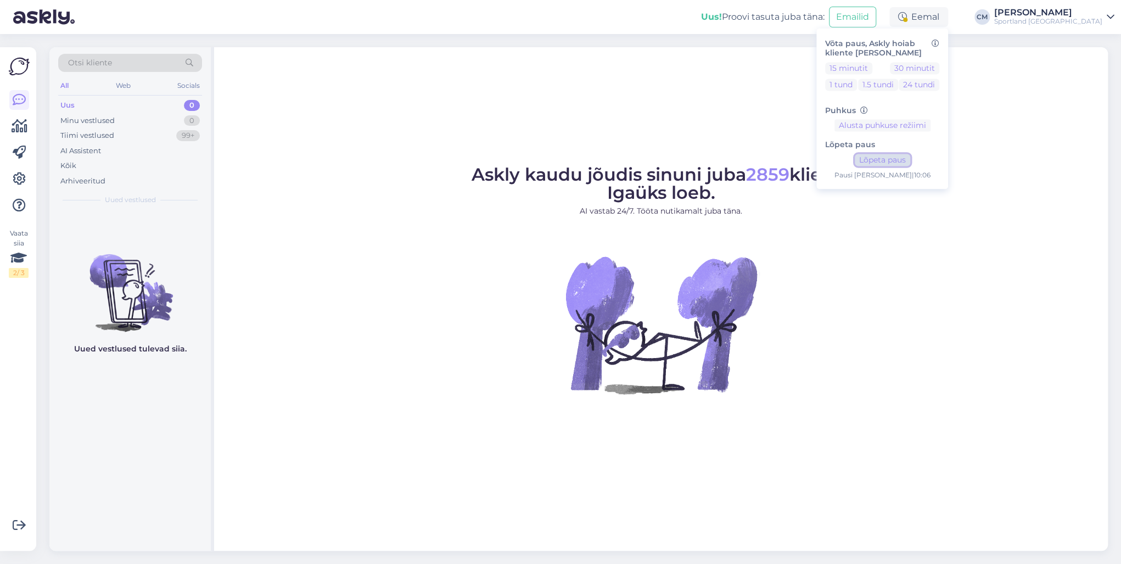
click at [910, 156] on button "Lõpeta paus" at bounding box center [882, 160] width 55 height 12
click at [1073, 22] on div "Sportland [GEOGRAPHIC_DATA]" at bounding box center [1048, 21] width 108 height 9
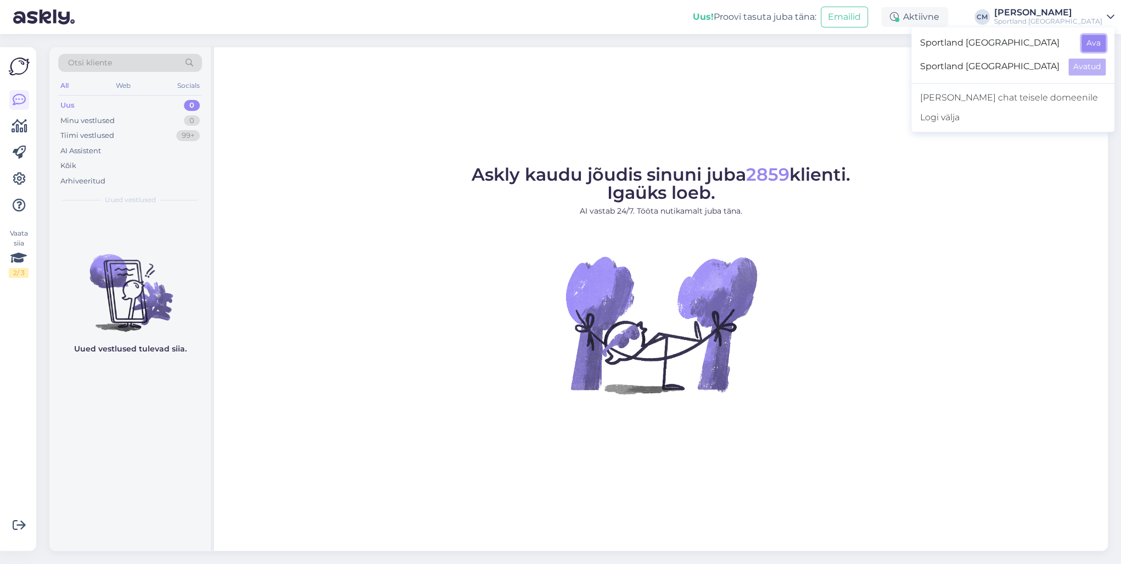
click at [1095, 50] on button "Ava" at bounding box center [1094, 43] width 24 height 17
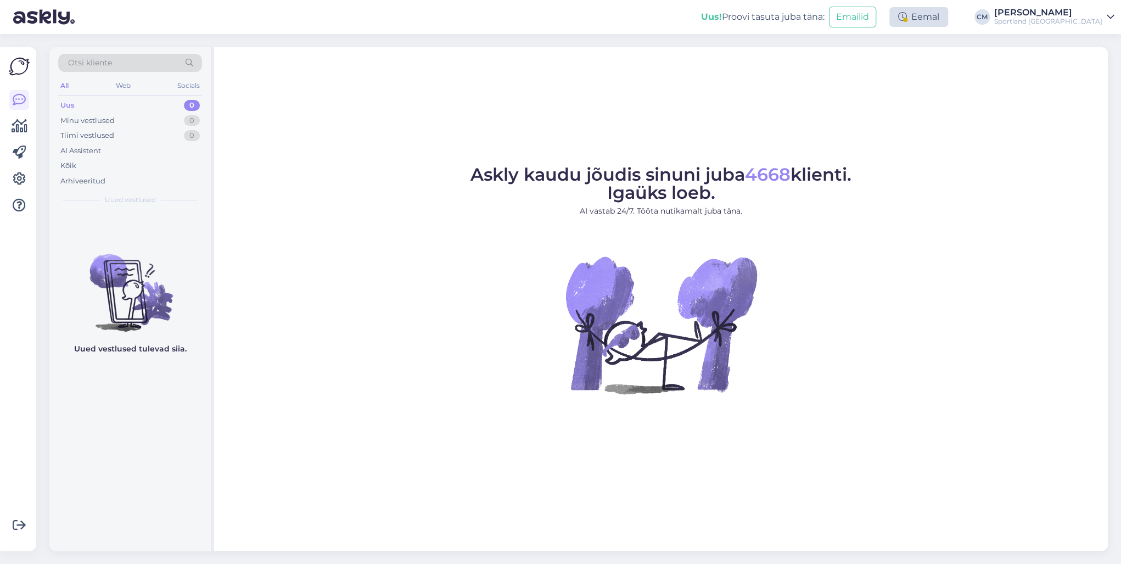
click at [948, 18] on div "Eemal" at bounding box center [919, 17] width 59 height 20
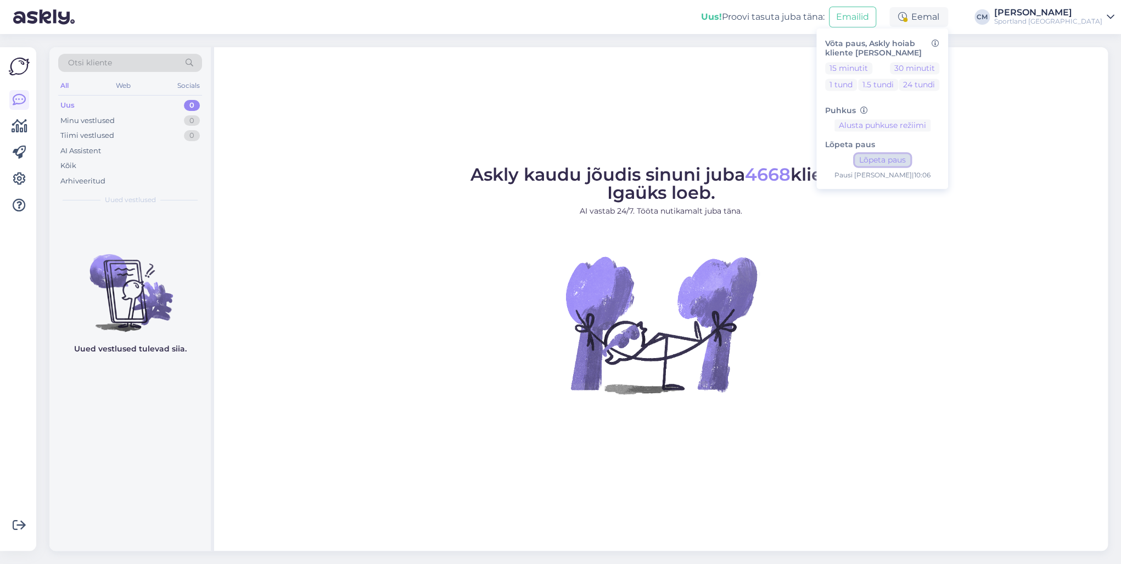
click at [910, 158] on button "Lõpeta paus" at bounding box center [882, 160] width 55 height 12
click at [114, 164] on div "Kõik" at bounding box center [130, 165] width 144 height 15
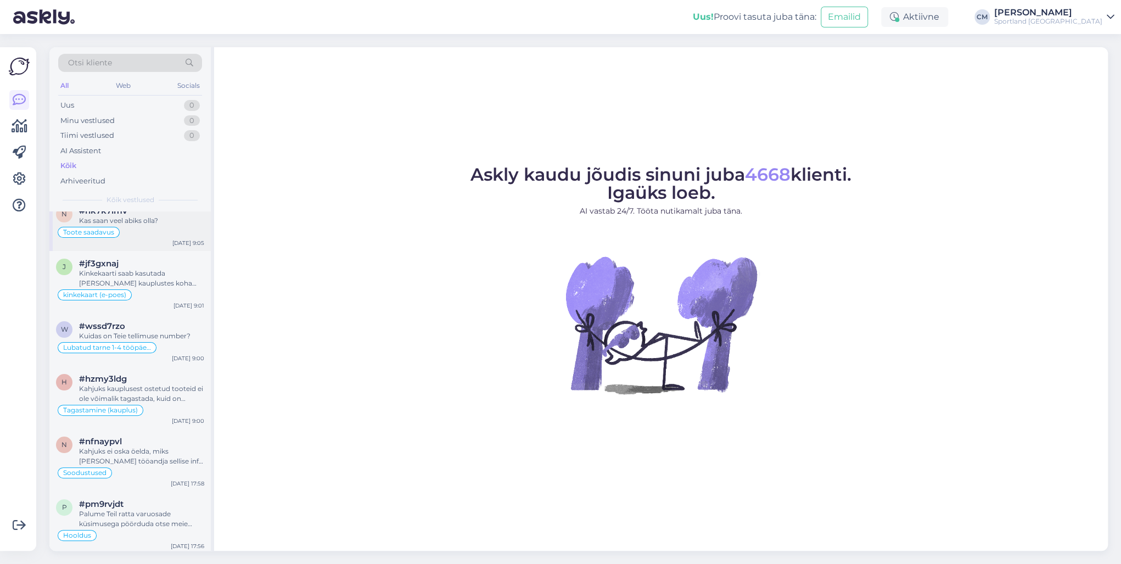
scroll to position [88, 0]
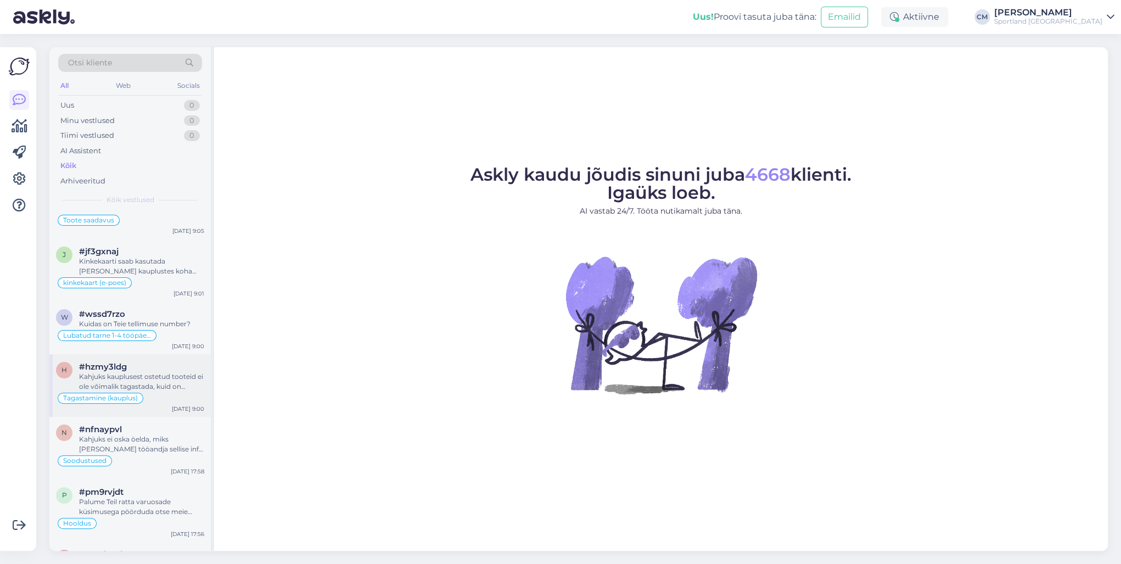
click at [167, 365] on div "#hzmy3ldg" at bounding box center [141, 367] width 125 height 10
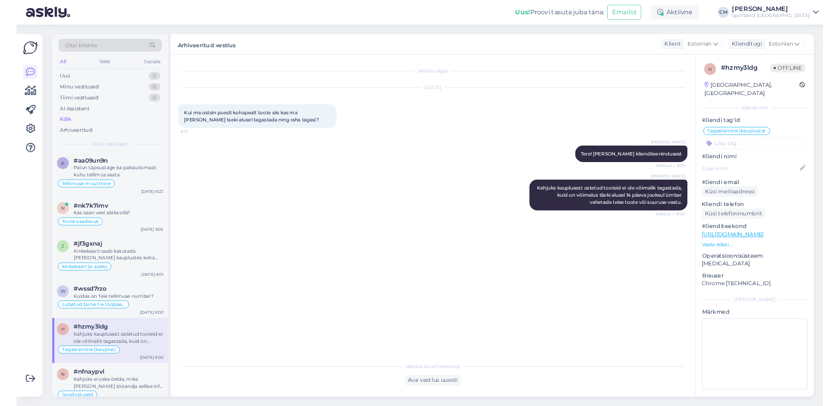
scroll to position [0, 0]
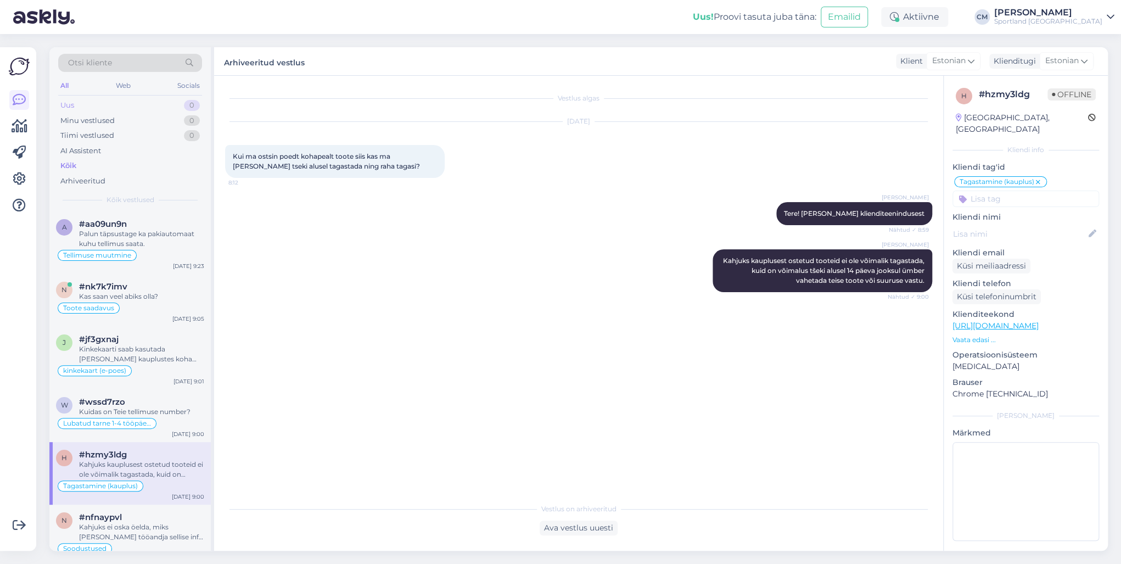
click at [119, 105] on div "Uus 0" at bounding box center [130, 105] width 144 height 15
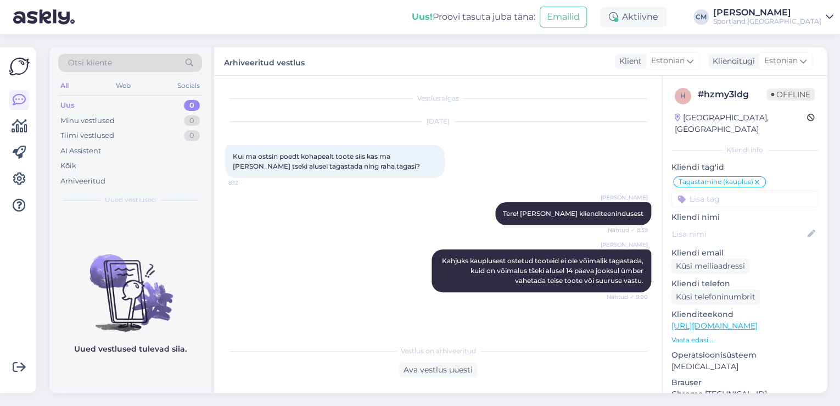
click at [7, 128] on div "Võimalused Veendu, et Askly loob sulle väärtust. Sulge Ühenda FB ja IG sõnumid …" at bounding box center [18, 219] width 36 height 345
click at [10, 127] on link at bounding box center [19, 126] width 20 height 20
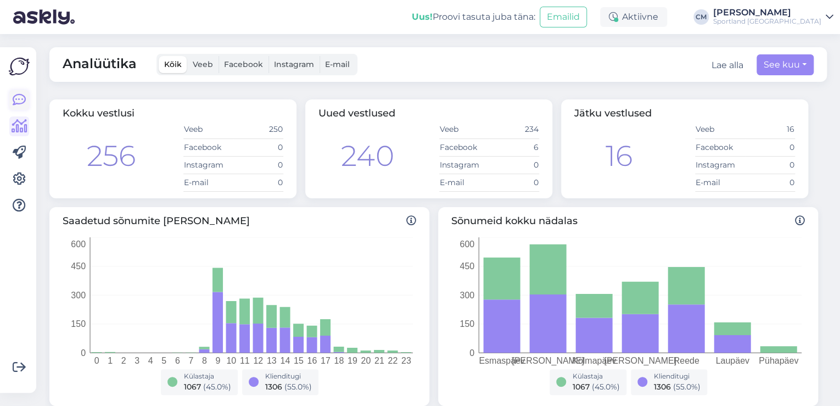
click at [19, 97] on icon at bounding box center [19, 99] width 13 height 13
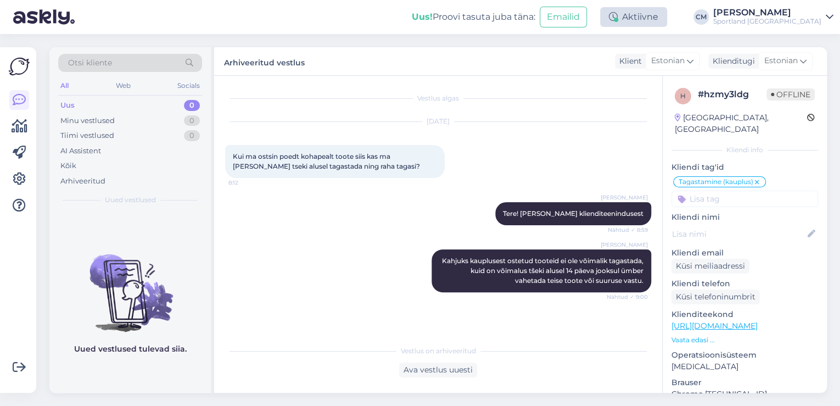
click at [667, 20] on div "Aktiivne" at bounding box center [633, 17] width 67 height 20
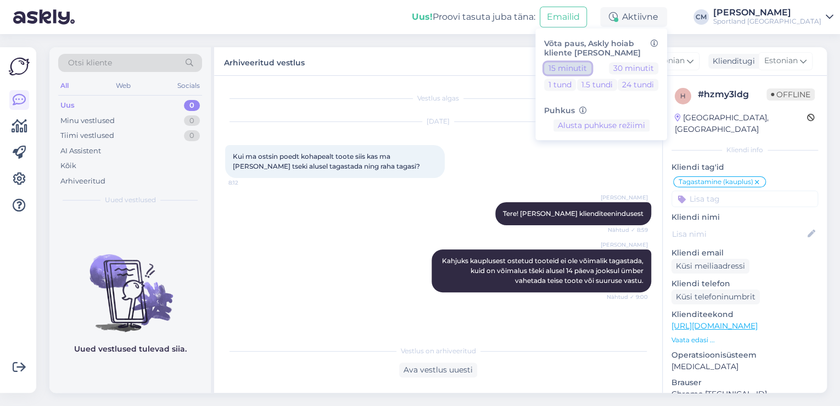
click at [591, 70] on button "15 minutit" at bounding box center [567, 68] width 47 height 12
click at [773, 26] on div "Uus! Proovi tasuta [PERSON_NAME]: Emailid Eemal Võta paus, Askly hoiab kliente …" at bounding box center [420, 17] width 840 height 34
click at [780, 18] on div "Sportland [GEOGRAPHIC_DATA]" at bounding box center [767, 21] width 108 height 9
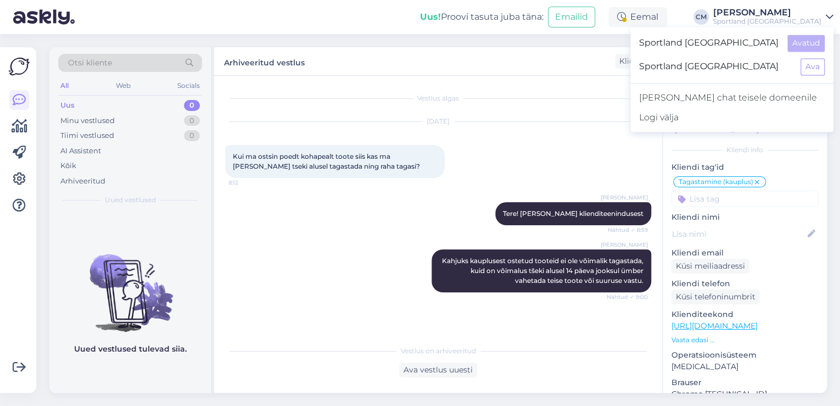
click at [826, 72] on div "Sportland [GEOGRAPHIC_DATA] Ava" at bounding box center [731, 67] width 203 height 24
click at [804, 65] on button "Ava" at bounding box center [813, 66] width 24 height 17
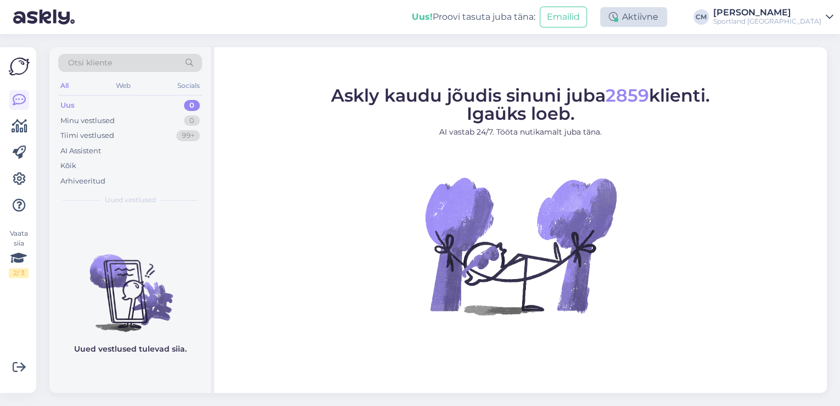
click at [667, 24] on div "Aktiivne" at bounding box center [633, 17] width 67 height 20
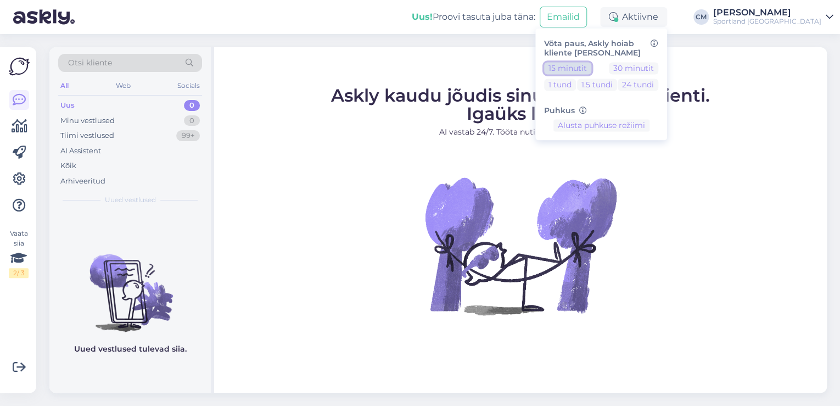
click at [591, 66] on button "15 minutit" at bounding box center [567, 68] width 47 height 12
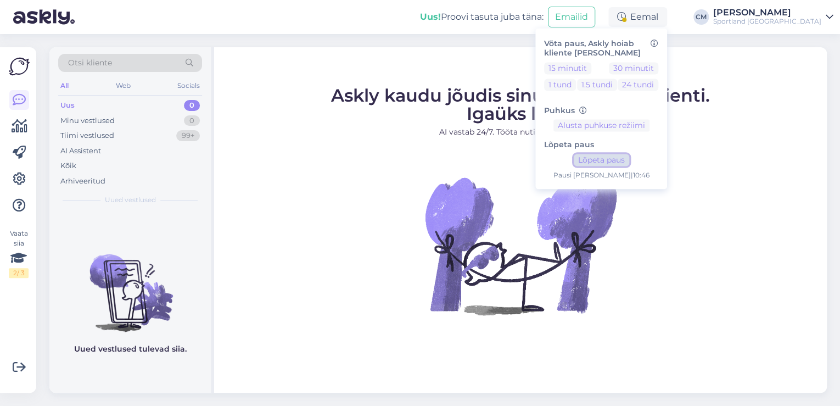
click at [629, 163] on button "Lõpeta paus" at bounding box center [601, 160] width 55 height 12
click at [784, 14] on div "[PERSON_NAME]" at bounding box center [767, 12] width 108 height 9
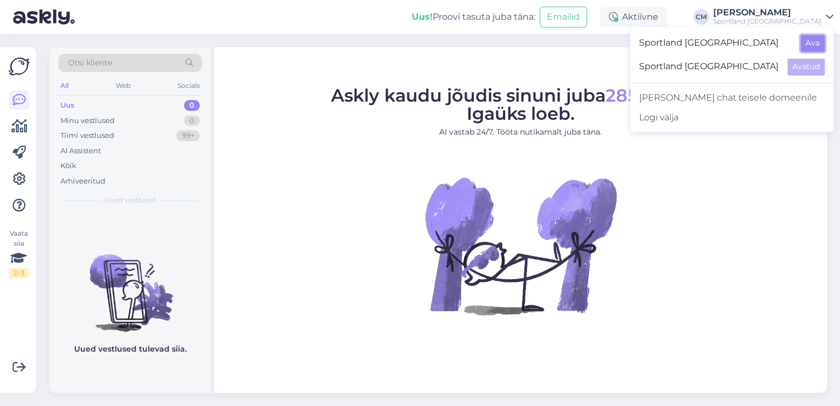
click at [813, 42] on button "Ava" at bounding box center [813, 43] width 24 height 17
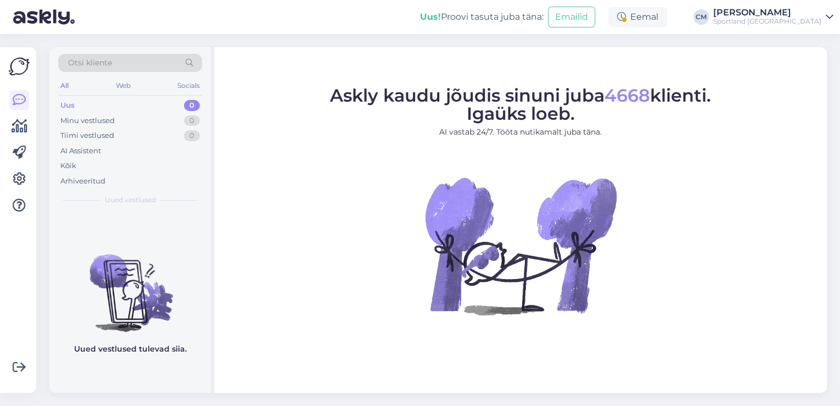
click at [608, 23] on div "Uus! Proovi tasuta [PERSON_NAME]: Emailid" at bounding box center [514, 17] width 188 height 34
click at [646, 22] on div "Eemal" at bounding box center [637, 17] width 59 height 20
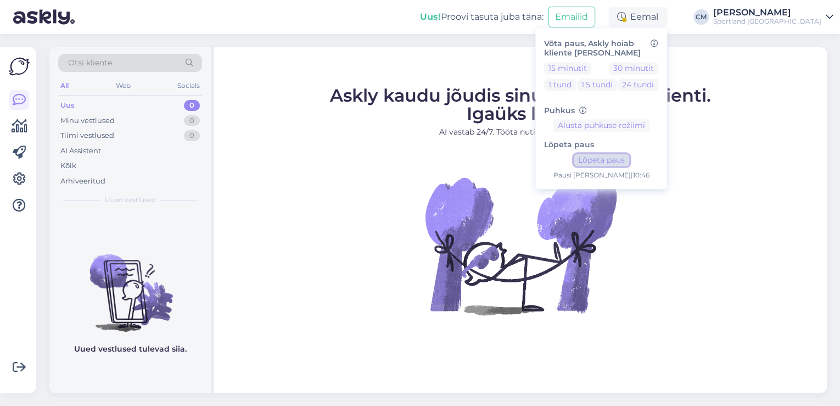
click at [628, 160] on button "Lõpeta paus" at bounding box center [601, 160] width 55 height 12
click at [350, 160] on figure "Askly kaudu jõudis sinuni juba 4668 klienti. Igaüks loeb. AI vastab 24/7. Tööta…" at bounding box center [520, 216] width 593 height 258
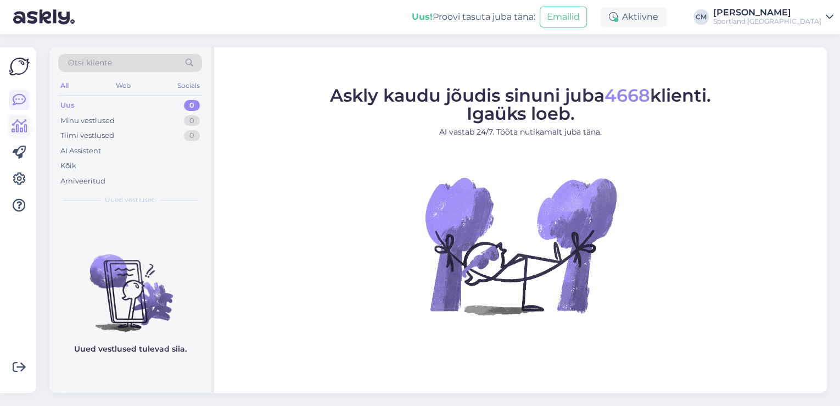
click at [24, 125] on icon at bounding box center [20, 126] width 16 height 13
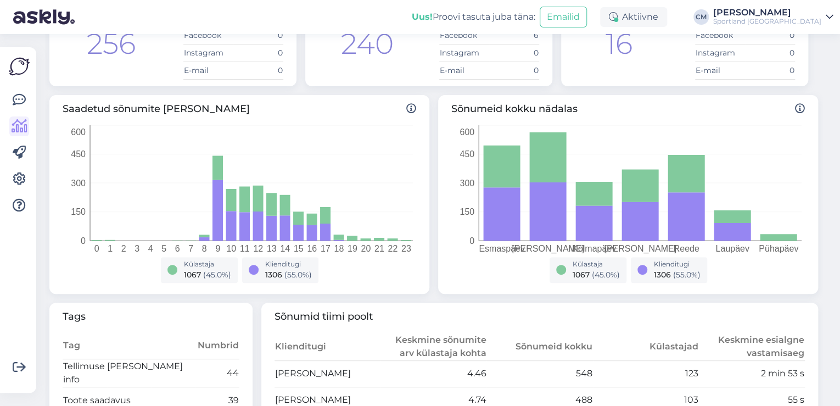
scroll to position [264, 0]
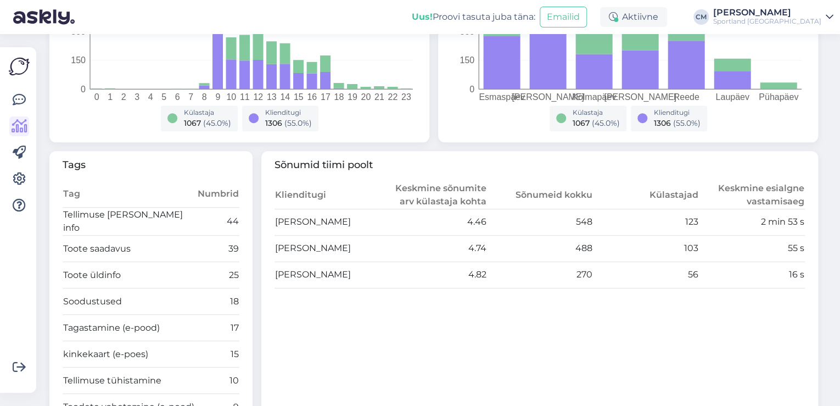
click at [11, 86] on div at bounding box center [19, 220] width 21 height 328
click at [13, 97] on icon at bounding box center [19, 99] width 13 height 13
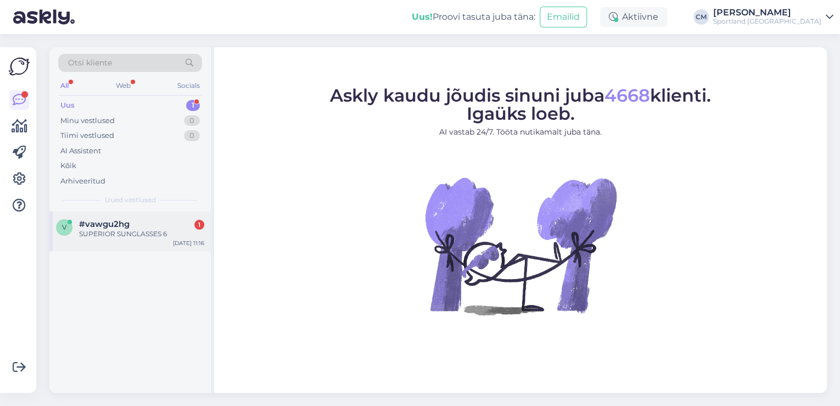
click at [111, 219] on span "#vawgu2hg" at bounding box center [104, 224] width 51 height 10
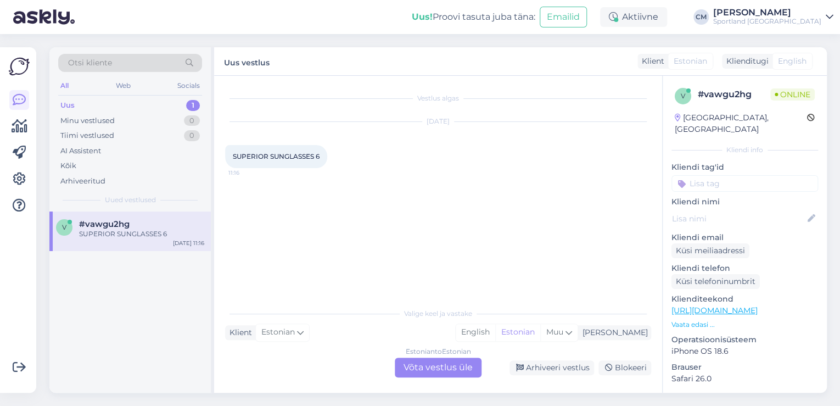
click at [477, 356] on div "Valige [PERSON_NAME] vastake Klient Estonian Mina English Estonian Muu Estonian…" at bounding box center [438, 339] width 426 height 75
click at [474, 360] on div "Estonian to Estonian Võta vestlus üle" at bounding box center [438, 367] width 87 height 20
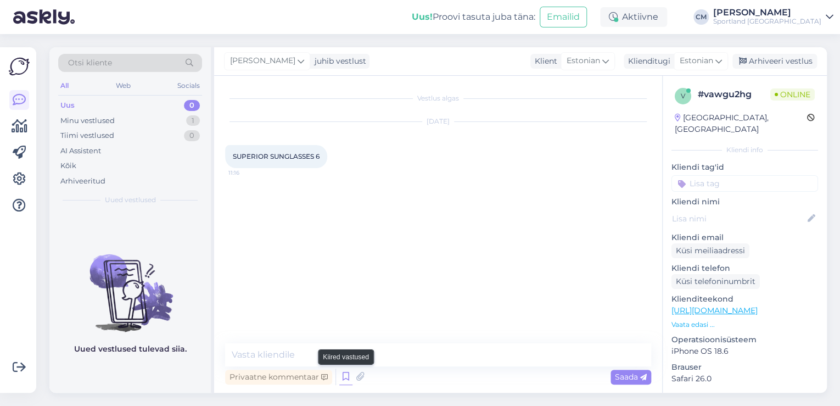
click at [349, 378] on icon at bounding box center [345, 376] width 13 height 16
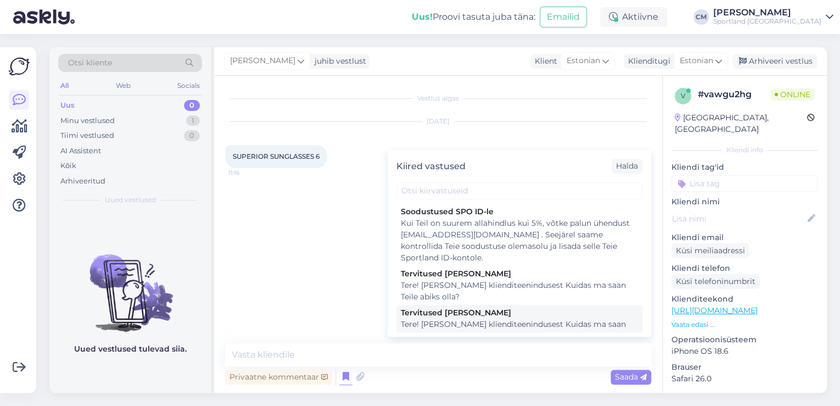
click at [510, 314] on div "Tervitused [PERSON_NAME]" at bounding box center [519, 313] width 237 height 12
type textarea "Tere! [PERSON_NAME] klienditeenindusest Kuidas ma saan Teile abiks olla?"
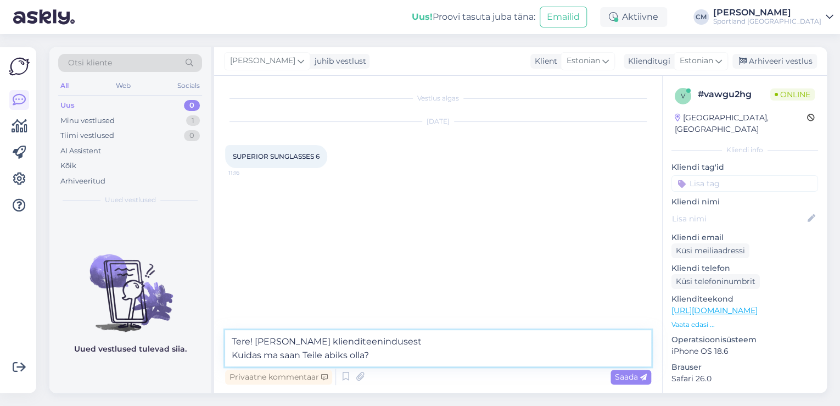
click at [478, 354] on textarea "Tere! [PERSON_NAME] klienditeenindusest Kuidas ma saan Teile abiks olla?" at bounding box center [438, 348] width 426 height 36
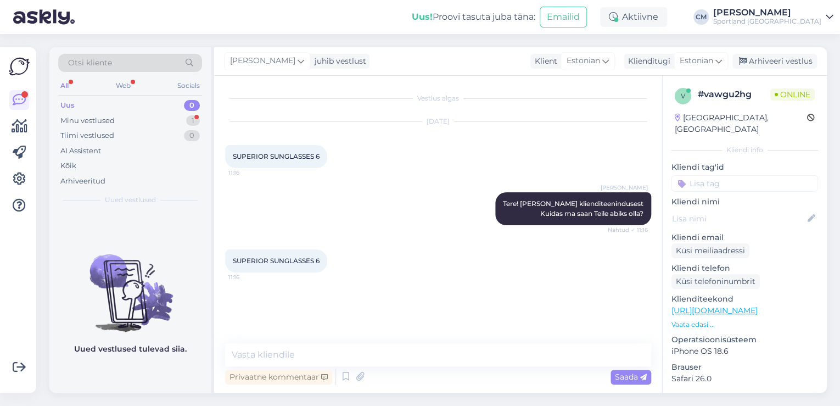
click at [758, 305] on link "[URL][DOMAIN_NAME]" at bounding box center [715, 310] width 86 height 10
drag, startPoint x: 533, startPoint y: 213, endPoint x: 527, endPoint y: 244, distance: 31.9
click at [558, 213] on div "[PERSON_NAME] Tere! [PERSON_NAME] klienditeenindusest Kuidas ma saan Teile abik…" at bounding box center [573, 208] width 156 height 33
click at [477, 356] on textarea at bounding box center [438, 354] width 426 height 23
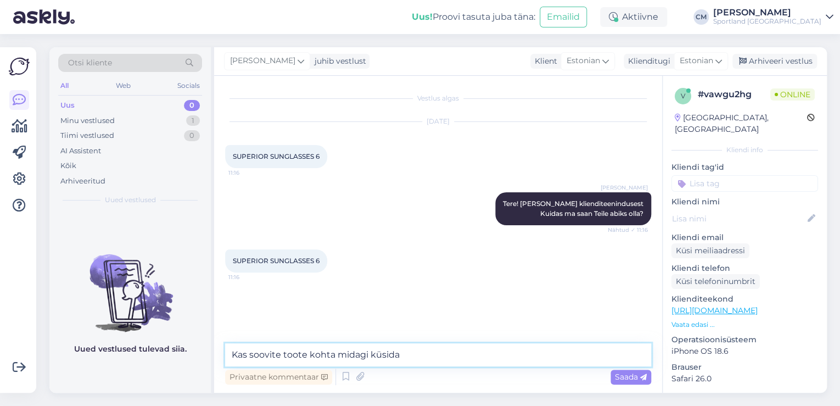
type textarea "Kas soovite toote kohta midagi küsida?"
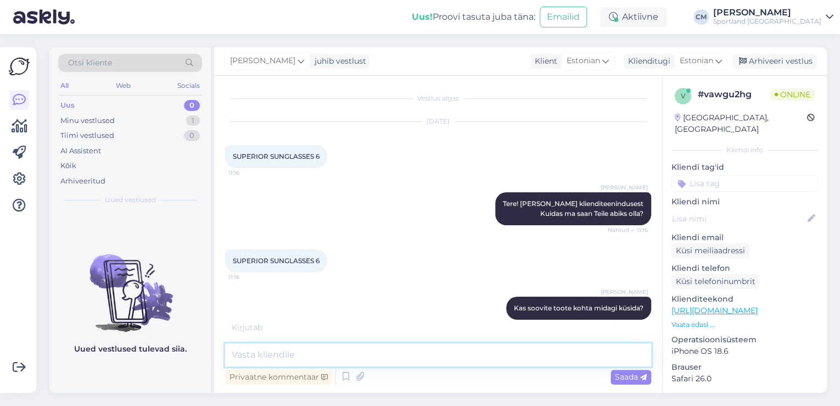
scroll to position [45, 0]
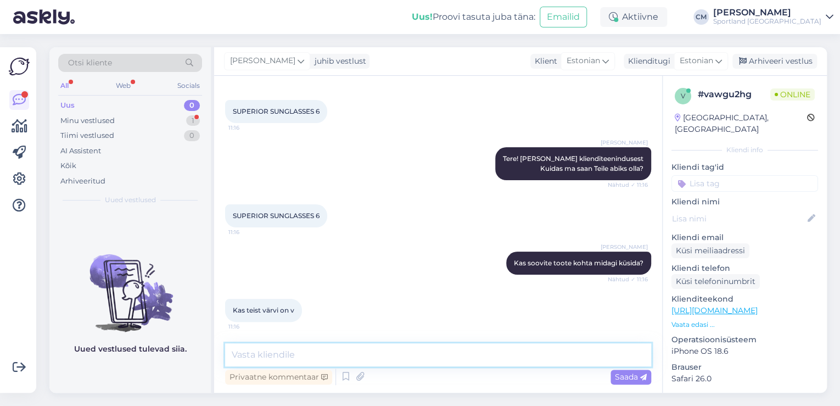
paste textarea "[URL][DOMAIN_NAME]"
type textarea "[URL][DOMAIN_NAME]"
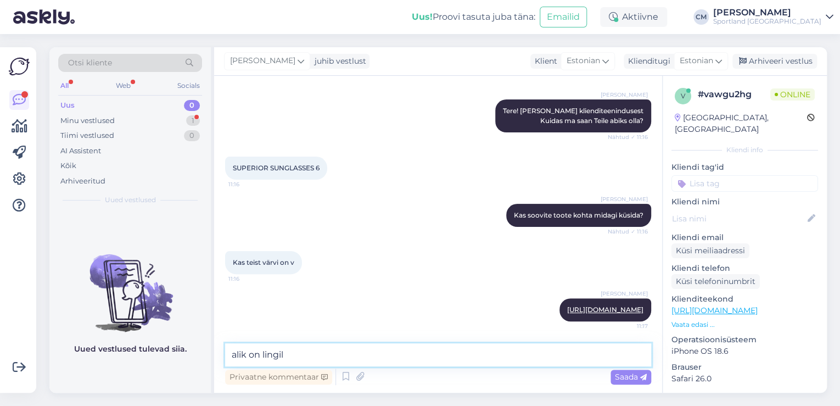
click at [230, 355] on textarea "alik on lingil" at bounding box center [438, 354] width 426 height 23
type textarea "Valik on lingil"
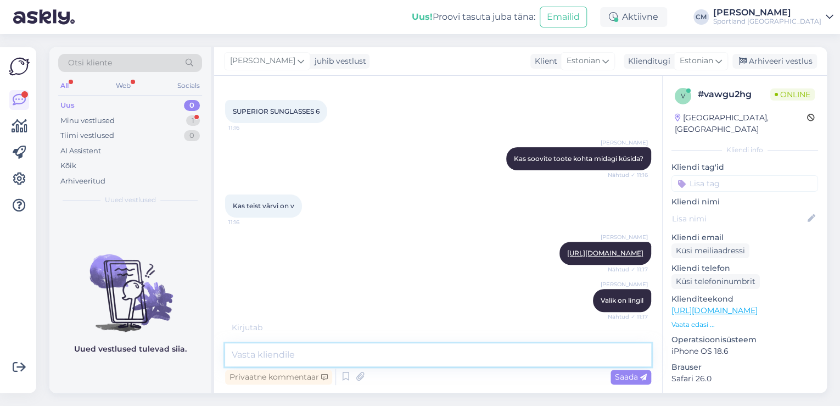
scroll to position [197, 0]
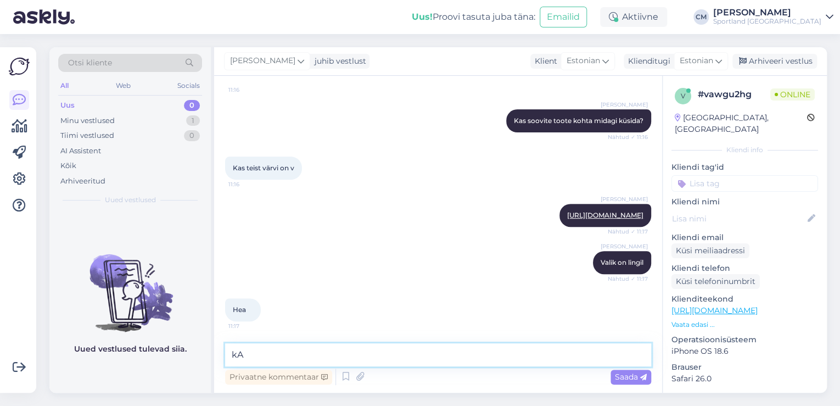
type textarea "k"
type textarea "Kas saan veel abiks olla?"
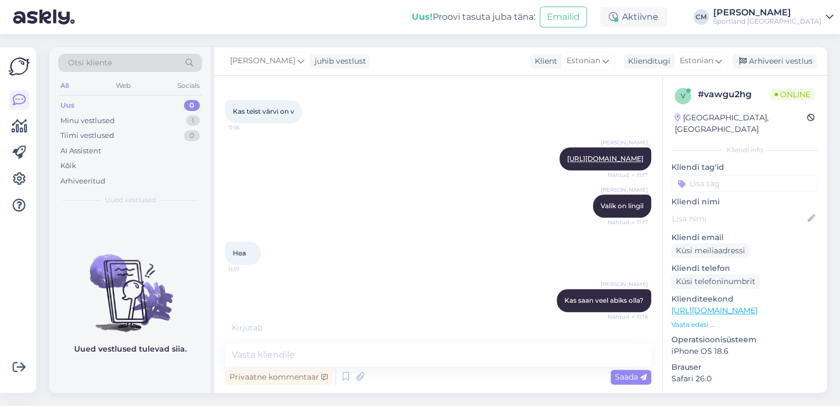
scroll to position [291, 0]
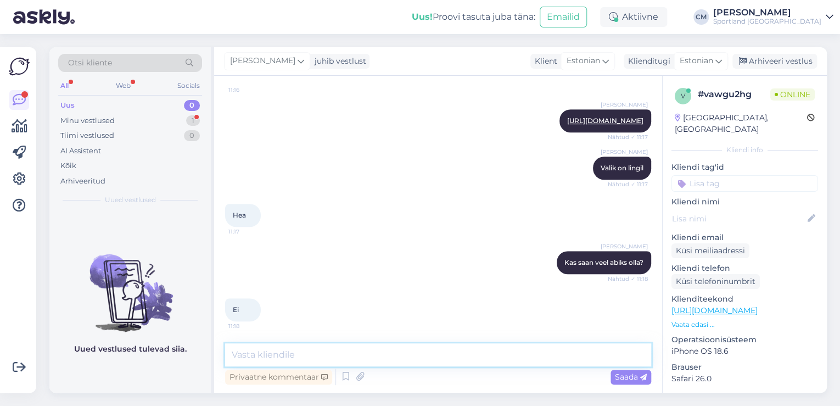
click at [420, 355] on textarea at bounding box center [438, 354] width 426 height 23
type textarea "Ilusat päeva jätku!"
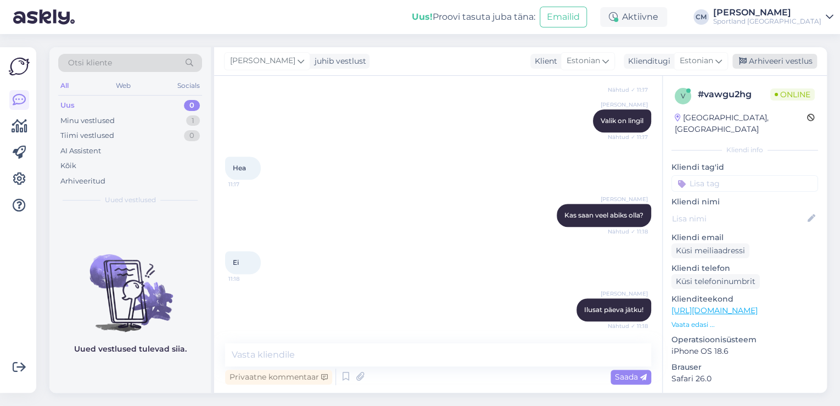
click at [776, 66] on div "Arhiveeri vestlus" at bounding box center [775, 61] width 85 height 15
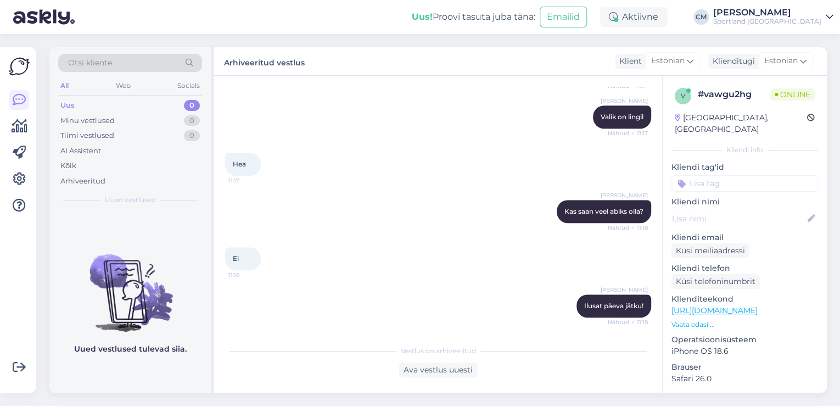
click at [743, 176] on input at bounding box center [745, 183] width 147 height 16
type input "saada"
click at [743, 209] on span "Toote saadavus" at bounding box center [744, 212] width 51 height 7
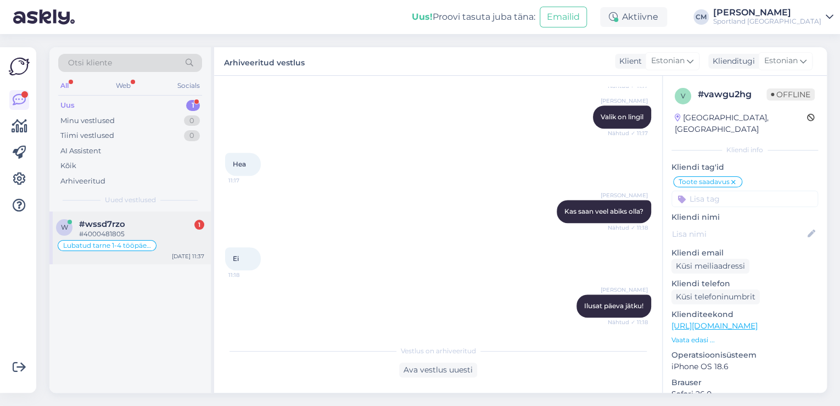
click at [141, 237] on div "#4000481805" at bounding box center [141, 234] width 125 height 10
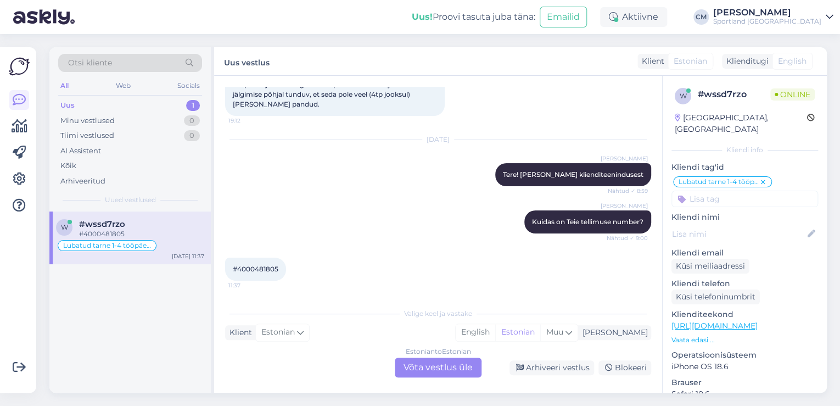
click at [456, 371] on div "Estonian to Estonian Võta vestlus üle" at bounding box center [438, 367] width 87 height 20
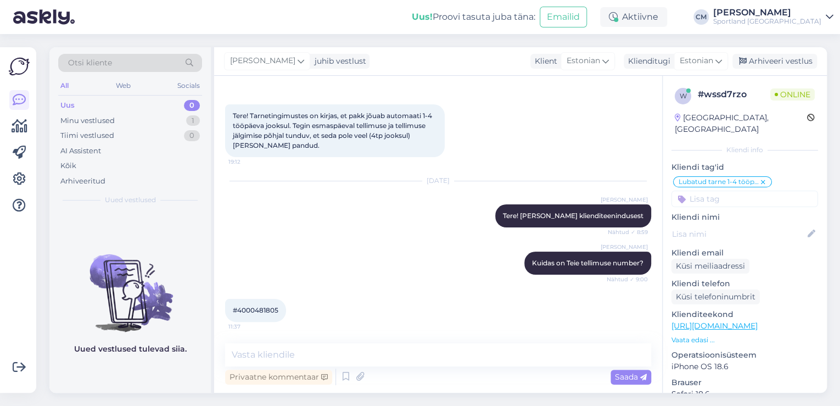
click at [452, 369] on div "Privaatne kommentaar Saada" at bounding box center [438, 376] width 426 height 21
click at [442, 365] on textarea at bounding box center [438, 354] width 426 height 23
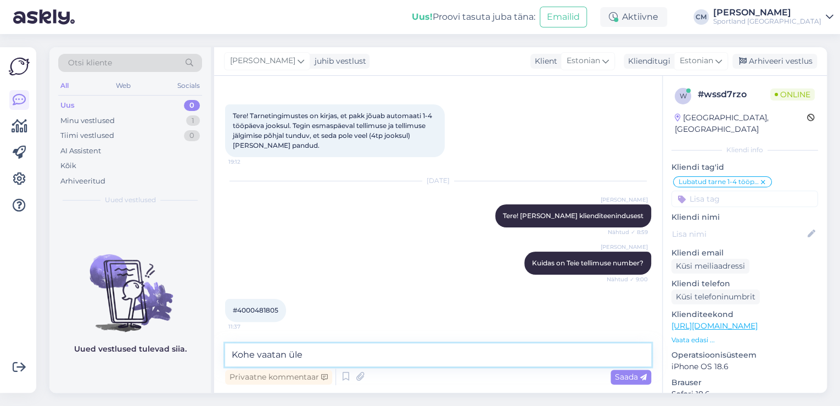
type textarea "Kohe vaatan üle."
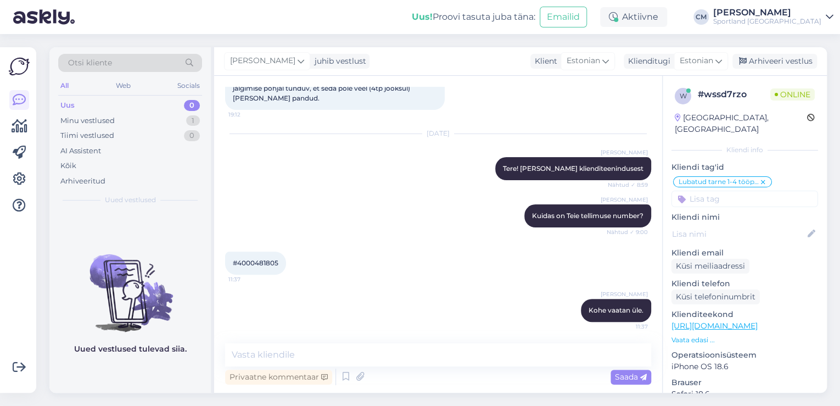
click at [265, 259] on span "#4000481805" at bounding box center [256, 263] width 46 height 8
copy div "4000481805 11:37"
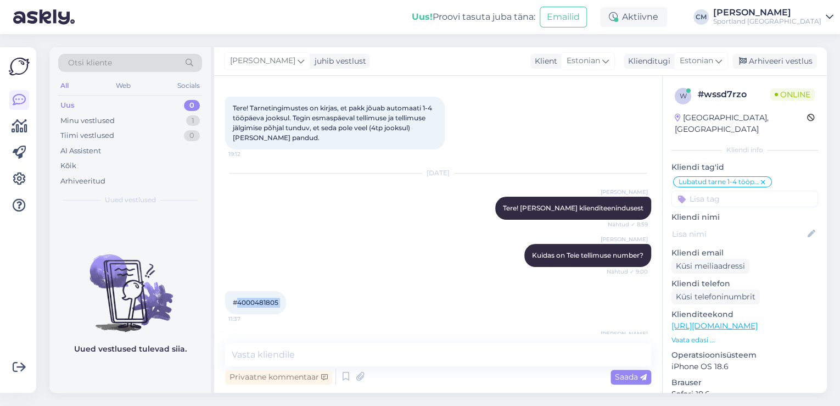
scroll to position [0, 0]
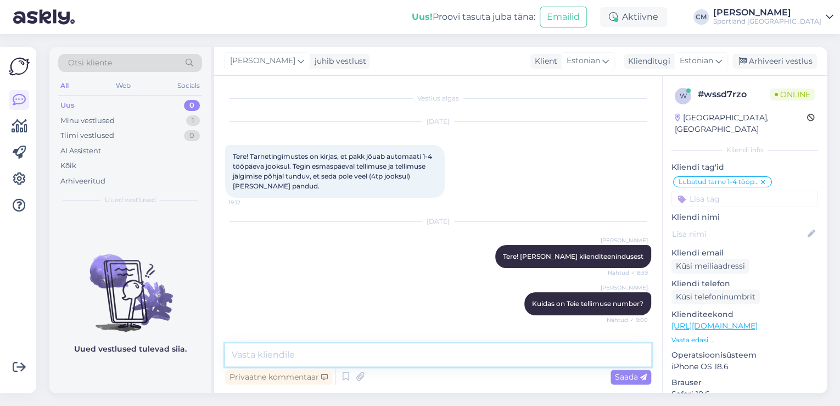
click at [352, 344] on textarea at bounding box center [438, 354] width 426 height 23
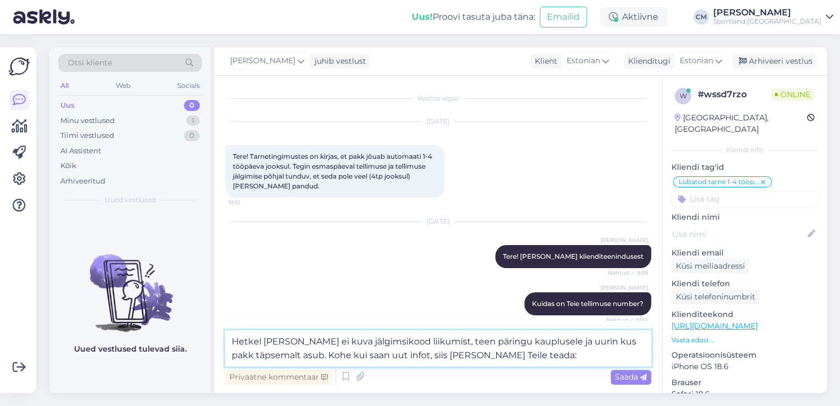
paste textarea "[PERSON_NAME][EMAIL_ADDRESS][DOMAIN_NAME]"
type textarea "Hetkel [PERSON_NAME] ei kuva jälgimsikood liikumist, teen päringu kauplusele ja…"
click at [456, 353] on textarea "Hetkel [PERSON_NAME] ei kuva jälgimsikood liikumist, teen päringu kauplusele ja…" at bounding box center [438, 348] width 426 height 36
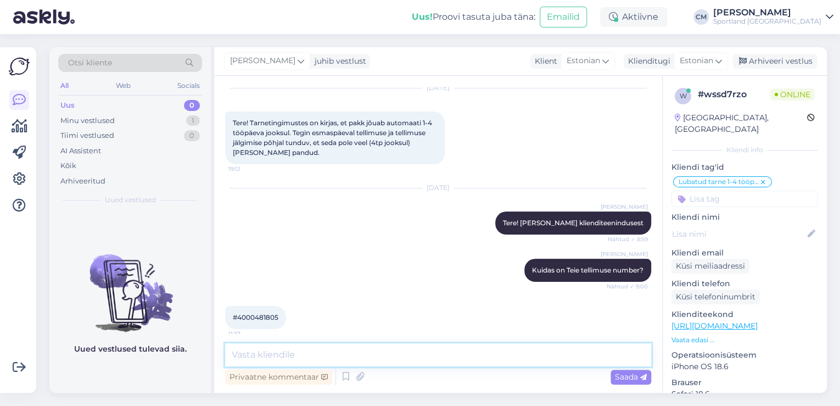
scroll to position [23, 0]
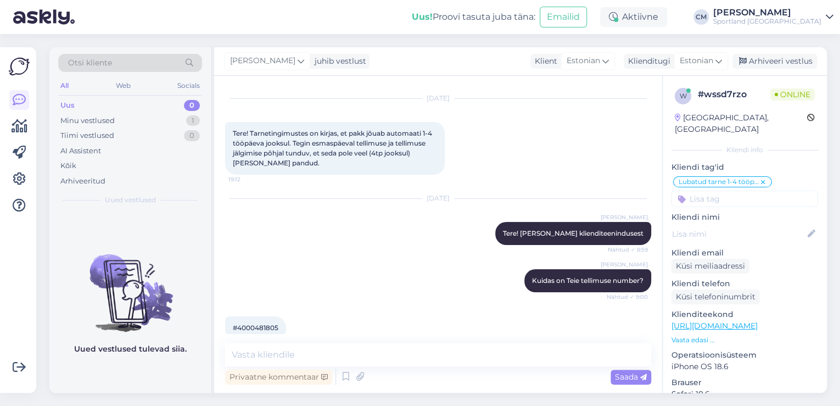
click at [261, 321] on div "#4000481805 11:37" at bounding box center [255, 327] width 61 height 23
click at [261, 324] on span "#4000481805" at bounding box center [256, 327] width 46 height 8
copy div "4000481805 11:37"
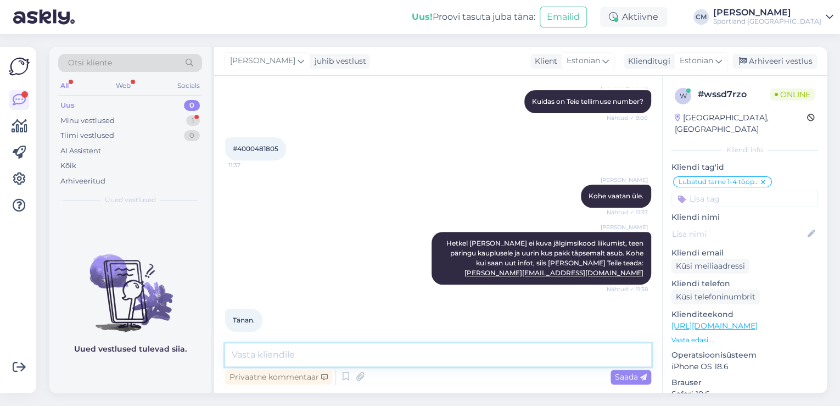
click at [310, 358] on textarea at bounding box center [438, 354] width 426 height 23
type textarea "Kas hetkel saan veel abiks olla?"
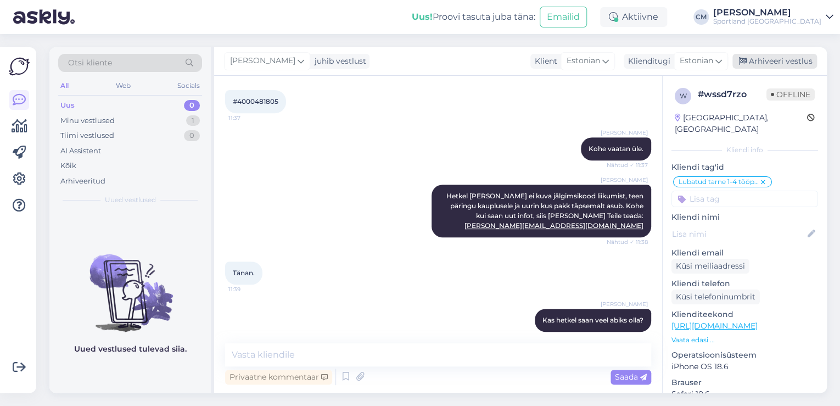
click at [760, 55] on div "Arhiveeri vestlus" at bounding box center [775, 61] width 85 height 15
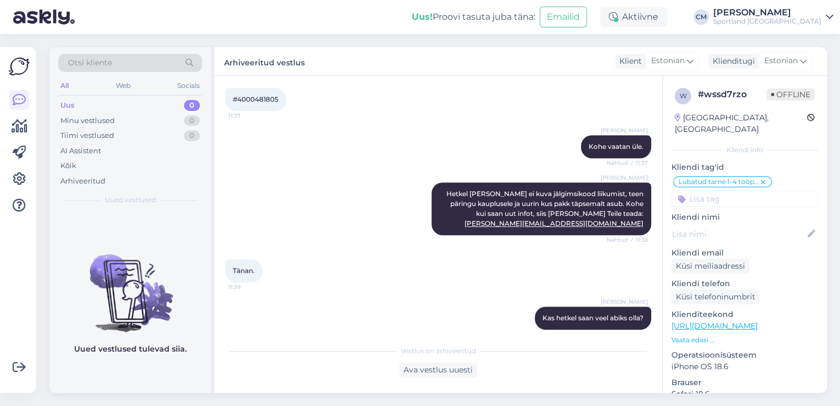
scroll to position [253, 0]
